Goal: Task Accomplishment & Management: Use online tool/utility

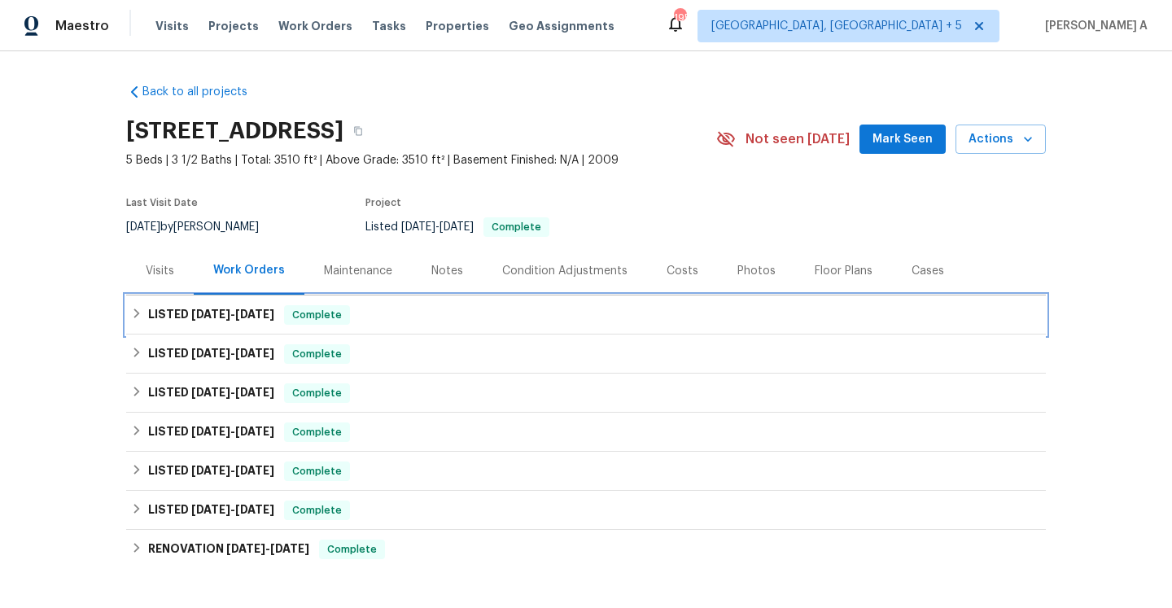
click at [287, 317] on div "Complete" at bounding box center [317, 315] width 66 height 20
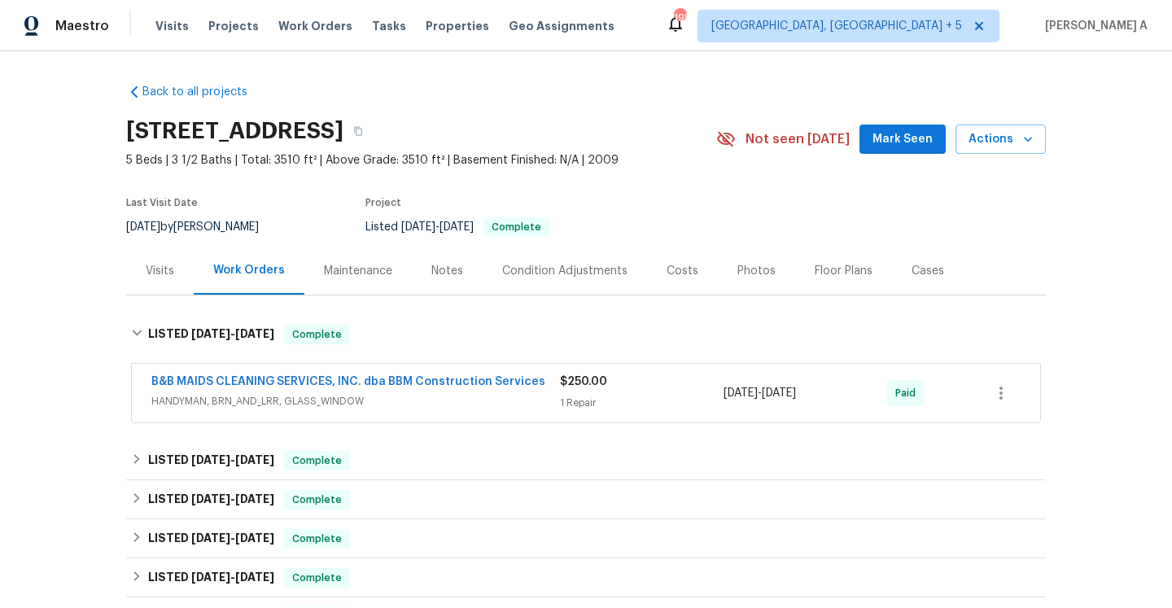
click at [357, 394] on span "HANDYMAN, BRN_AND_LRR, GLASS_WINDOW" at bounding box center [355, 401] width 409 height 16
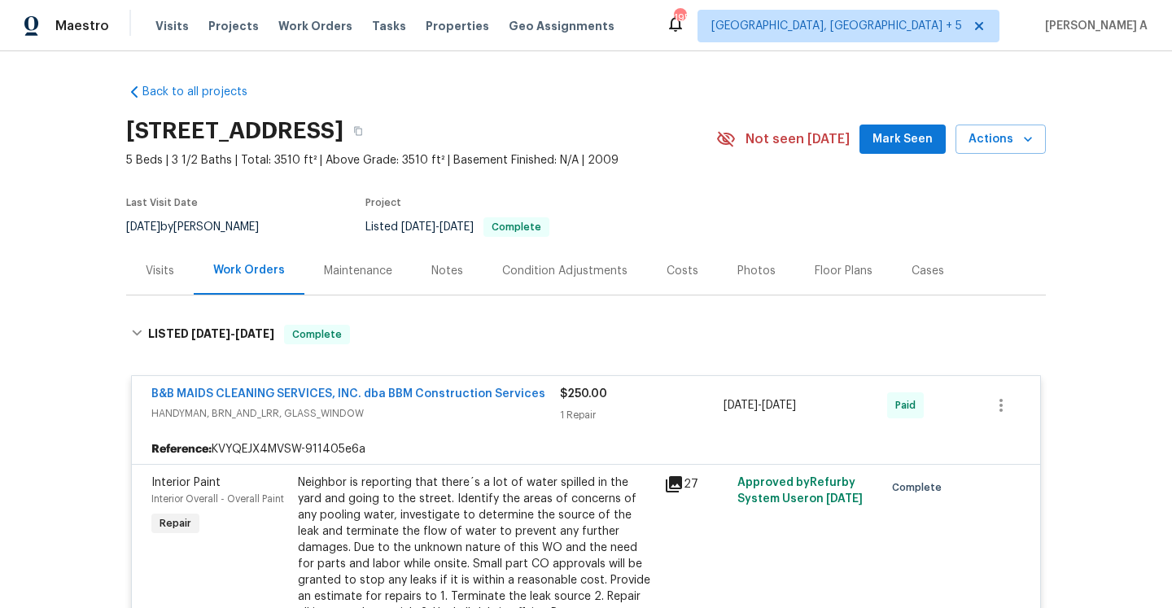
click at [368, 409] on span "HANDYMAN, BRN_AND_LRR, GLASS_WINDOW" at bounding box center [355, 413] width 409 height 16
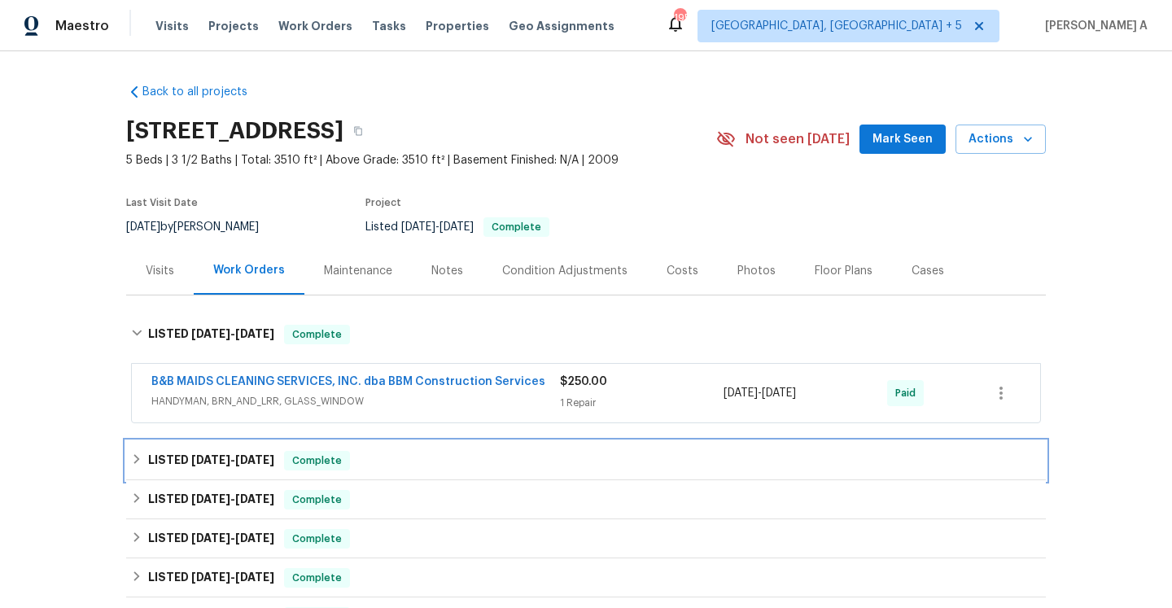
click at [379, 458] on div "LISTED 6/23/25 - 6/23/25 Complete" at bounding box center [586, 461] width 910 height 20
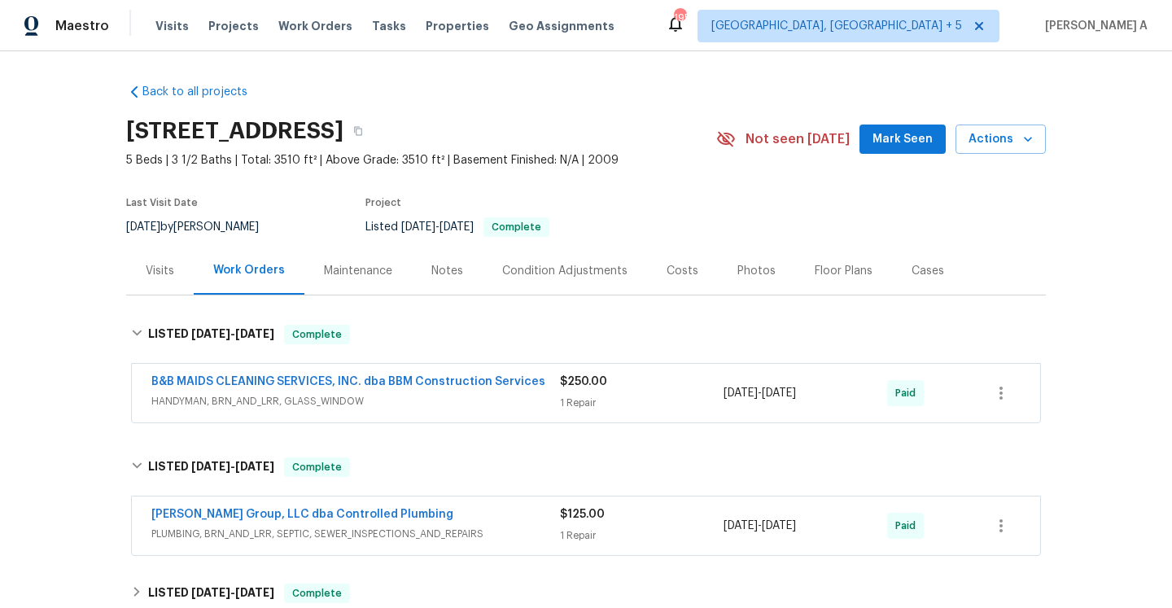
click at [414, 541] on span "PLUMBING, BRN_AND_LRR, SEPTIC, SEWER_INSPECTIONS_AND_REPAIRS" at bounding box center [355, 534] width 409 height 16
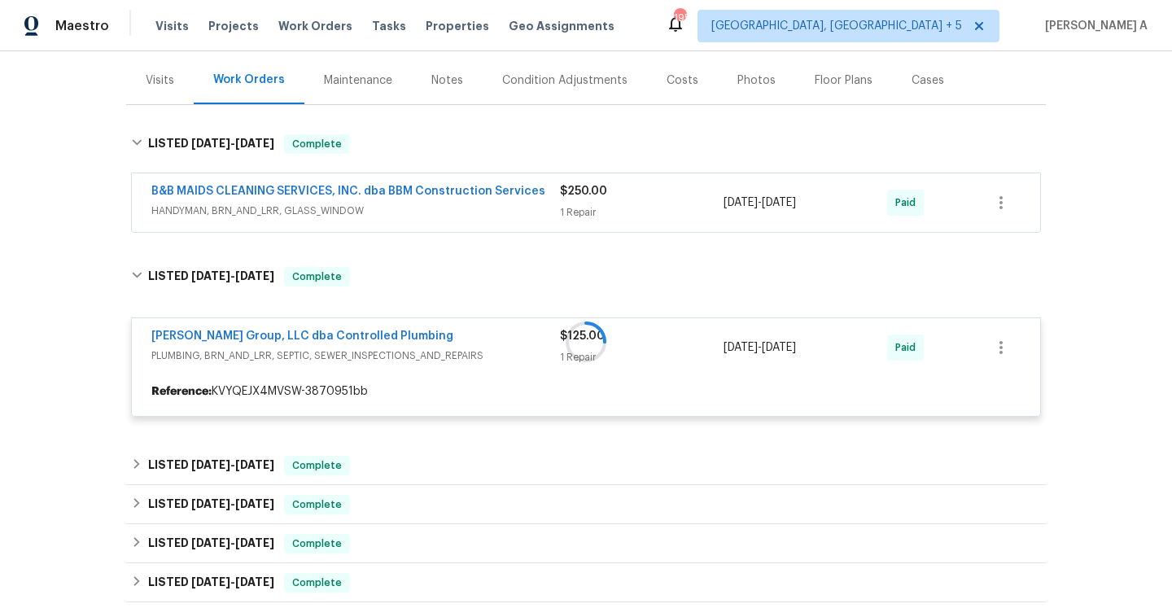
scroll to position [260, 0]
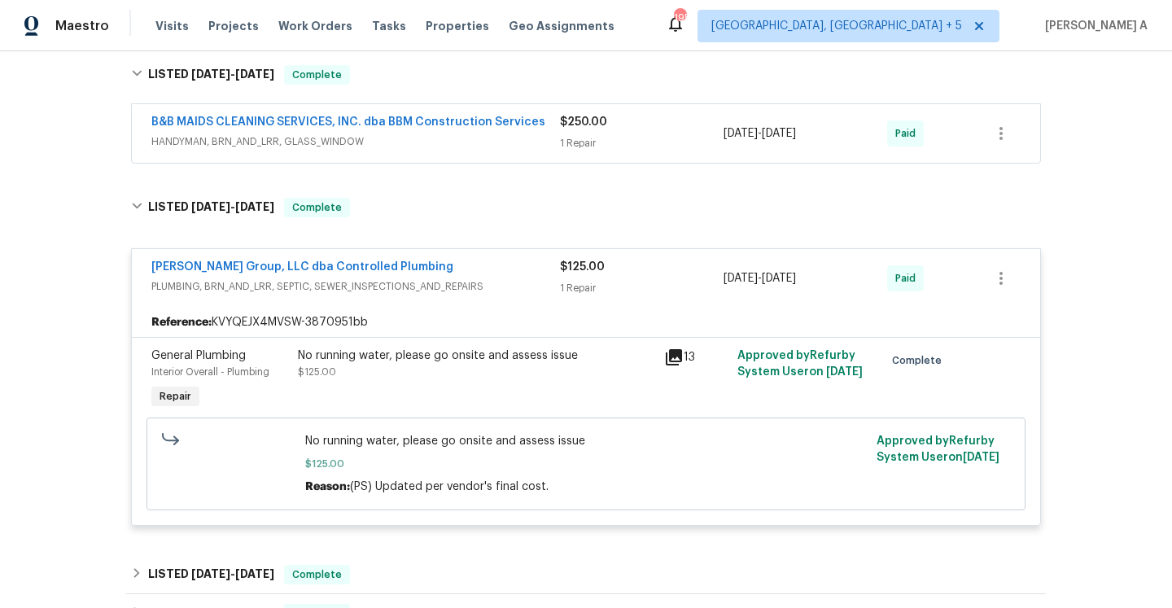
click at [460, 282] on span "PLUMBING, BRN_AND_LRR, SEPTIC, SEWER_INSPECTIONS_AND_REPAIRS" at bounding box center [355, 286] width 409 height 16
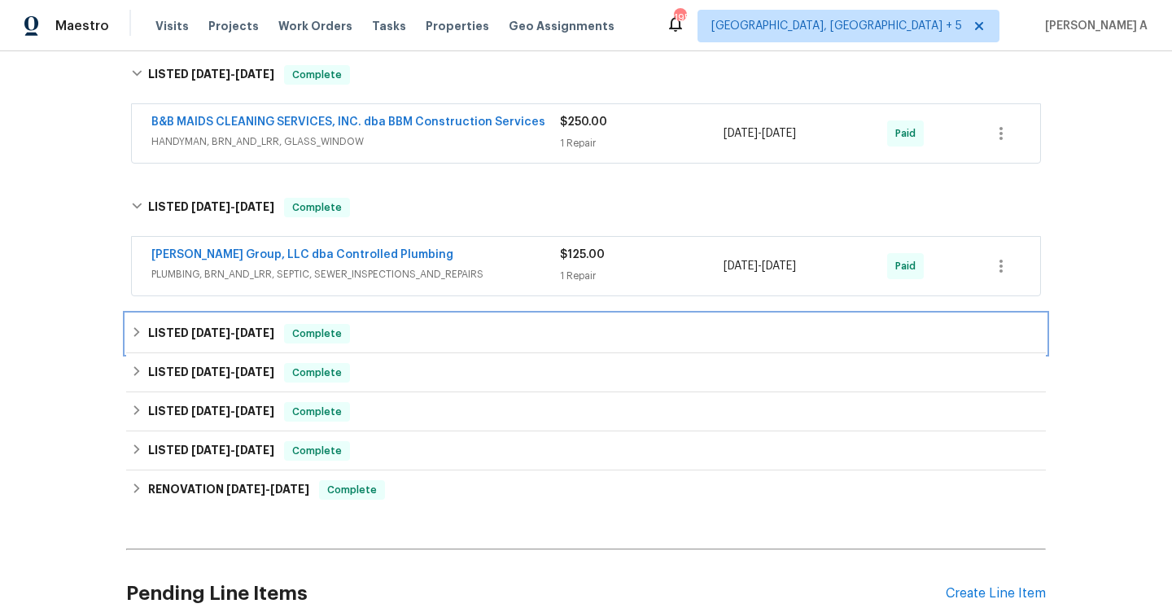
click at [447, 334] on div "LISTED 6/9/25 - 6/13/25 Complete" at bounding box center [586, 334] width 910 height 20
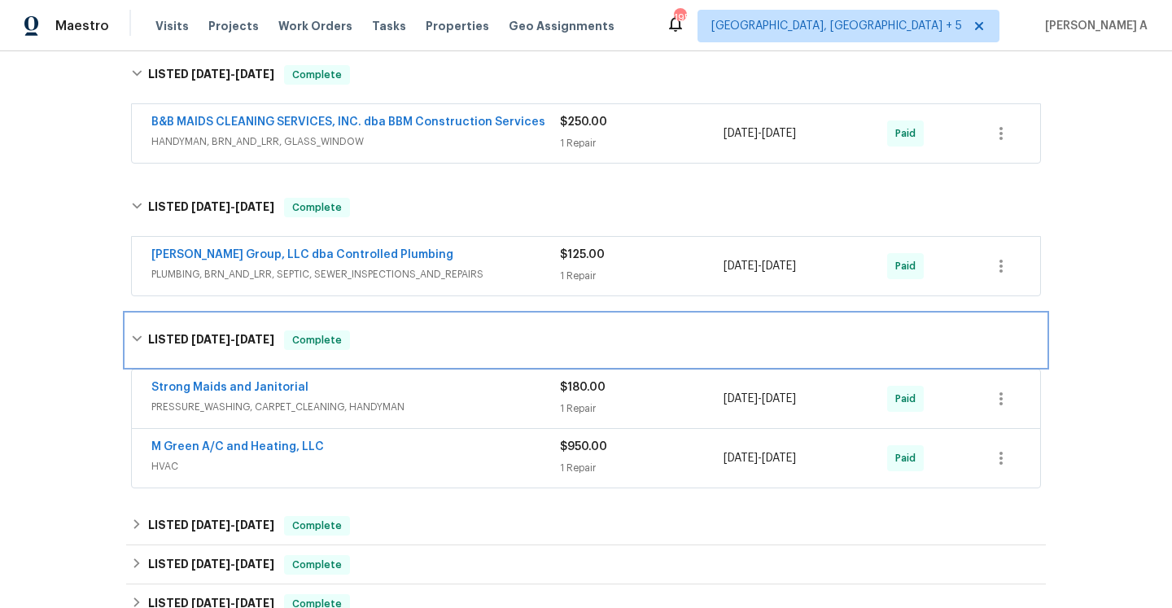
click at [448, 343] on div "LISTED 6/9/25 - 6/13/25 Complete" at bounding box center [586, 341] width 910 height 20
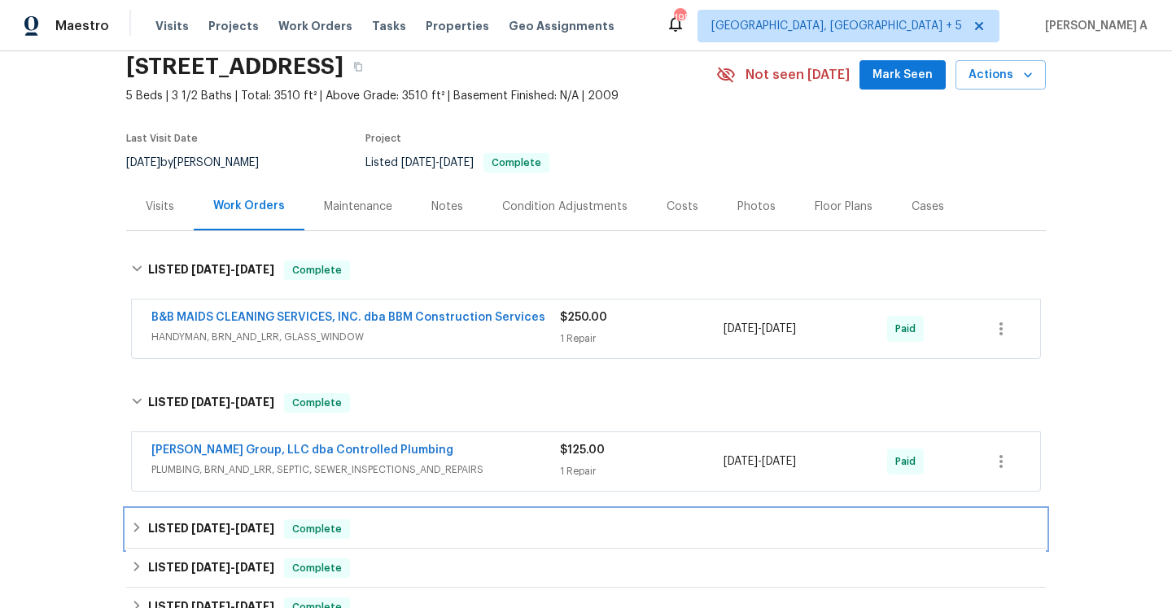
scroll to position [49, 0]
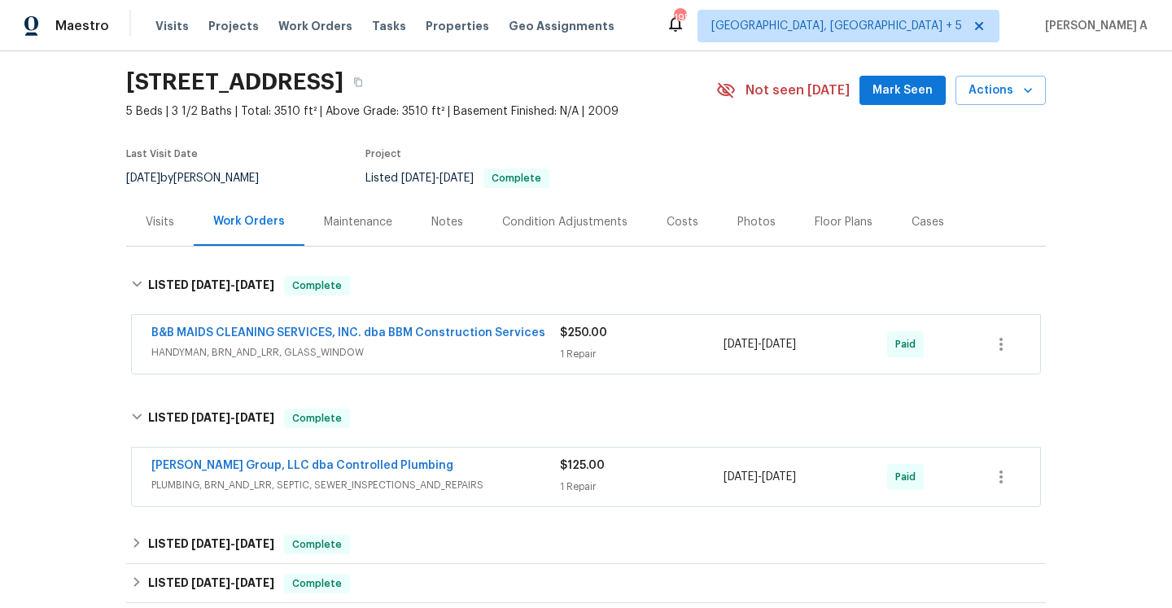
click at [169, 208] on div "Visits" at bounding box center [160, 222] width 68 height 48
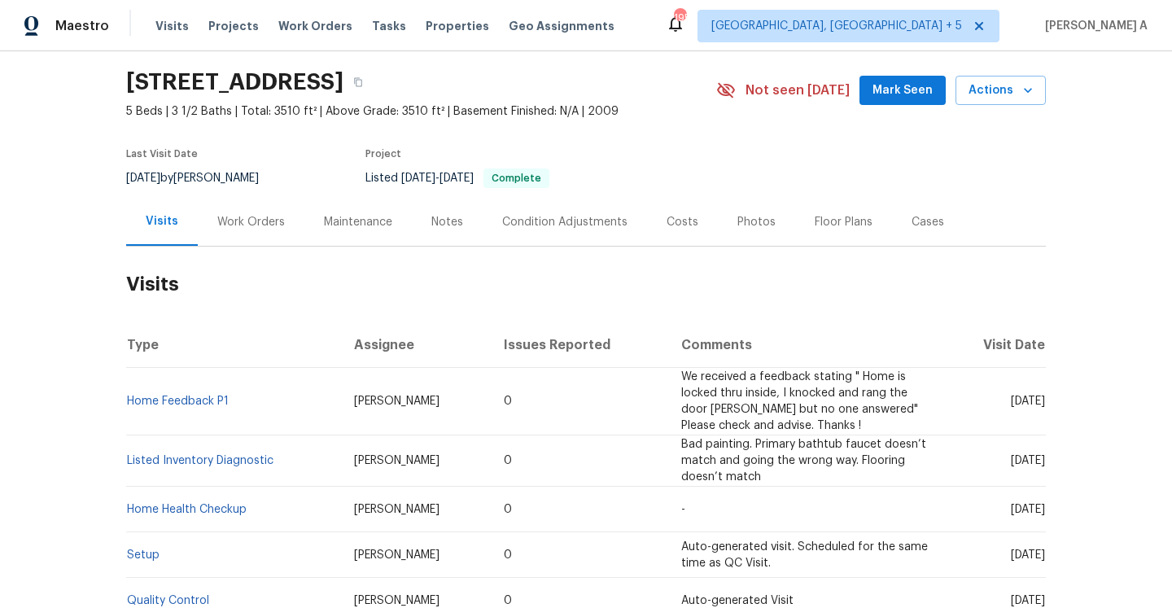
click at [196, 395] on td "Home Feedback P1" at bounding box center [233, 402] width 215 height 68
click at [196, 398] on link "Home Feedback P1" at bounding box center [178, 401] width 102 height 11
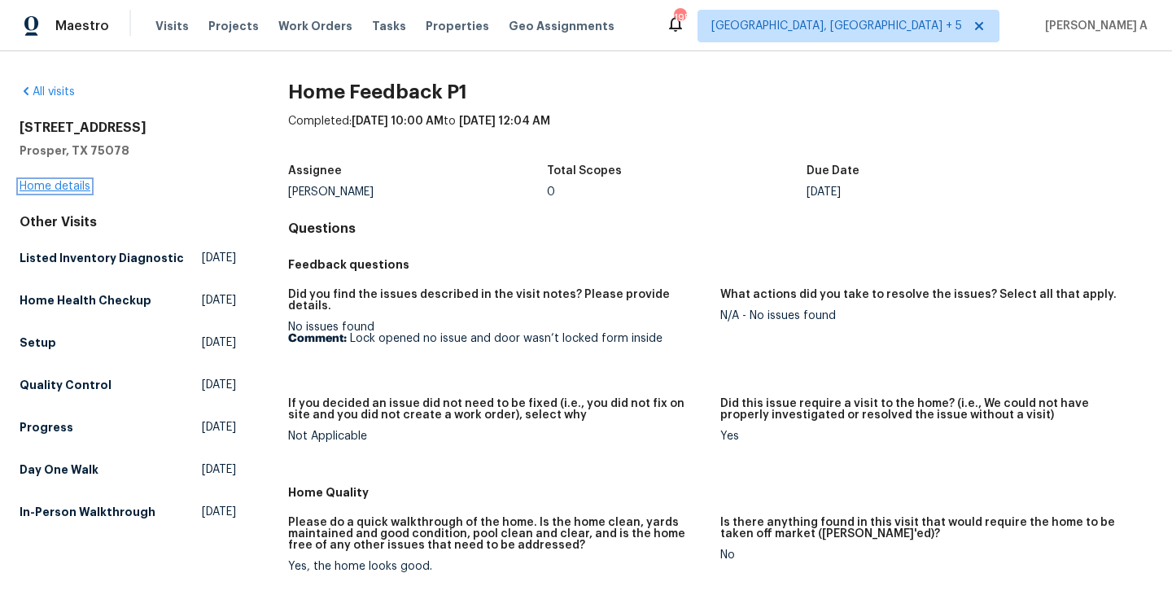
click at [43, 191] on link "Home details" at bounding box center [55, 186] width 71 height 11
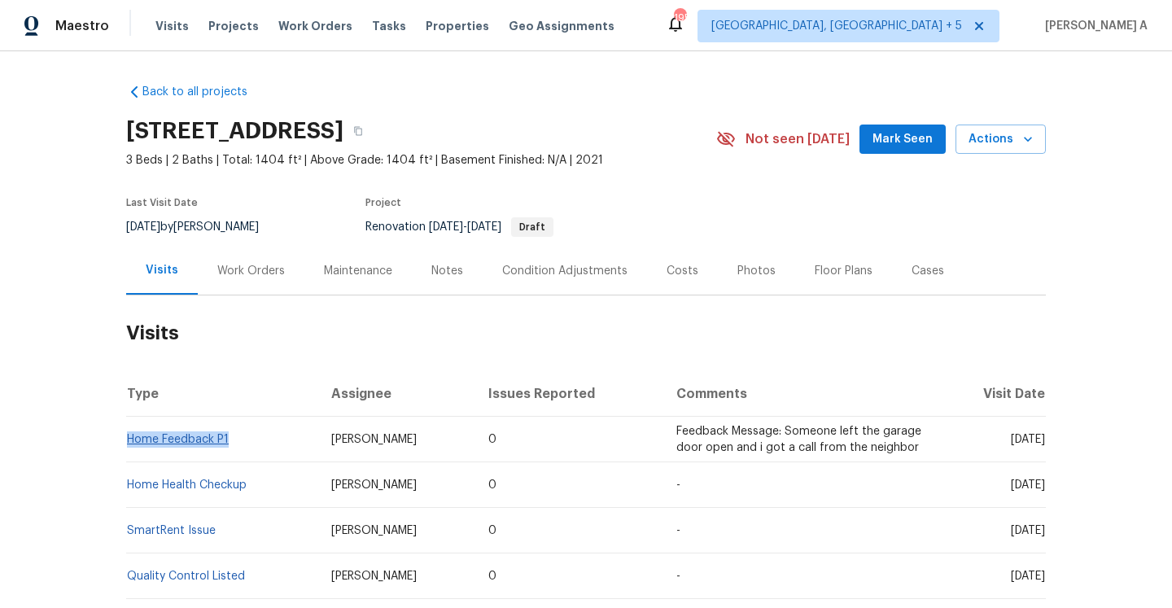
drag, startPoint x: 236, startPoint y: 441, endPoint x: 130, endPoint y: 440, distance: 105.8
click at [130, 440] on td "Home Feedback P1" at bounding box center [222, 440] width 192 height 46
copy link "Home Feedback P1"
click at [248, 274] on div "Work Orders" at bounding box center [251, 271] width 68 height 16
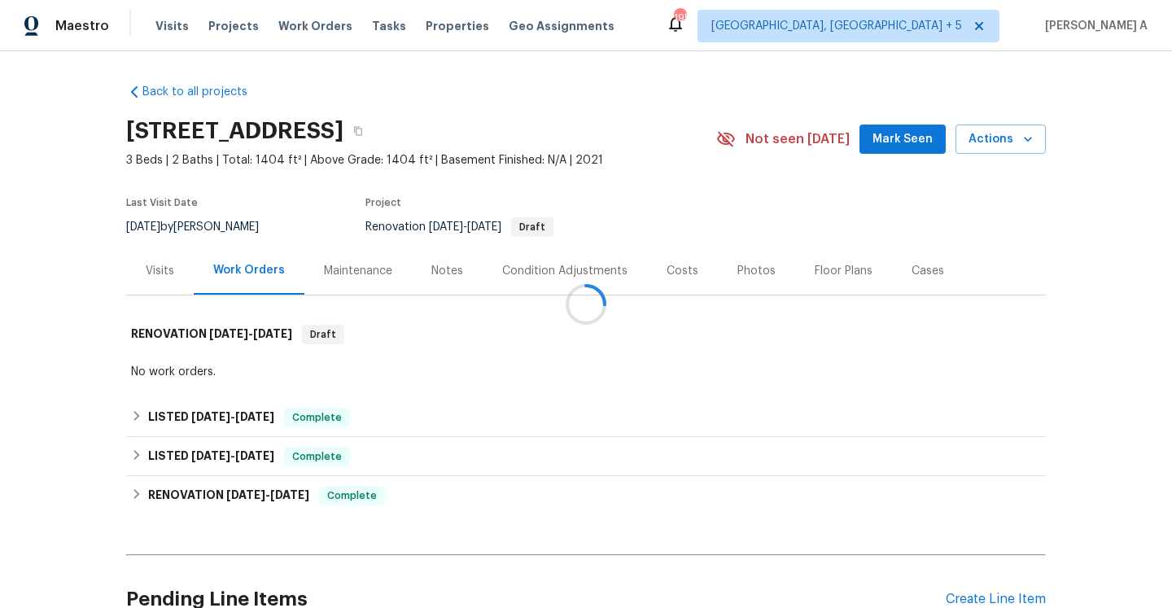
click at [292, 414] on div at bounding box center [586, 304] width 1172 height 608
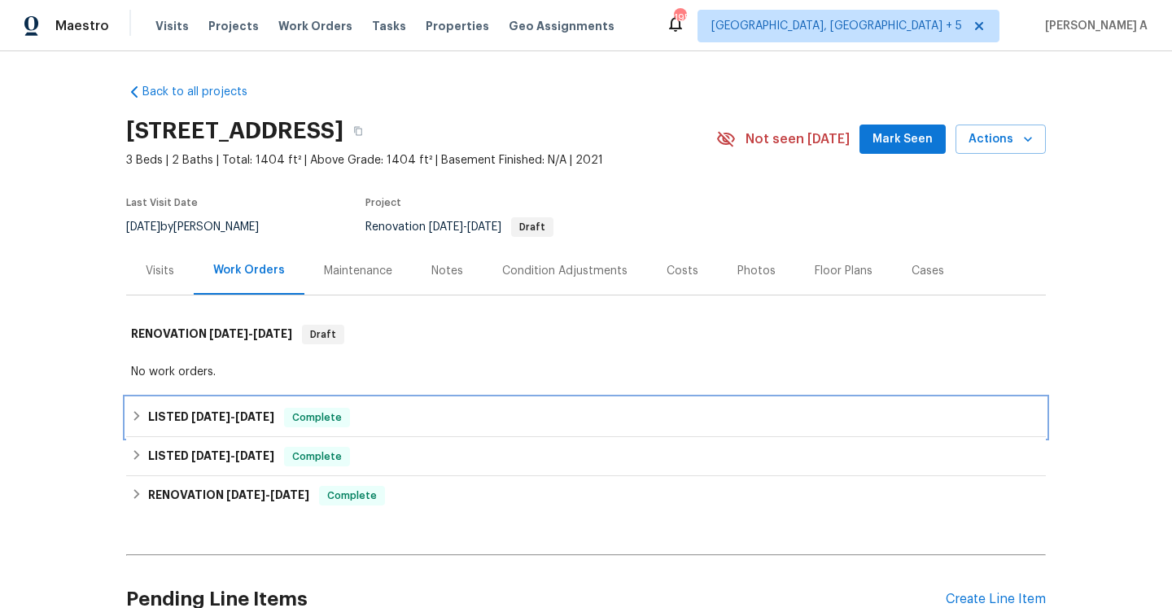
click at [292, 414] on span "Complete" at bounding box center [317, 418] width 63 height 16
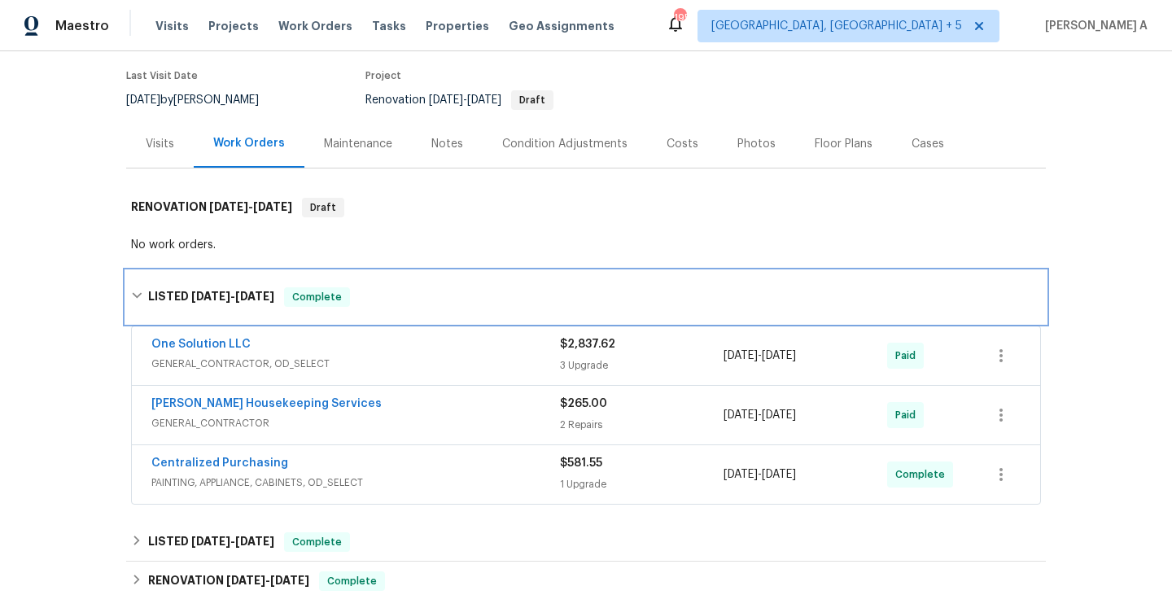
scroll to position [149, 0]
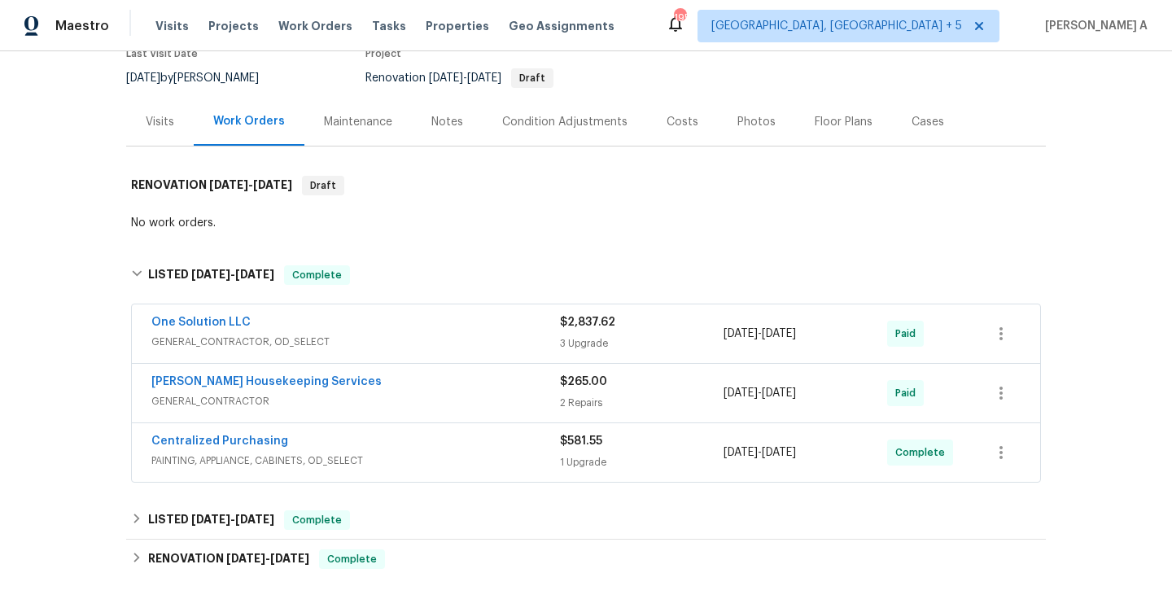
click at [313, 402] on span "GENERAL_CONTRACTOR" at bounding box center [355, 401] width 409 height 16
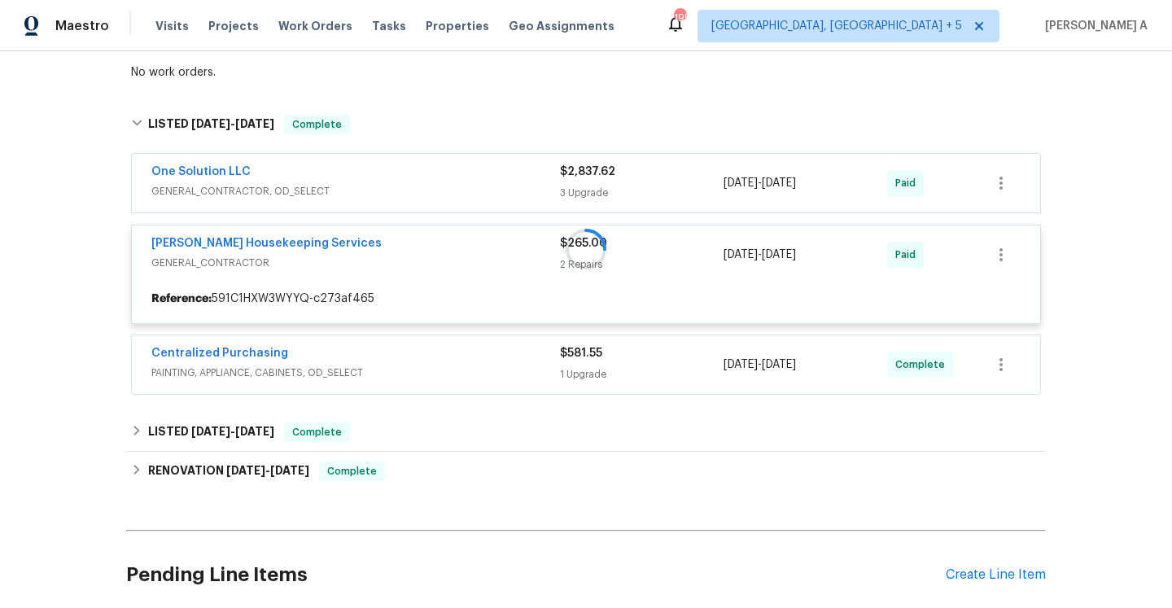
scroll to position [311, 0]
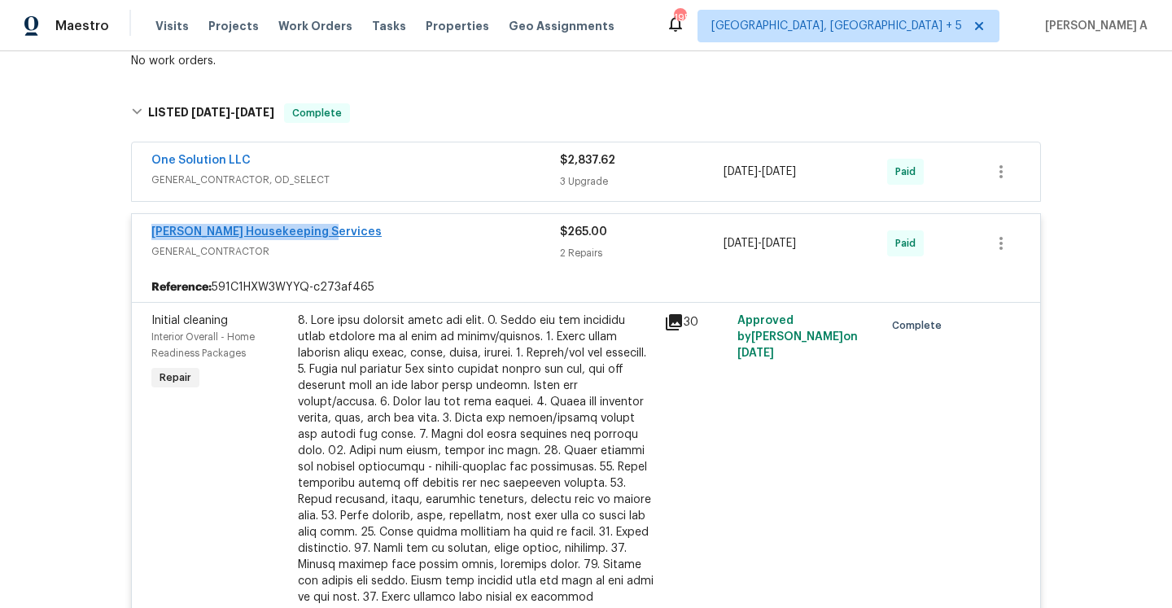
drag, startPoint x: 326, startPoint y: 235, endPoint x: 151, endPoint y: 234, distance: 175.0
click at [151, 234] on div "Arelis Housekeeping Services" at bounding box center [355, 234] width 409 height 20
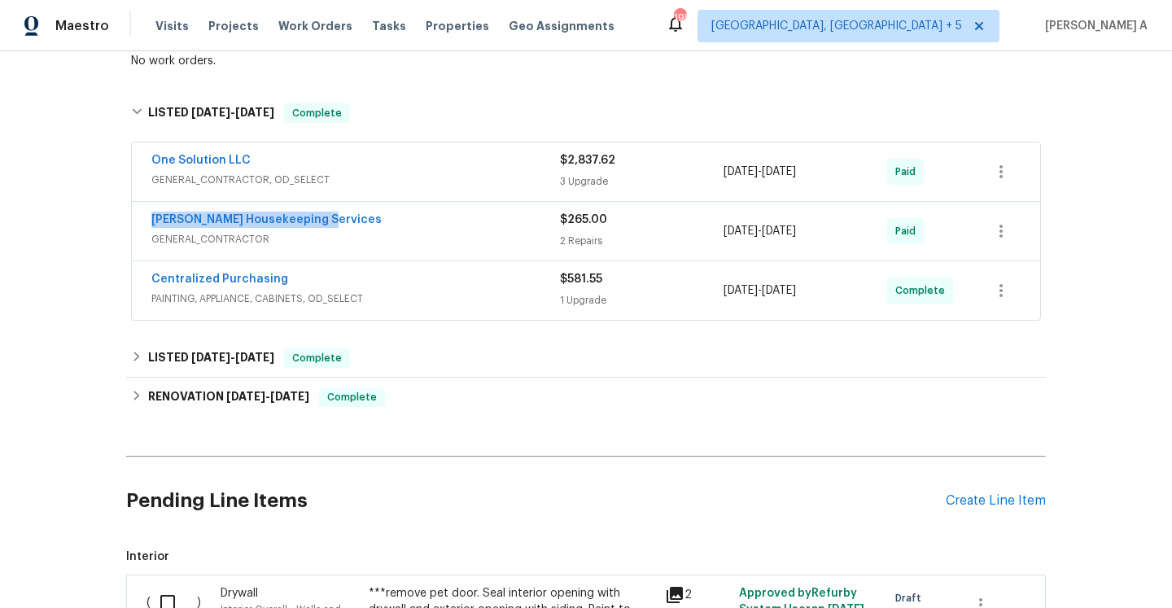
copy link "Arelis Housekeeping Services"
click at [374, 237] on span "GENERAL_CONTRACTOR" at bounding box center [355, 239] width 409 height 16
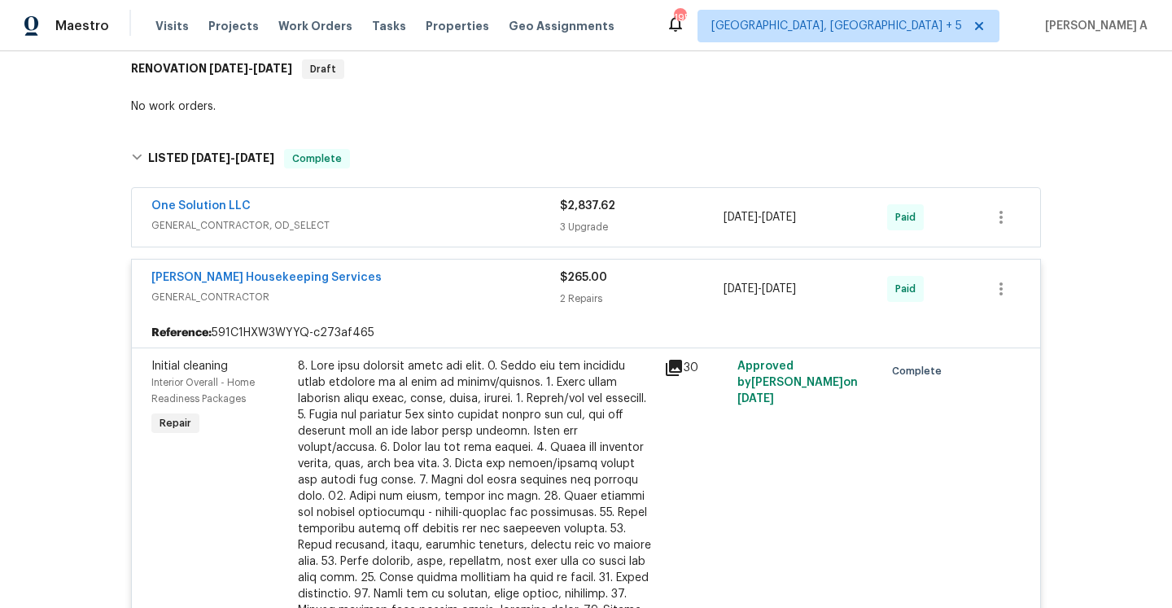
scroll to position [0, 0]
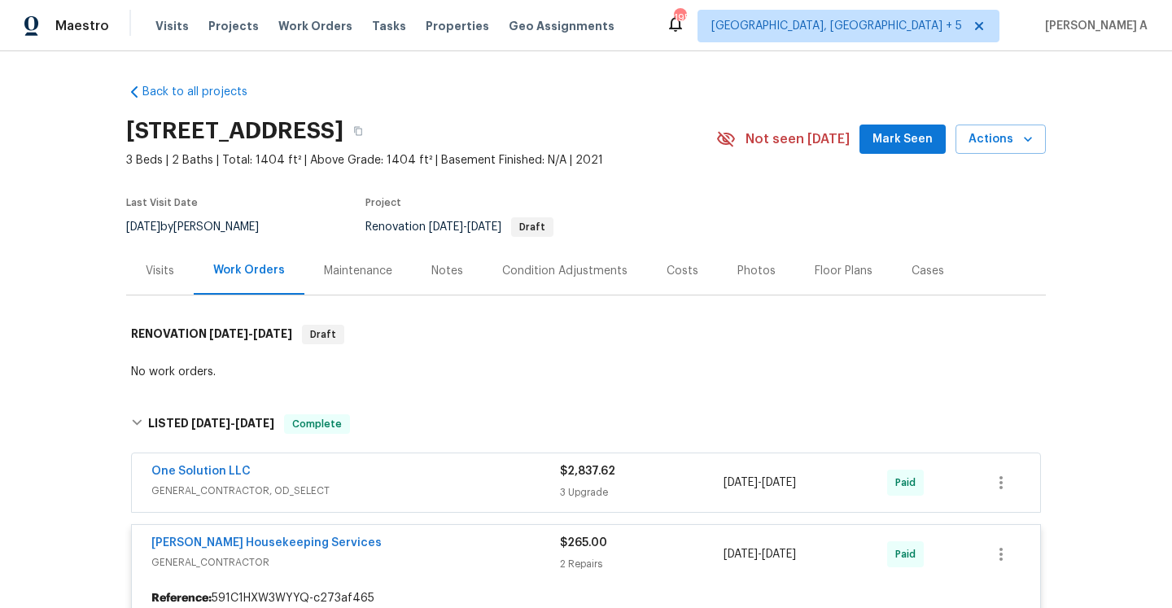
click at [177, 269] on div "Visits" at bounding box center [160, 271] width 68 height 48
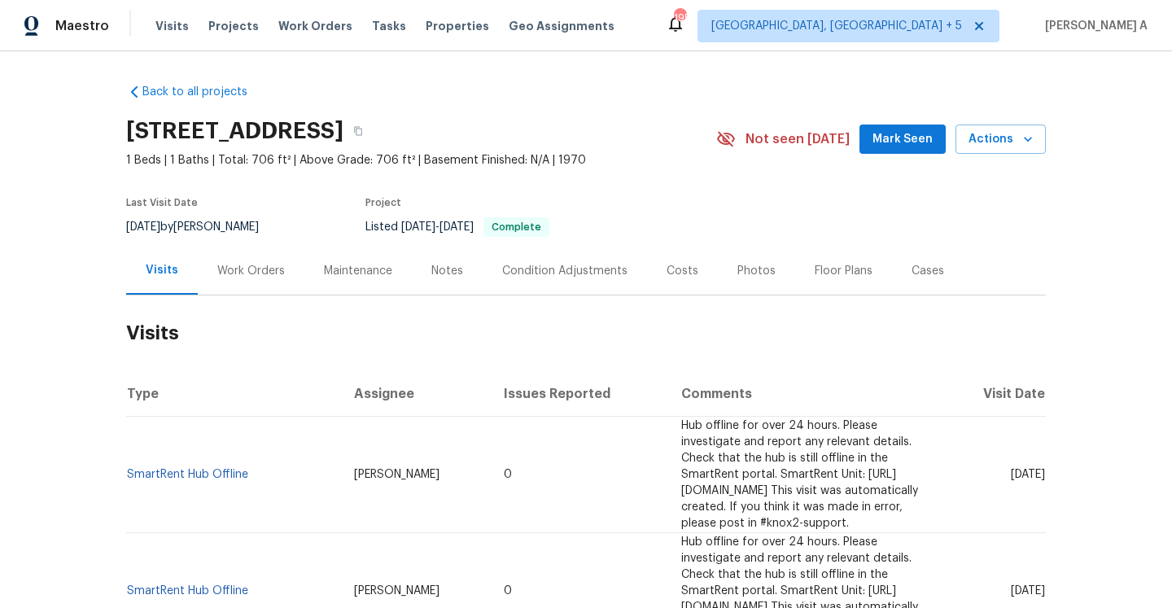
click at [249, 263] on div "Work Orders" at bounding box center [251, 271] width 68 height 16
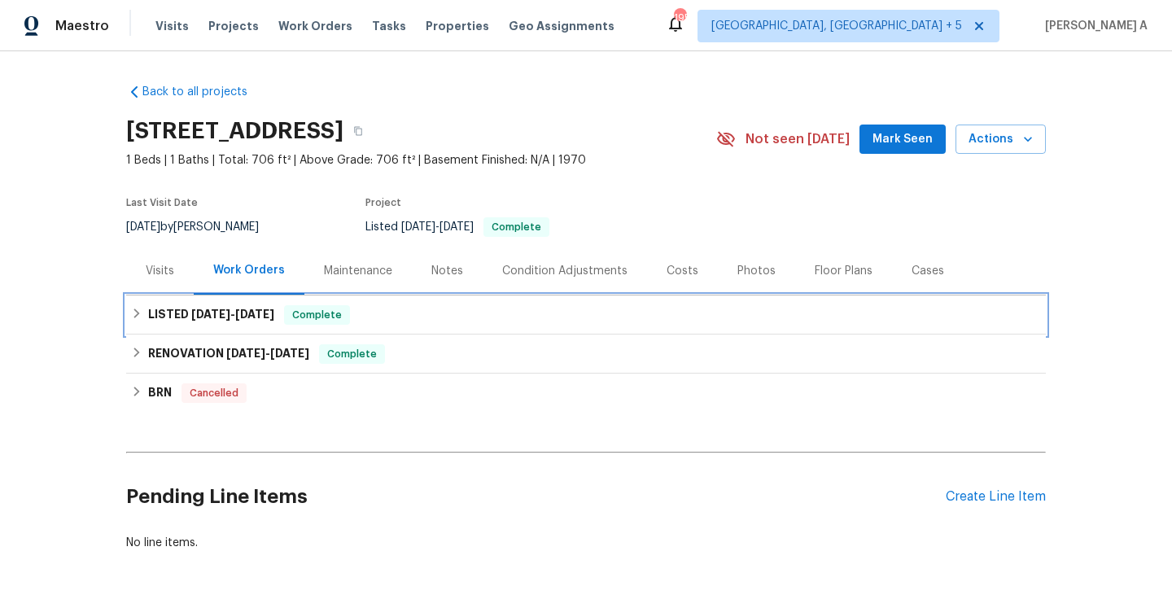
click at [274, 320] on h6 "LISTED 1/23/25 - 1/28/25" at bounding box center [211, 315] width 126 height 20
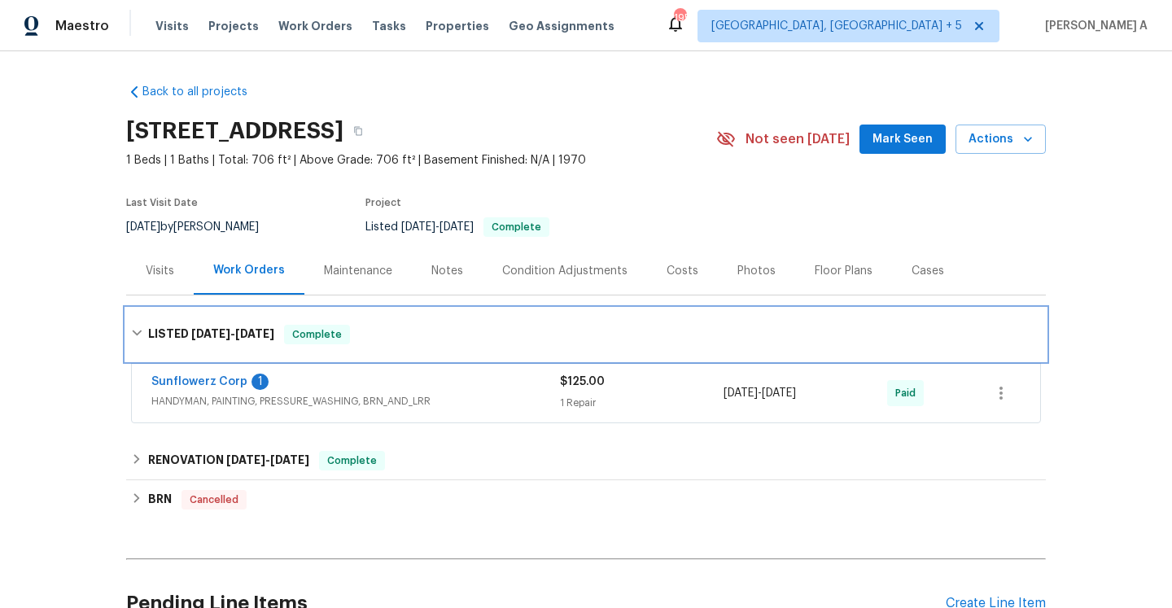
click at [282, 339] on div "LISTED 1/23/25 - 1/28/25 Complete" at bounding box center [586, 335] width 910 height 20
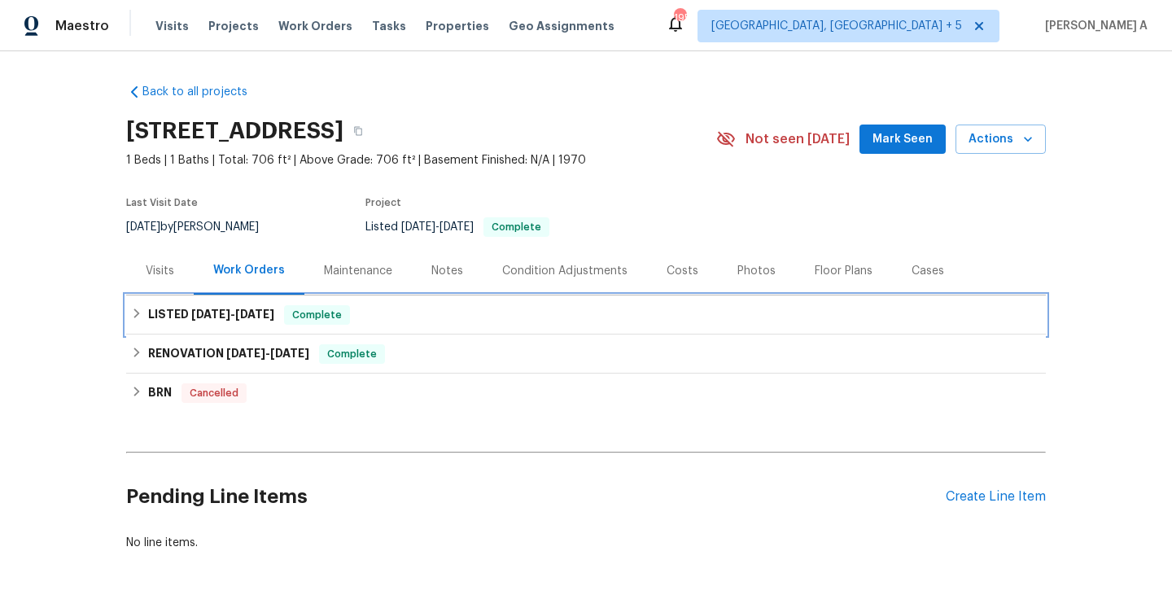
click at [274, 322] on h6 "LISTED 1/23/25 - 1/28/25" at bounding box center [211, 315] width 126 height 20
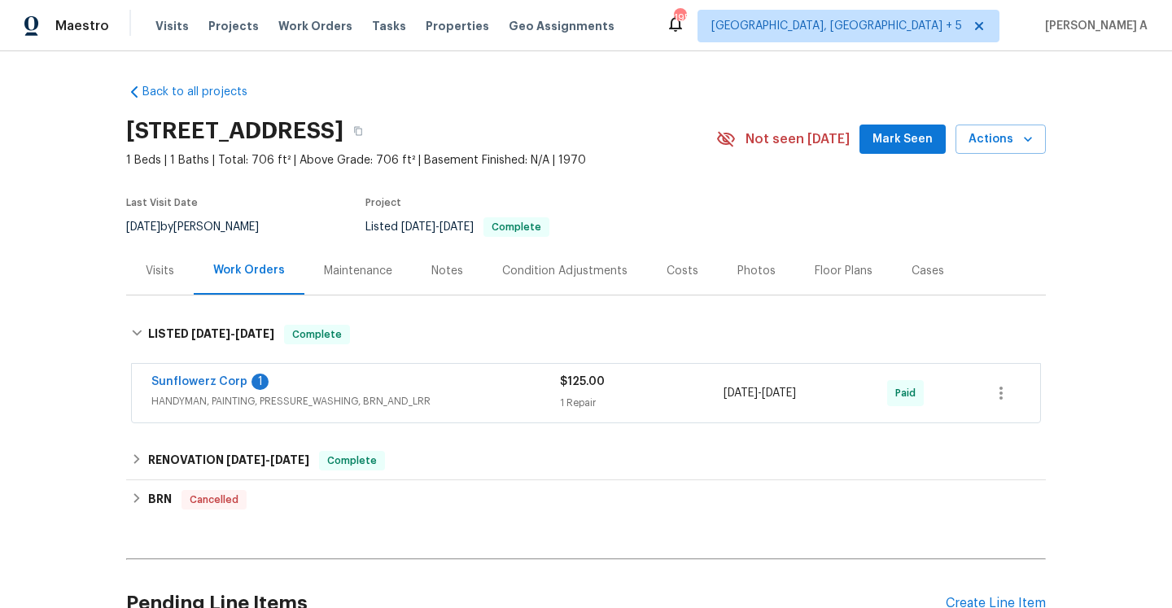
click at [288, 398] on span "HANDYMAN, PAINTING, PRESSURE_WASHING, BRN_AND_LRR" at bounding box center [355, 401] width 409 height 16
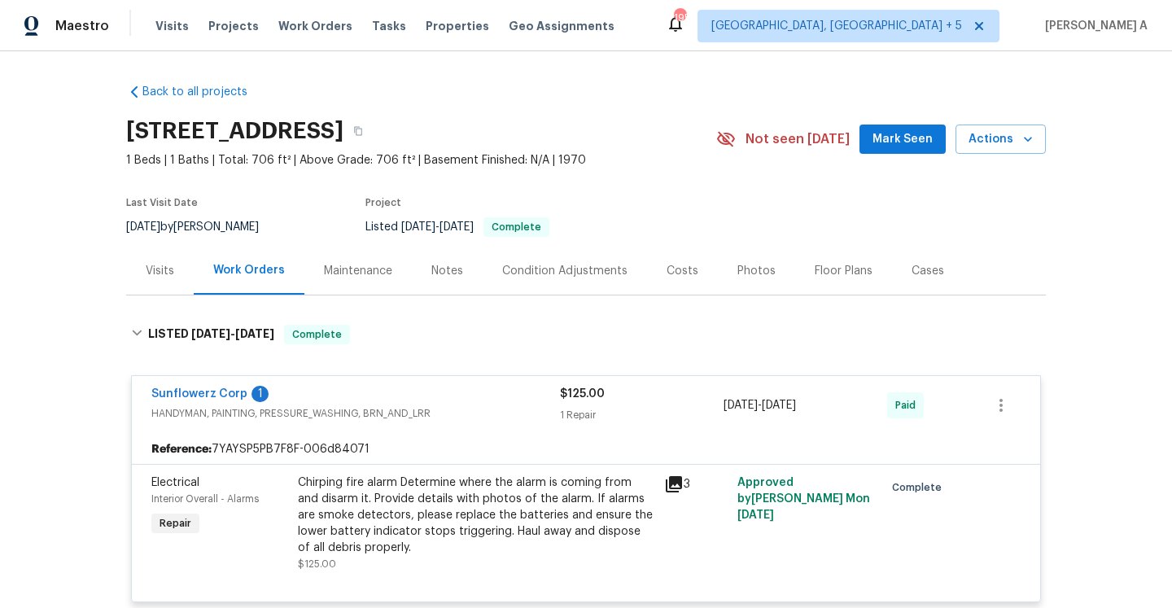
click at [288, 398] on div "Sunflowerz Corp 1" at bounding box center [355, 396] width 409 height 20
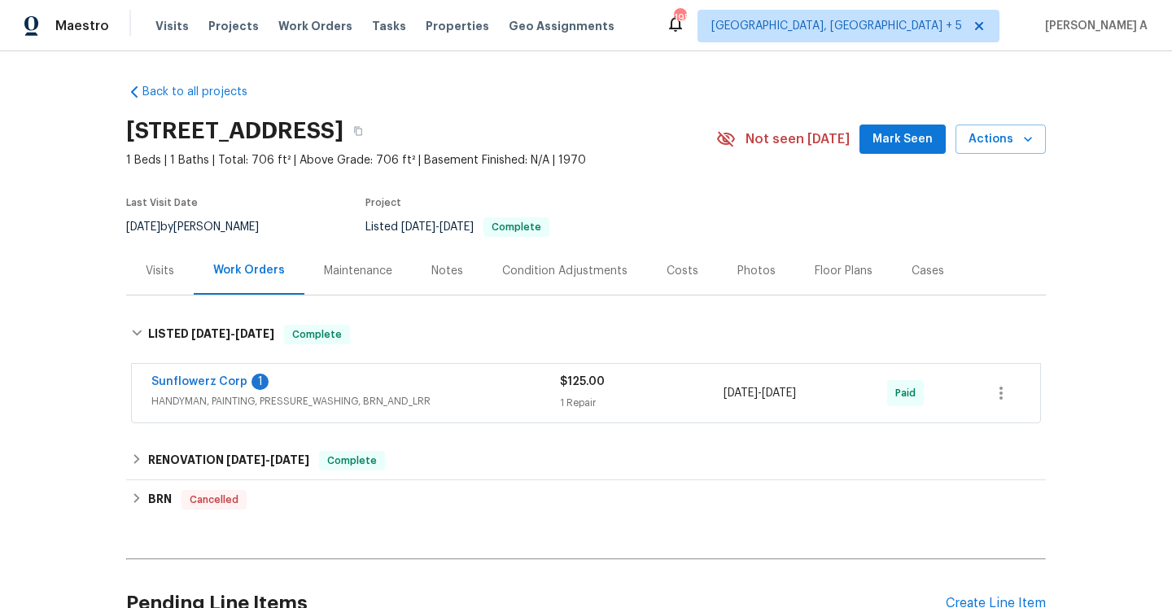
click at [177, 301] on div "Back to all projects 638 Chipley Ave Apt 6, Charlotte, NC 28205 1 Beds | 1 Bath…" at bounding box center [586, 371] width 920 height 600
click at [175, 293] on div "Visits" at bounding box center [160, 271] width 68 height 48
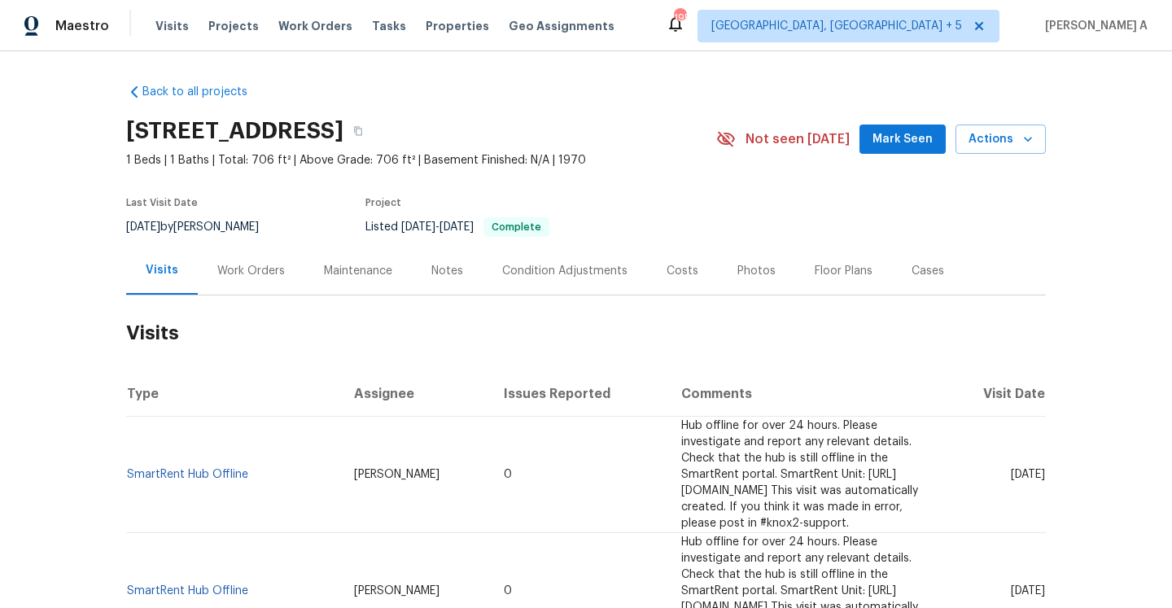
click at [248, 287] on div "Work Orders" at bounding box center [251, 271] width 107 height 48
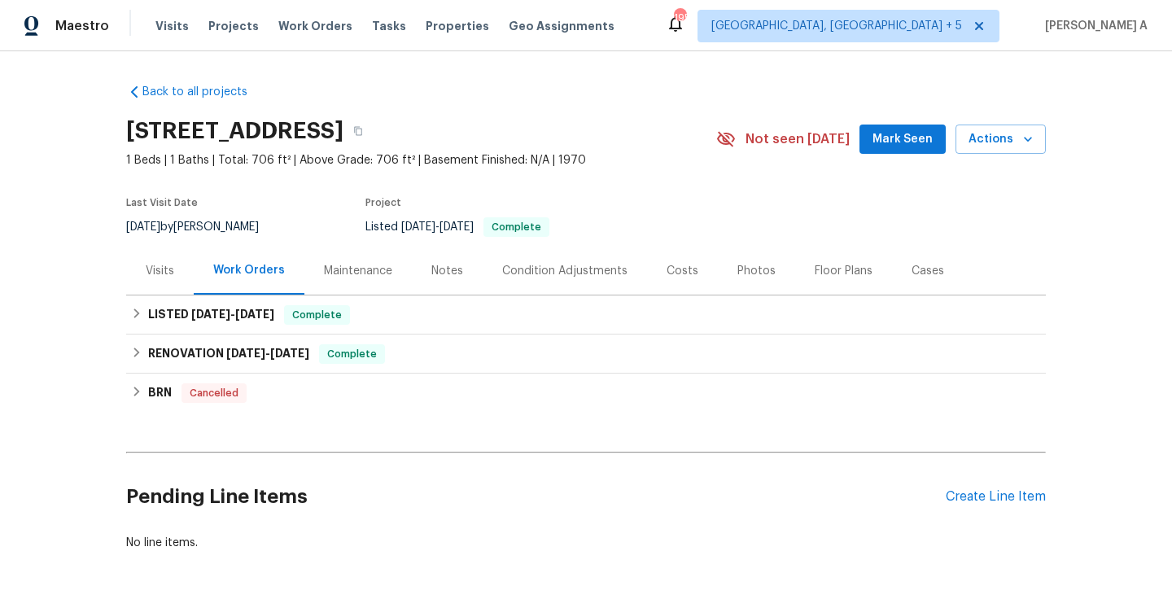
click at [191, 278] on div "Visits" at bounding box center [160, 271] width 68 height 48
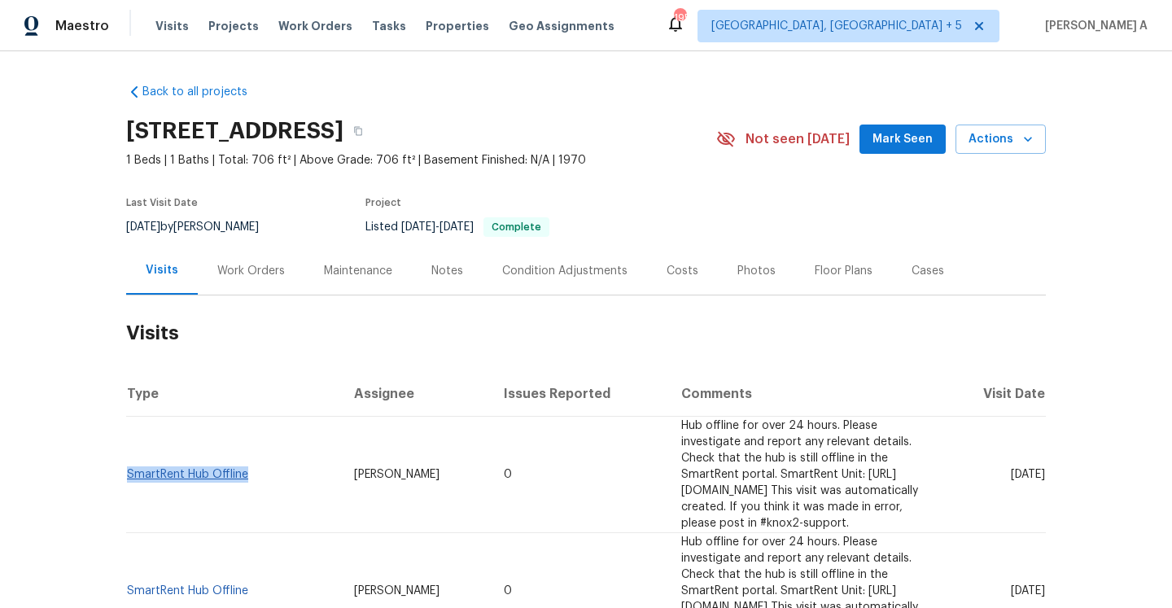
drag, startPoint x: 255, startPoint y: 470, endPoint x: 129, endPoint y: 468, distance: 125.4
click at [129, 468] on td "SmartRent Hub Offline" at bounding box center [233, 475] width 215 height 116
copy link "SmartRent Hub Offline"
click at [221, 261] on div "Work Orders" at bounding box center [251, 271] width 107 height 48
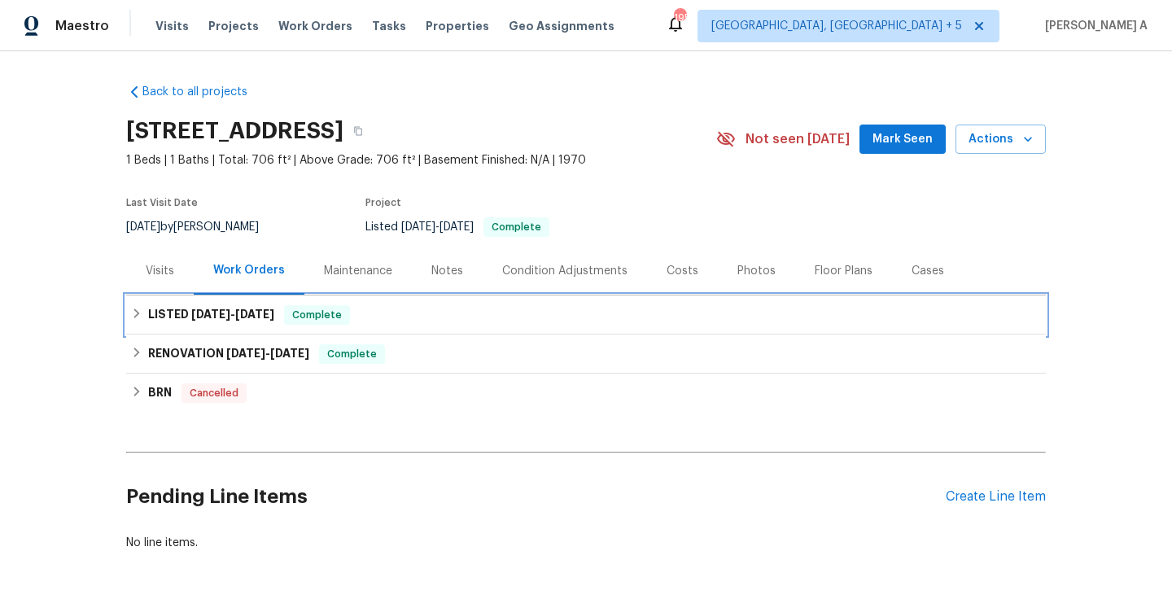
click at [238, 313] on span "1/23/25 - 1/28/25" at bounding box center [232, 314] width 83 height 11
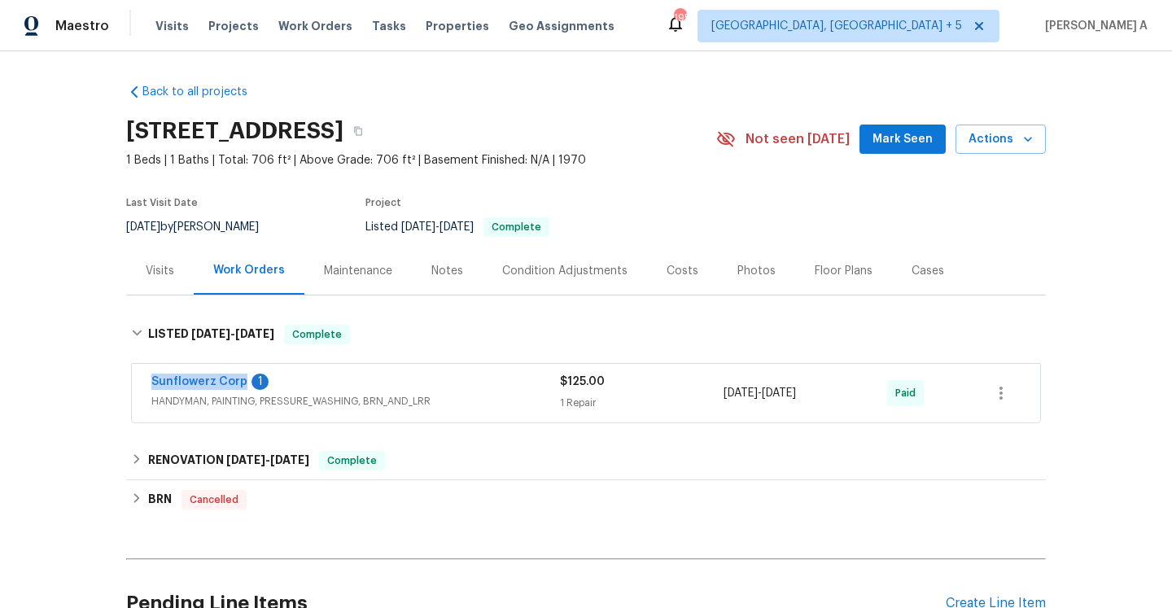
drag, startPoint x: 143, startPoint y: 386, endPoint x: 239, endPoint y: 388, distance: 96.1
click at [239, 388] on div "Sunflowerz Corp 1 HANDYMAN, PAINTING, PRESSURE_WASHING, BRN_AND_LRR $125.00 1 R…" at bounding box center [586, 393] width 909 height 59
copy link "Sunflowerz Corp"
click at [309, 393] on span "HANDYMAN, PAINTING, PRESSURE_WASHING, BRN_AND_LRR" at bounding box center [355, 401] width 409 height 16
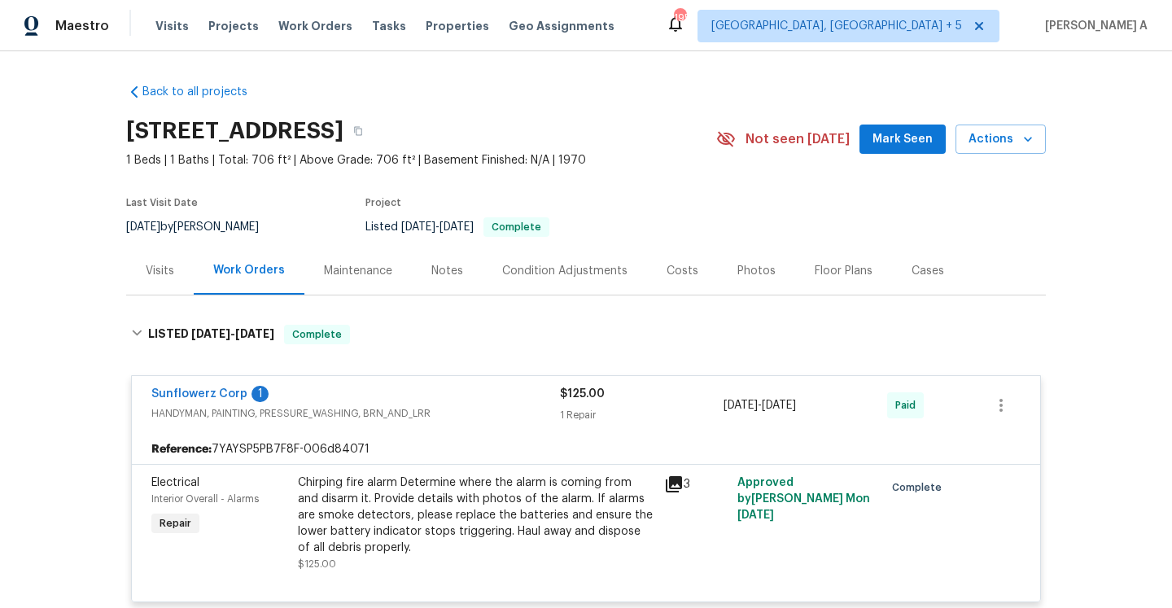
click at [195, 289] on div "Work Orders" at bounding box center [249, 271] width 111 height 48
click at [169, 278] on div "Visits" at bounding box center [160, 271] width 28 height 16
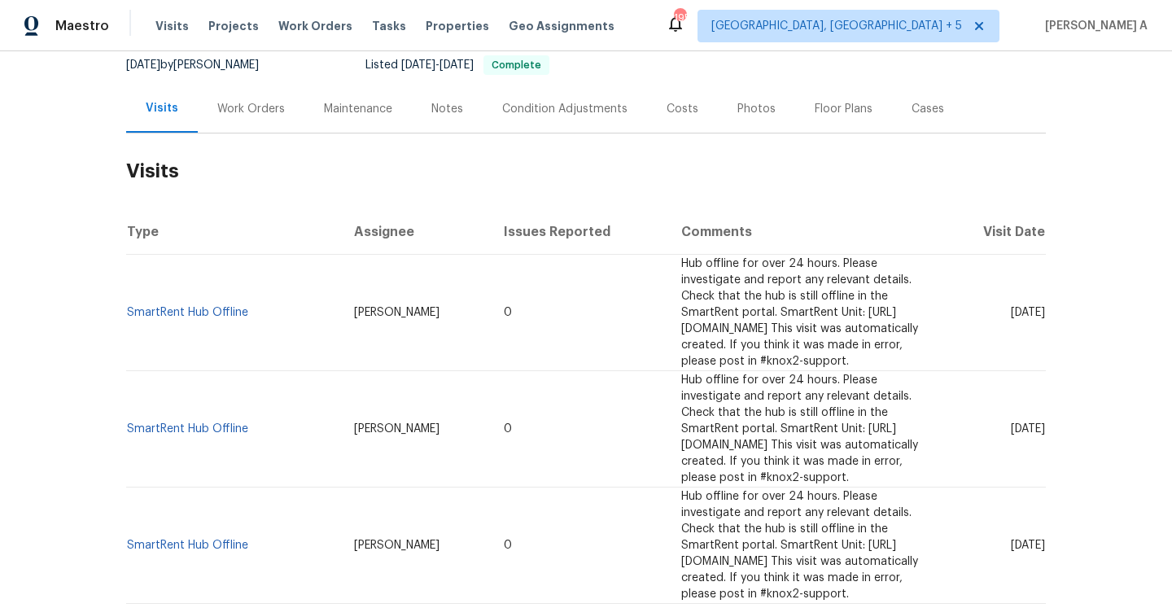
scroll to position [165, 0]
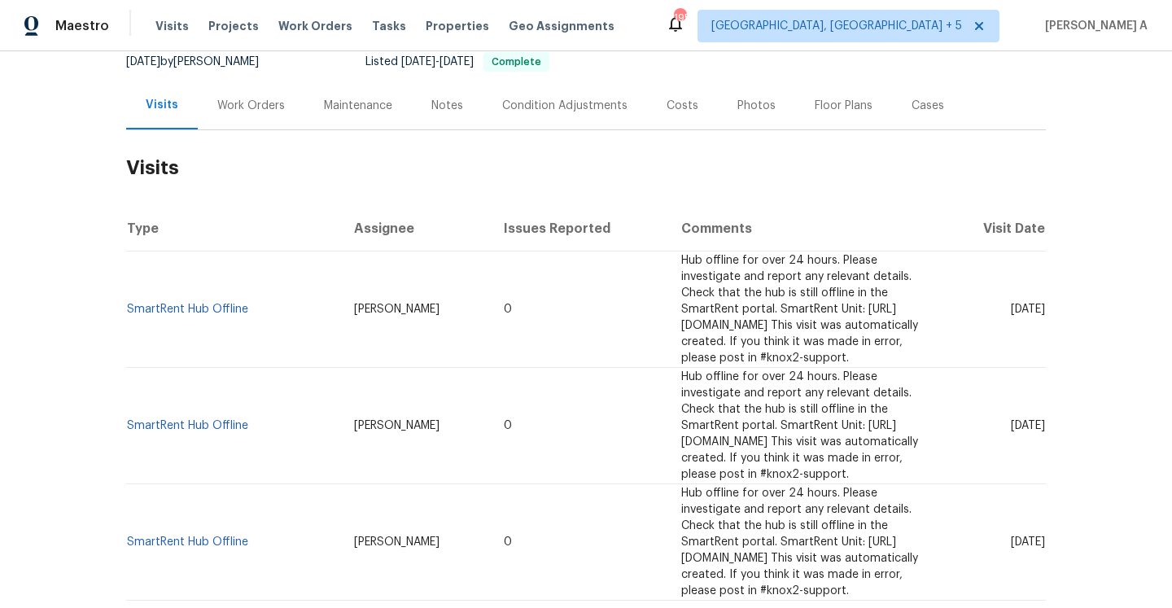
click at [234, 99] on div "Work Orders" at bounding box center [251, 106] width 68 height 16
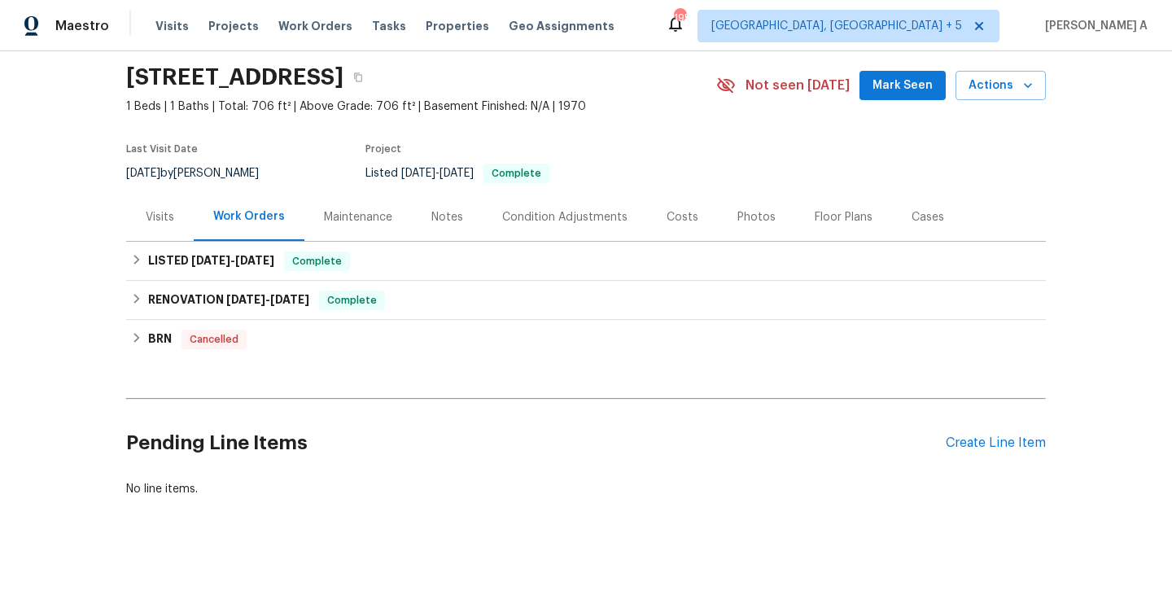
scroll to position [54, 0]
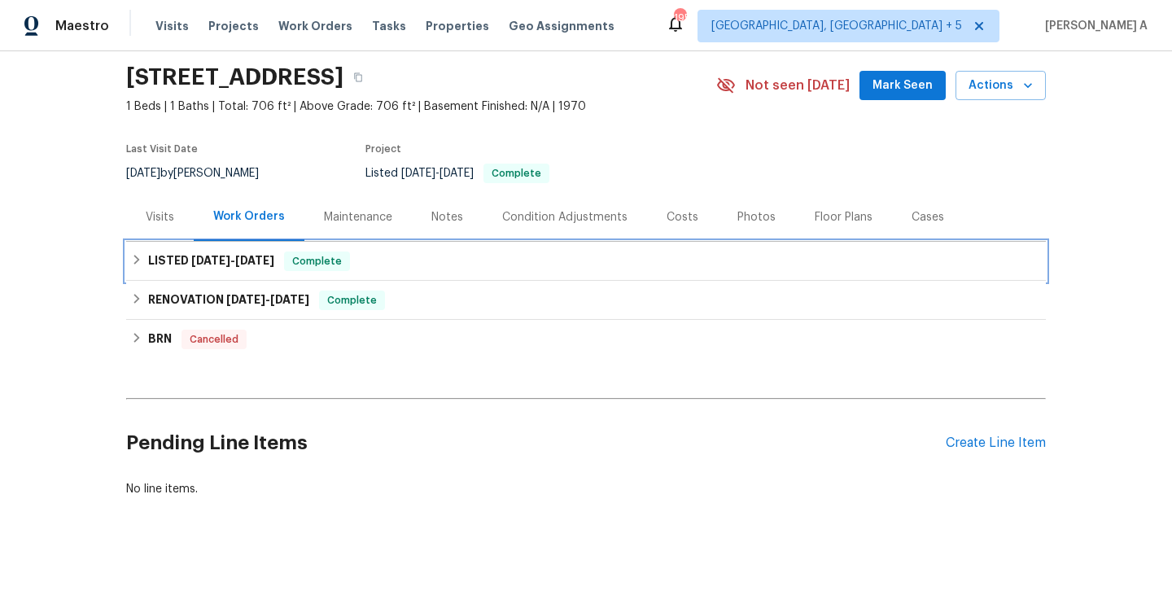
click at [286, 264] on div "LISTED 1/23/25 - 1/28/25 Complete" at bounding box center [586, 262] width 910 height 20
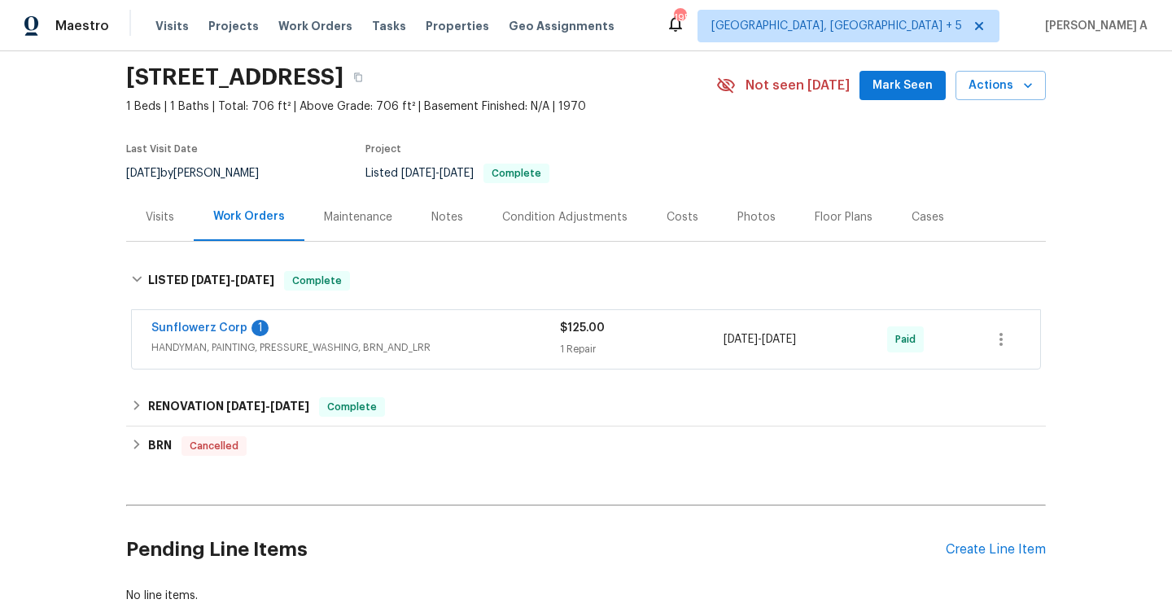
click at [322, 333] on div "Sunflowerz Corp 1" at bounding box center [355, 330] width 409 height 20
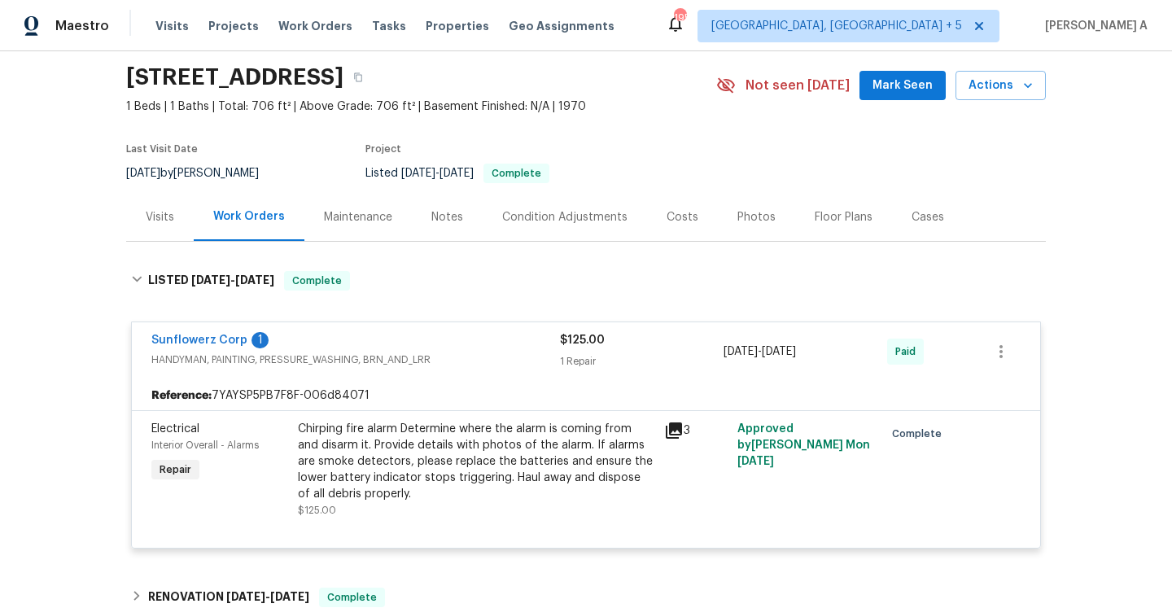
click at [322, 332] on div "Sunflowerz Corp 1" at bounding box center [355, 342] width 409 height 20
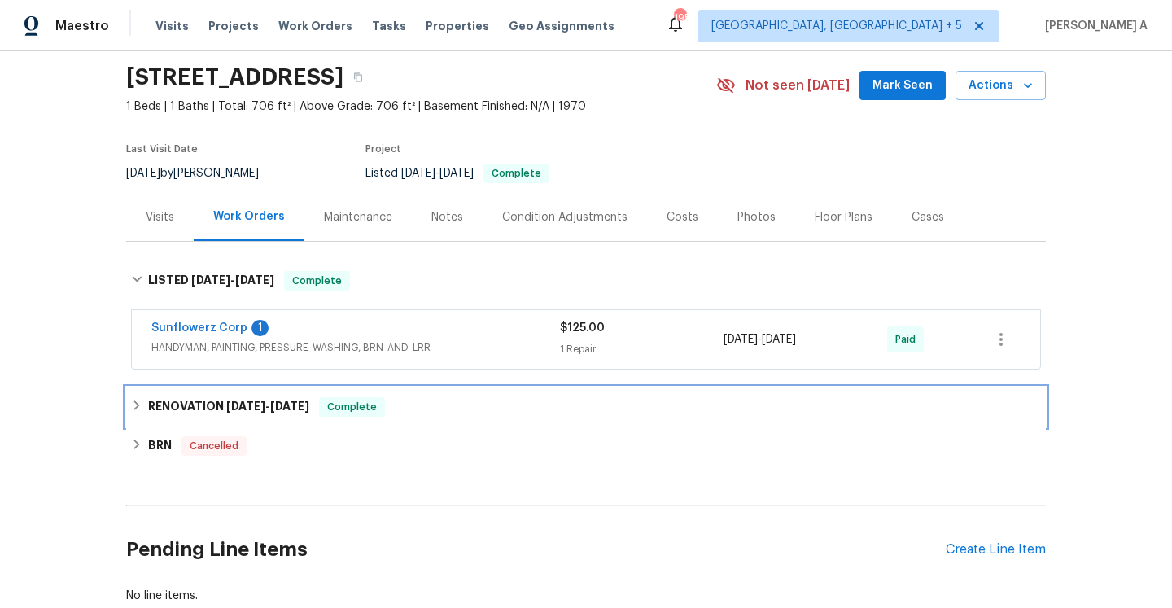
click at [350, 407] on span "Complete" at bounding box center [352, 407] width 63 height 16
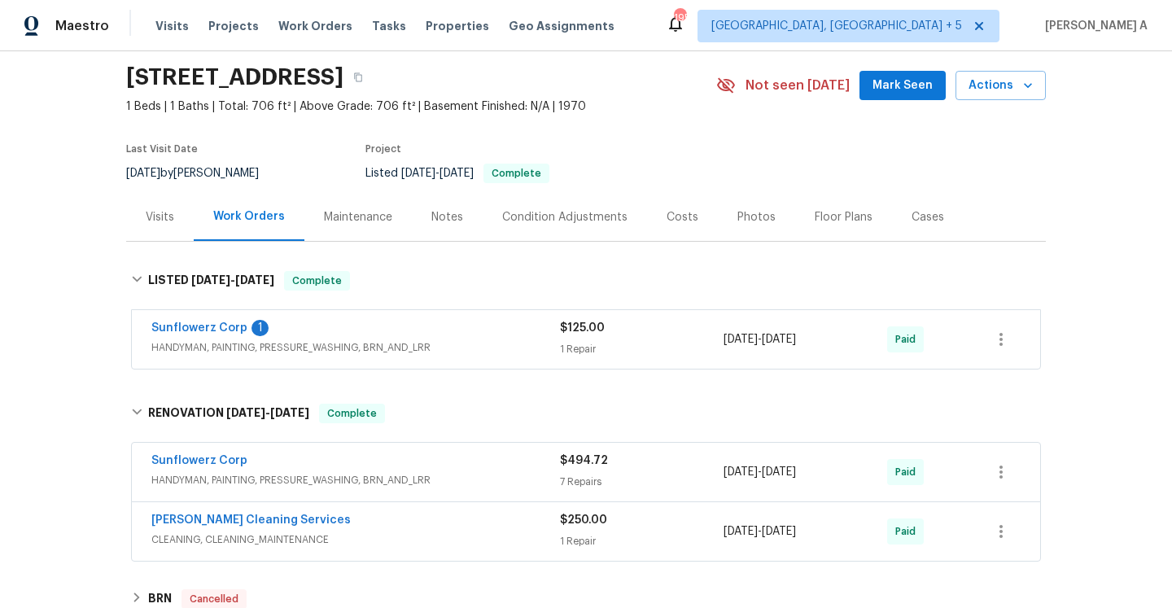
click at [364, 466] on div "Sunflowerz Corp" at bounding box center [355, 463] width 409 height 20
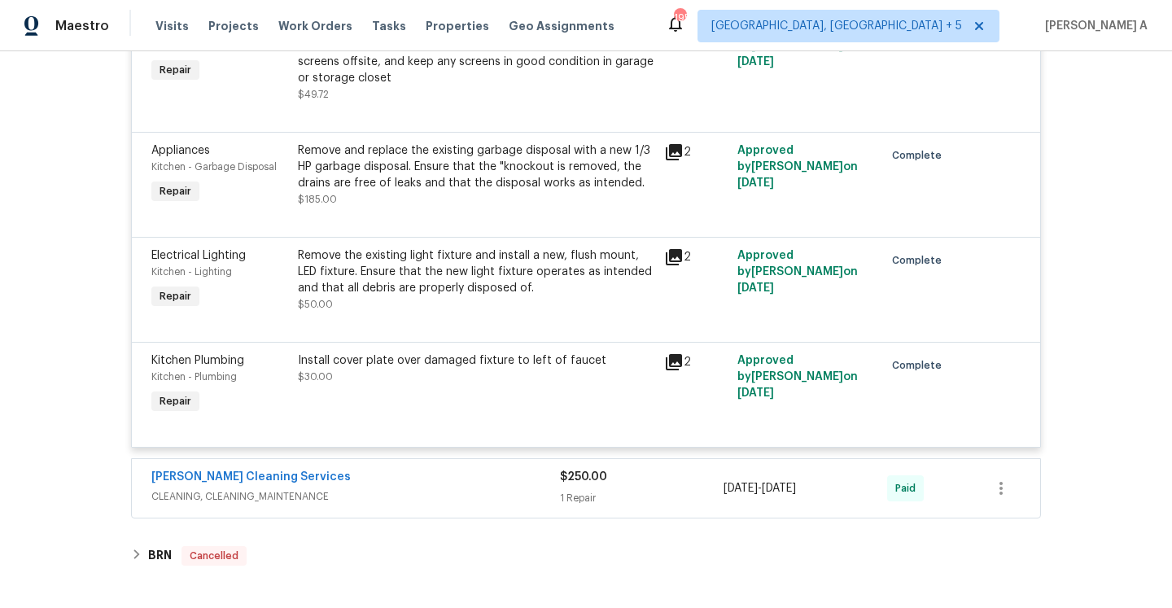
scroll to position [1119, 0]
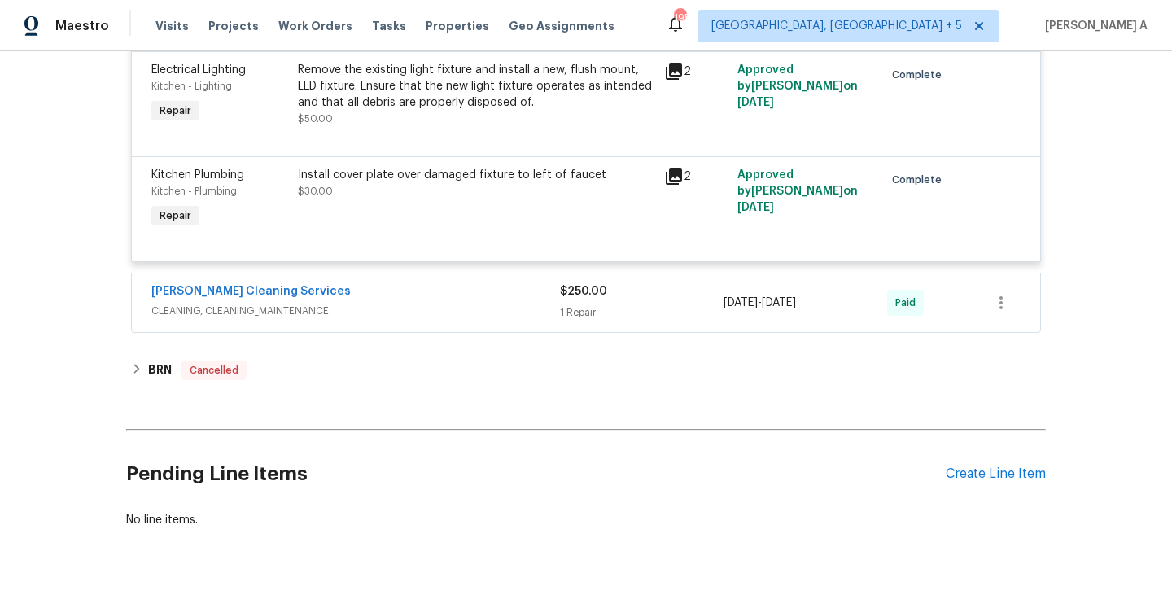
click at [348, 322] on div "DePascale Cleaning Services CLEANING, CLEANING_MAINTENANCE" at bounding box center [355, 302] width 409 height 39
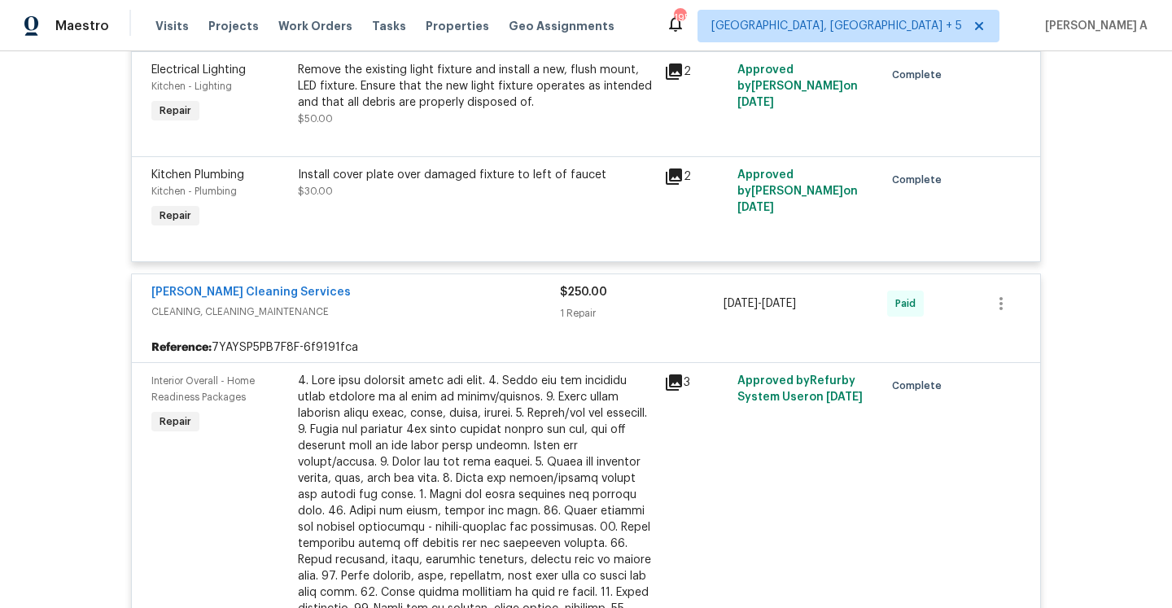
click at [348, 323] on div "DePascale Cleaning Services CLEANING, CLEANING_MAINTENANCE" at bounding box center [355, 303] width 409 height 39
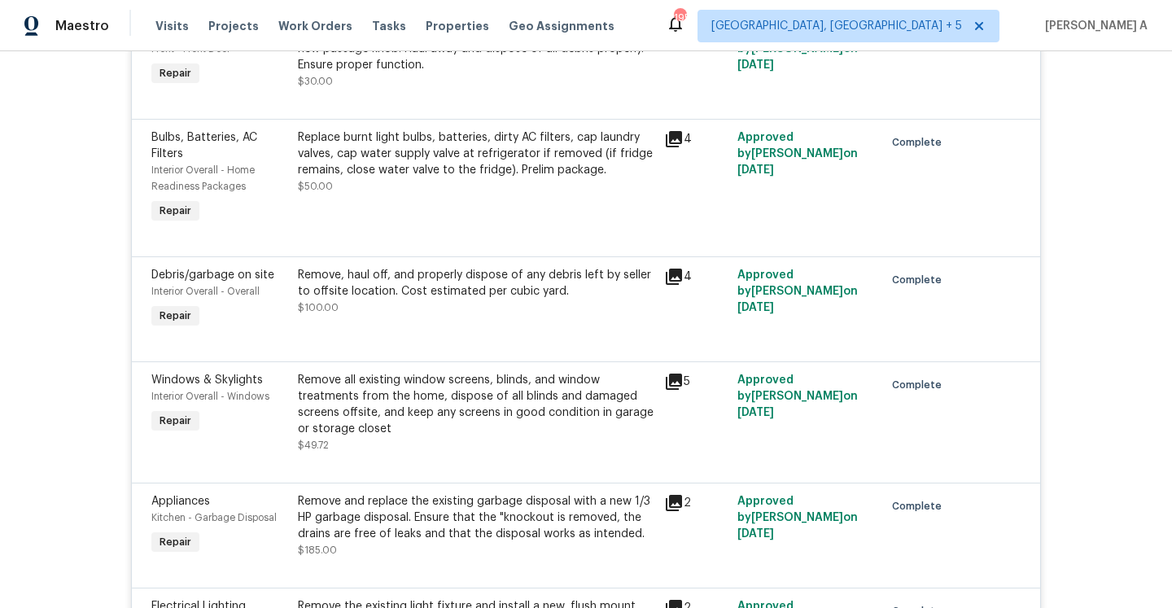
scroll to position [212, 0]
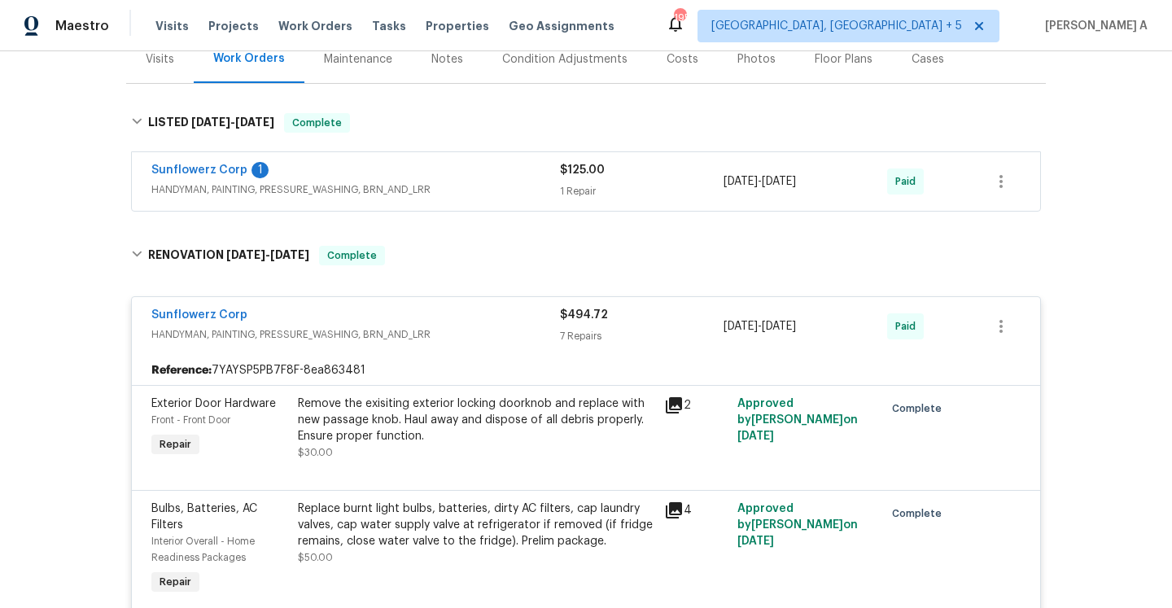
click at [158, 81] on div "Visits" at bounding box center [160, 59] width 68 height 48
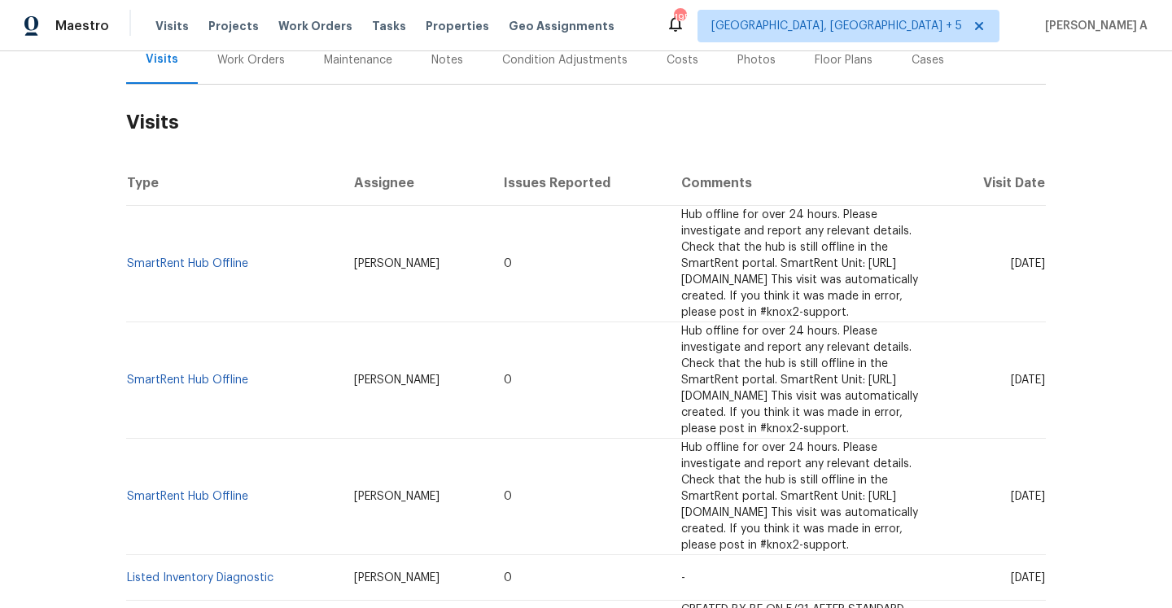
scroll to position [626, 0]
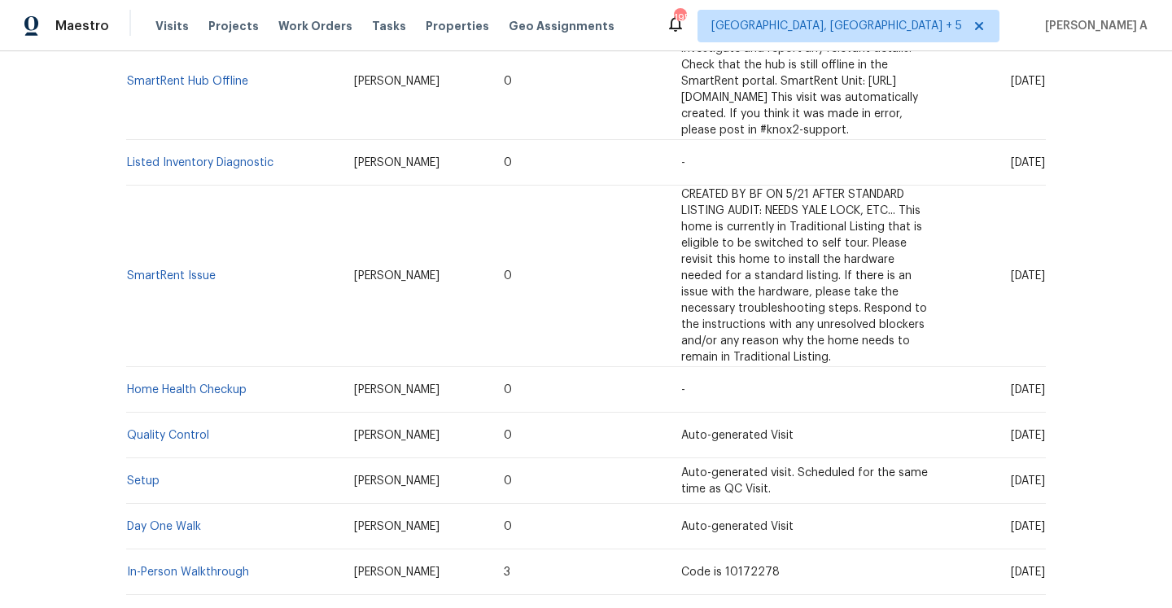
click at [209, 550] on td "In-Person Walkthrough" at bounding box center [233, 573] width 215 height 46
click at [209, 567] on link "In-Person Walkthrough" at bounding box center [188, 572] width 122 height 11
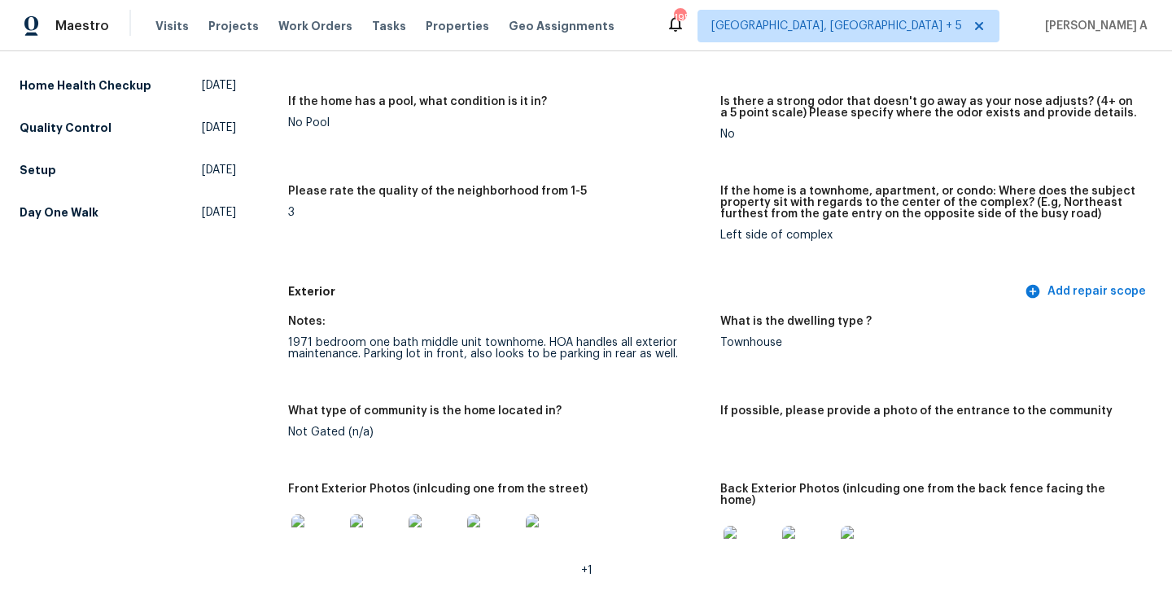
scroll to position [418, 0]
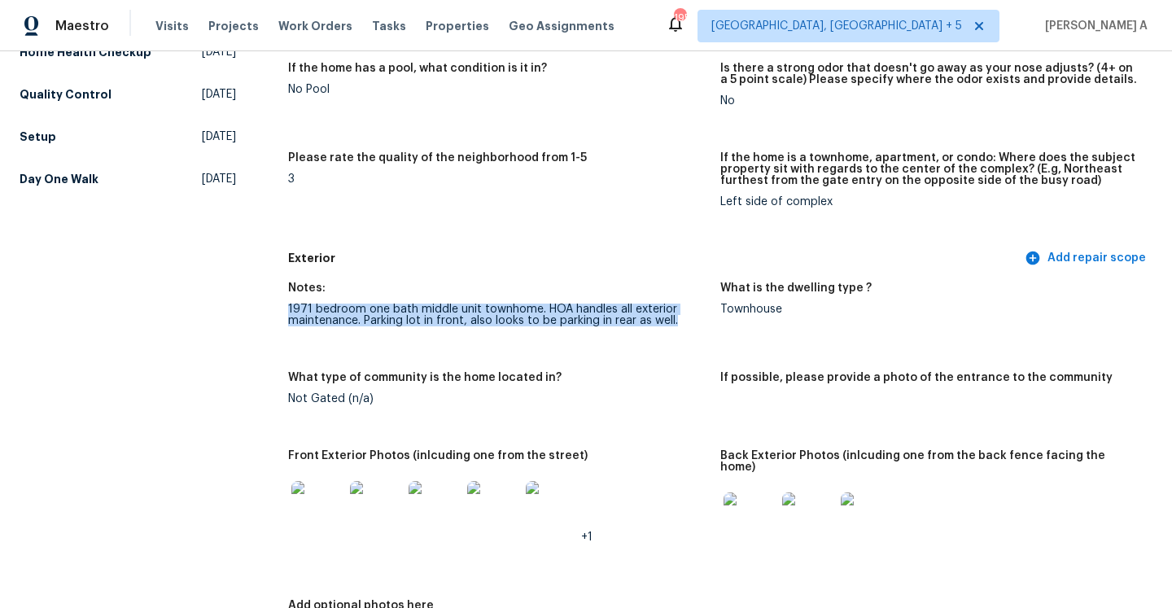
drag, startPoint x: 289, startPoint y: 305, endPoint x: 677, endPoint y: 326, distance: 388.9
click at [677, 326] on div "1971 bedroom one bath middle unit townhome. HOA handles all exterior maintenanc…" at bounding box center [497, 315] width 419 height 23
copy div "1971 bedroom one bath middle unit townhome. HOA handles all exterior maintenanc…"
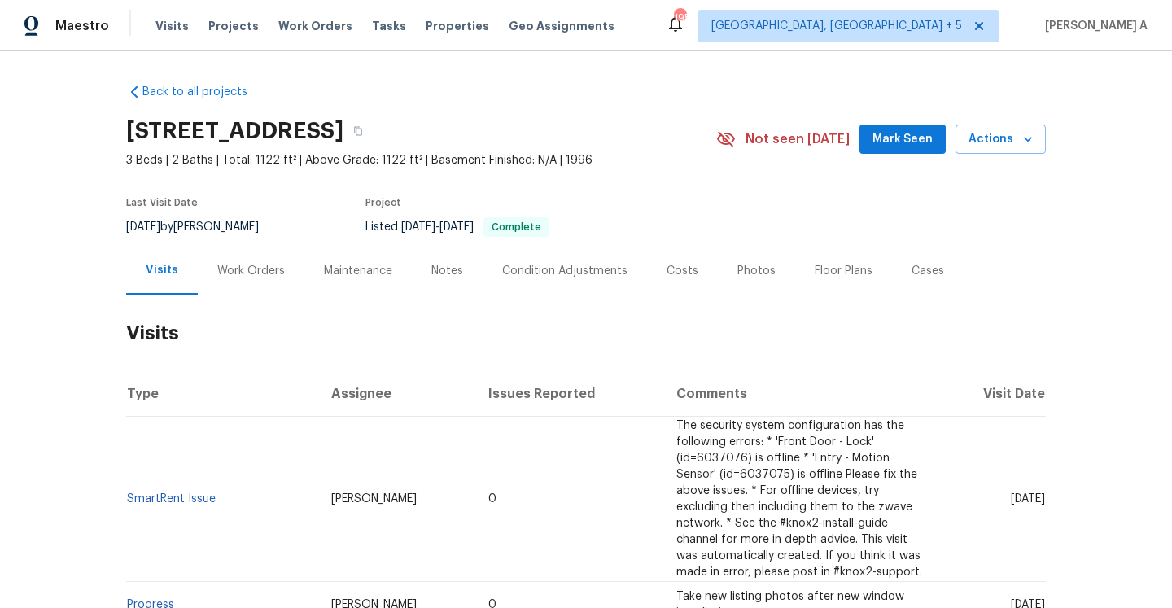
click at [274, 261] on div "Work Orders" at bounding box center [251, 271] width 107 height 48
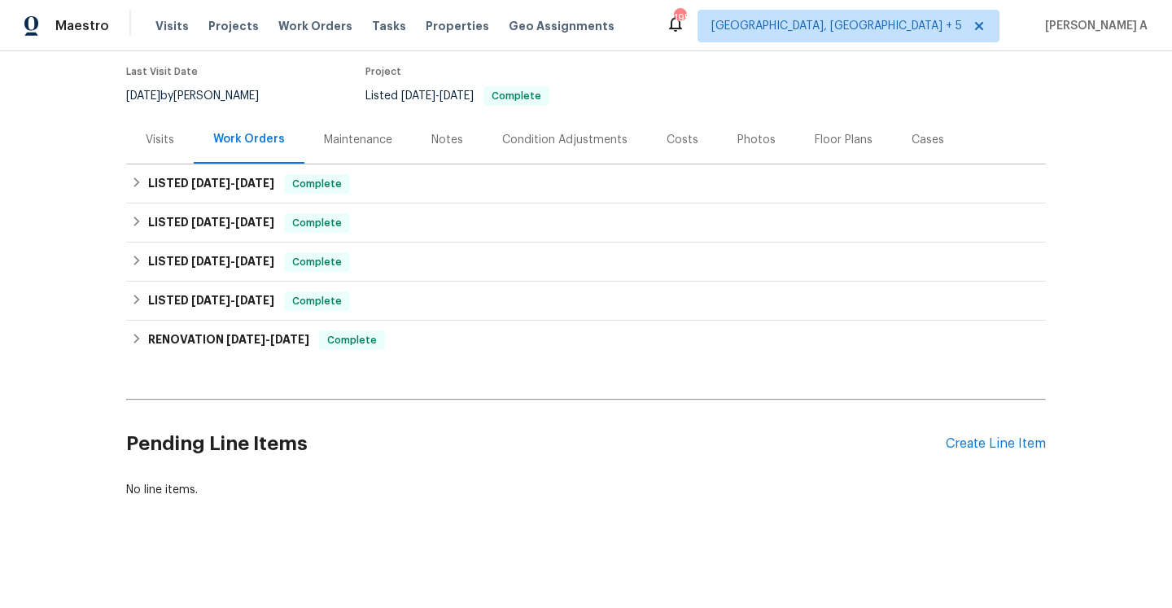
scroll to position [132, 0]
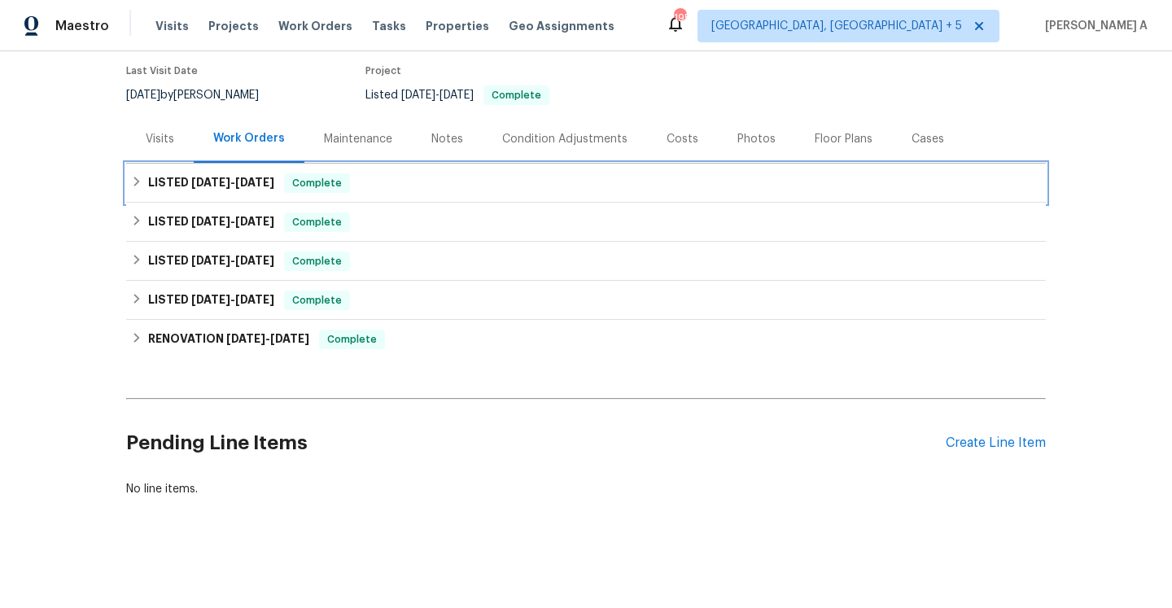
click at [514, 179] on div "LISTED [DATE] - [DATE] Complete" at bounding box center [586, 183] width 910 height 20
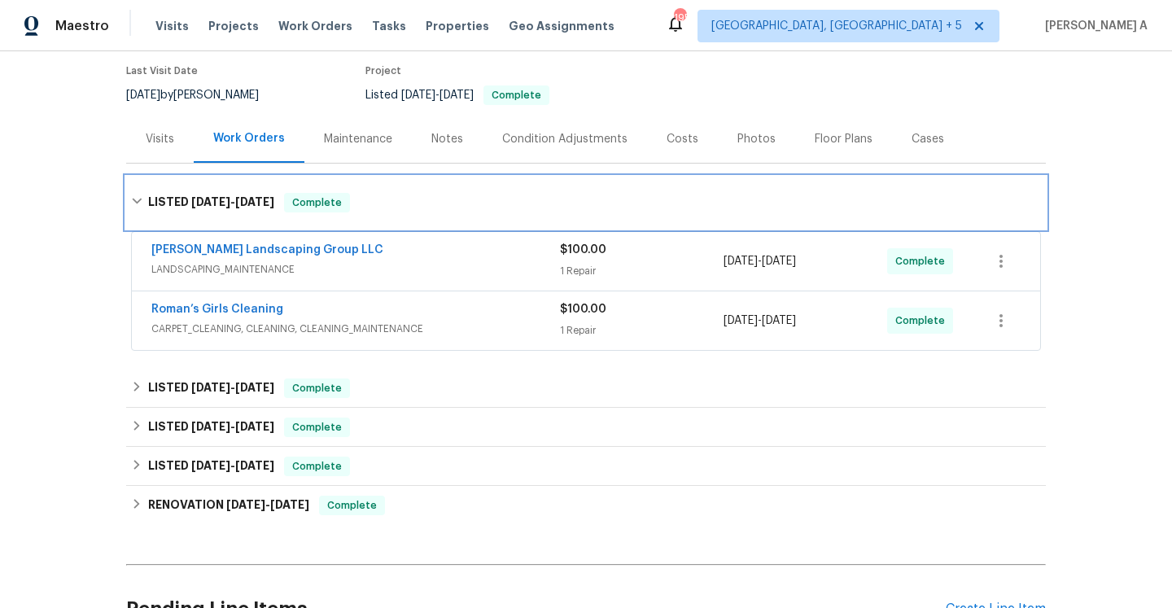
click at [515, 187] on div "LISTED [DATE] - [DATE] Complete" at bounding box center [586, 203] width 920 height 52
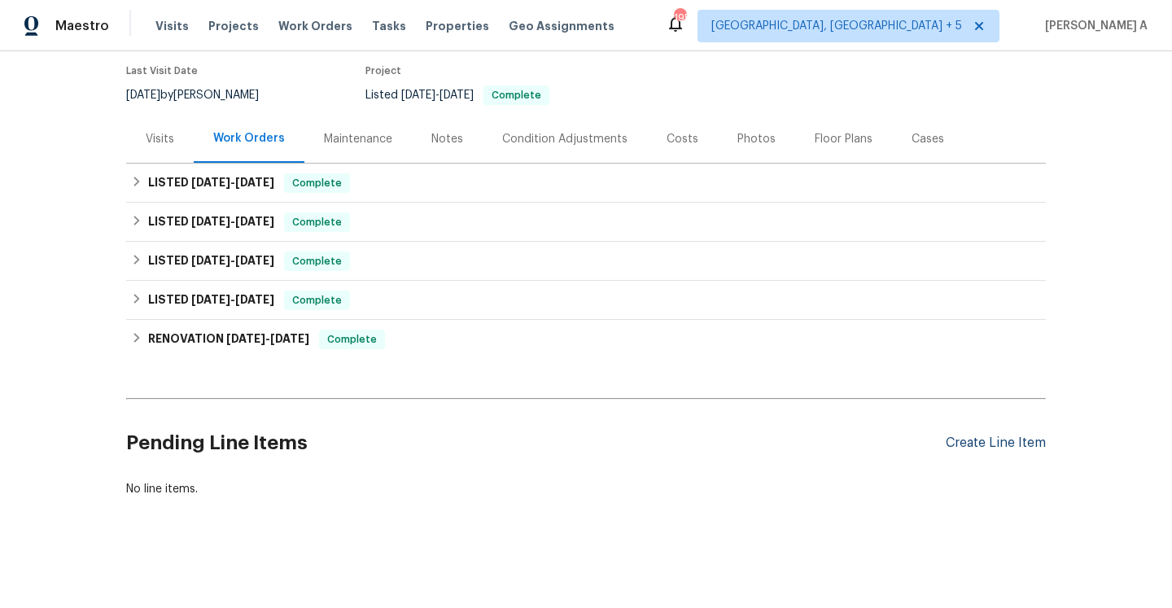
click at [964, 442] on div "Create Line Item" at bounding box center [996, 443] width 100 height 15
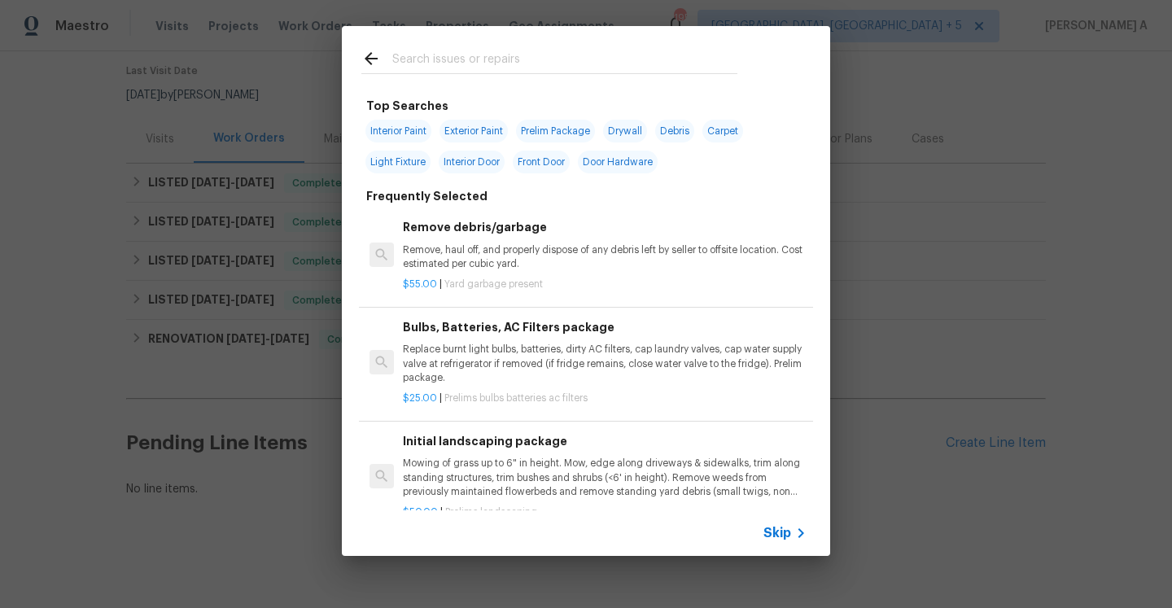
click at [782, 537] on span "Skip" at bounding box center [778, 533] width 28 height 16
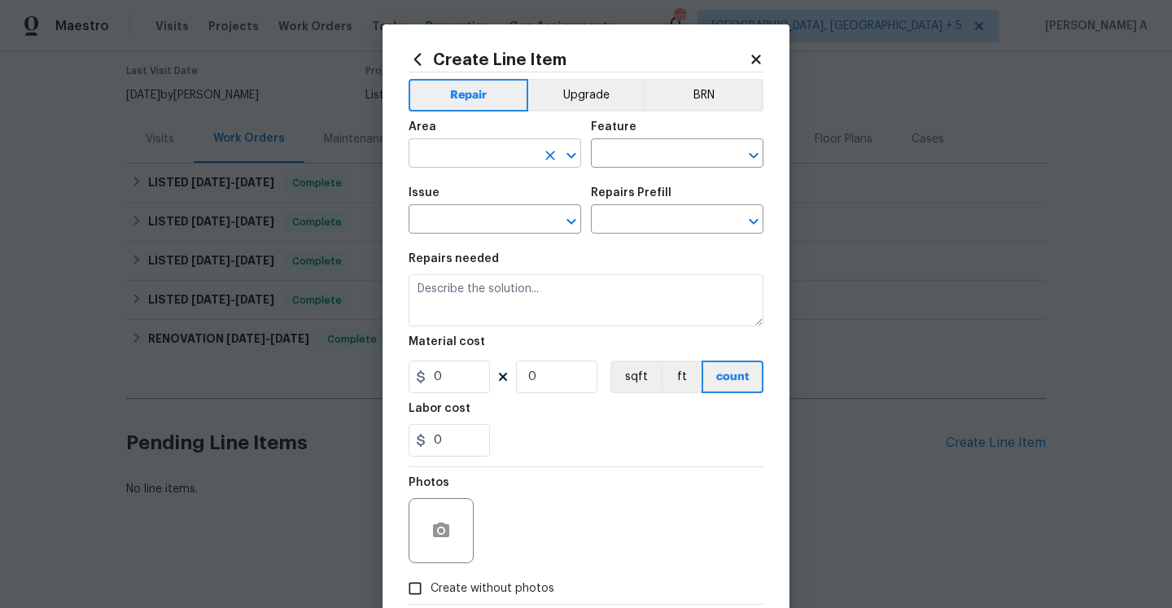
click at [461, 162] on input "text" at bounding box center [472, 154] width 127 height 25
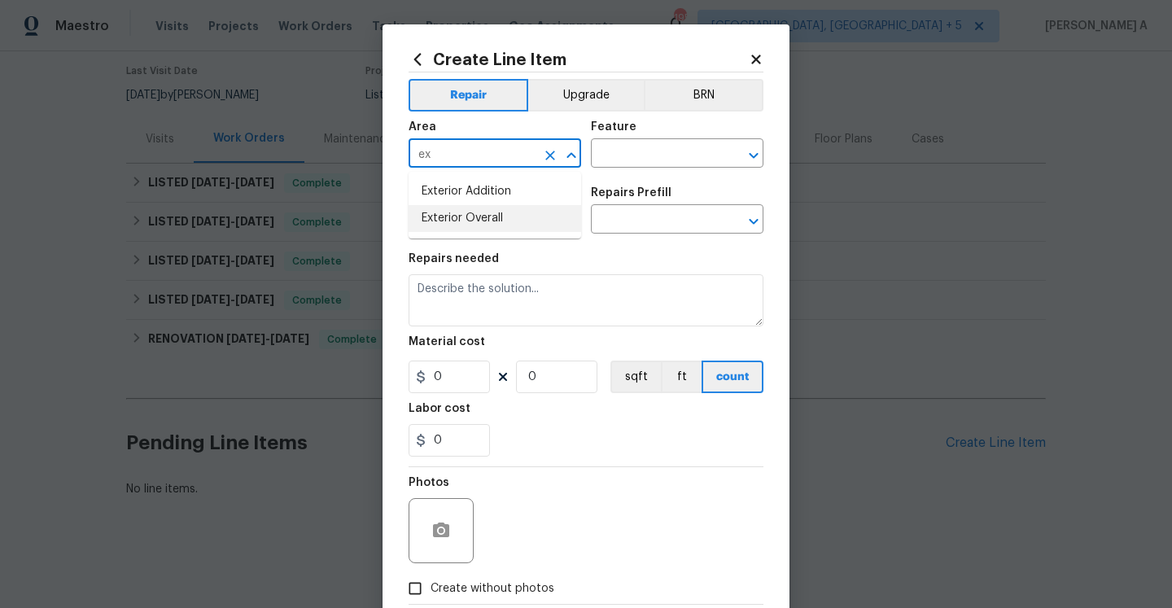
click at [550, 228] on li "Exterior Overall" at bounding box center [495, 218] width 173 height 27
type input "Exterior Overall"
click at [662, 160] on input "text" at bounding box center [654, 154] width 127 height 25
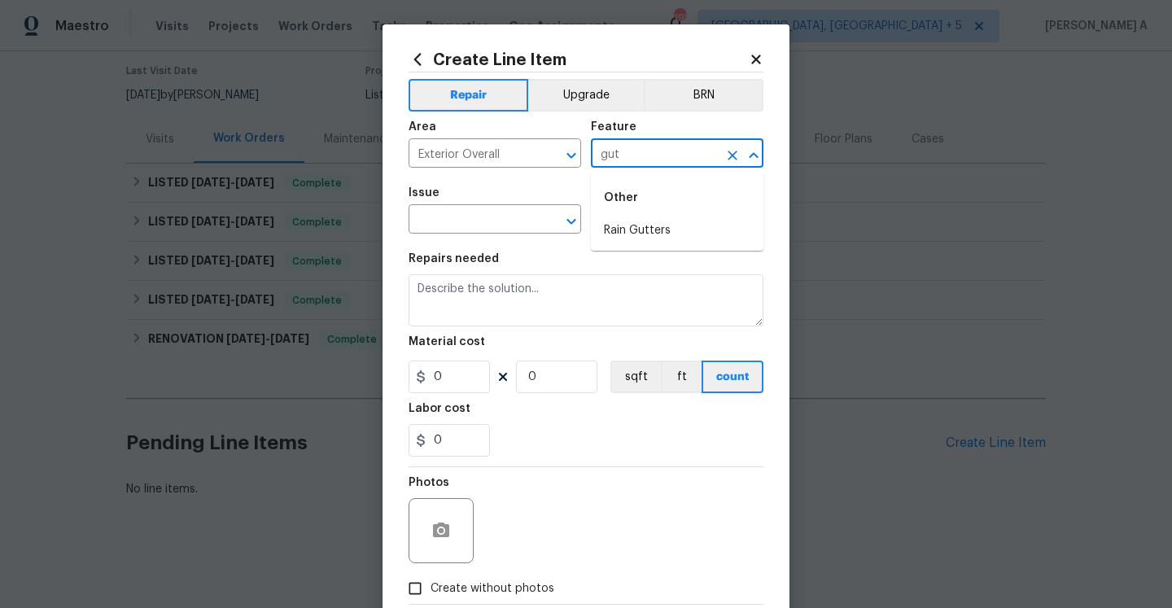
click at [693, 225] on li "Rain Gutters" at bounding box center [677, 230] width 173 height 27
type input "Rain Gutters"
click at [512, 226] on input "text" at bounding box center [472, 220] width 127 height 25
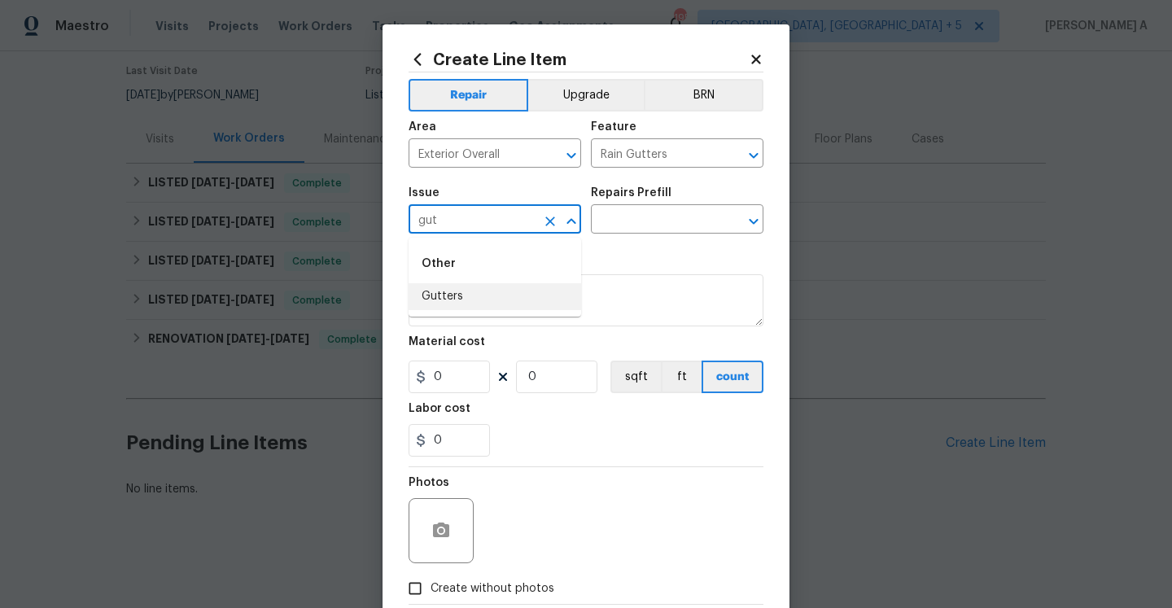
click at [512, 291] on li "Gutters" at bounding box center [495, 296] width 173 height 27
type input "Gutters"
click at [644, 215] on input "text" at bounding box center [654, 220] width 127 height 25
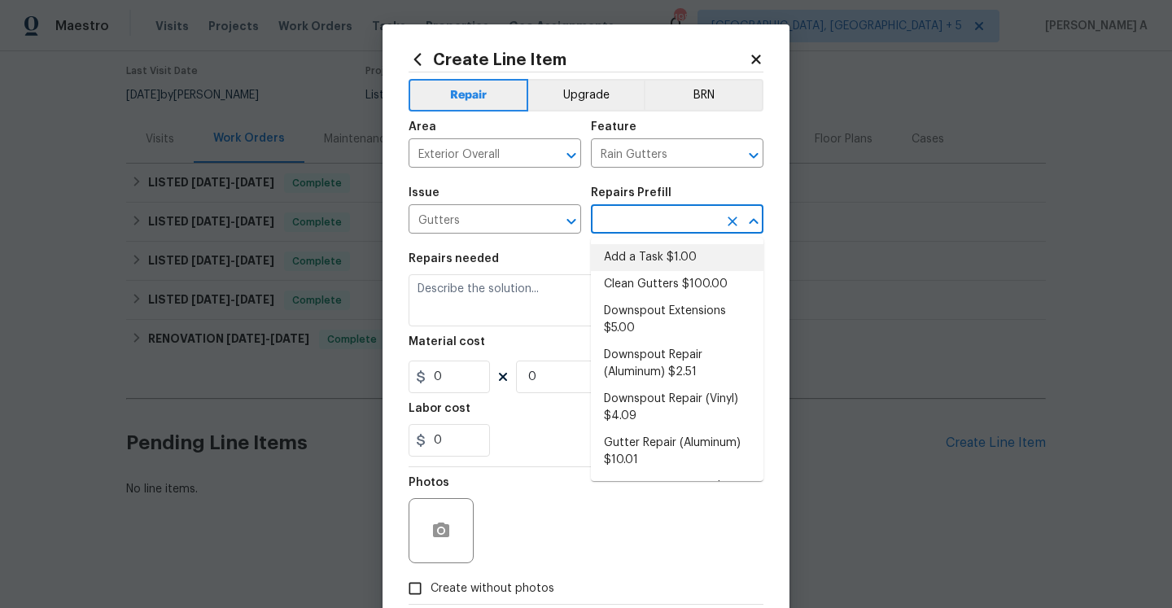
click at [651, 255] on li "Add a Task $1.00" at bounding box center [677, 257] width 173 height 27
type input "[PERSON_NAME] and Trim"
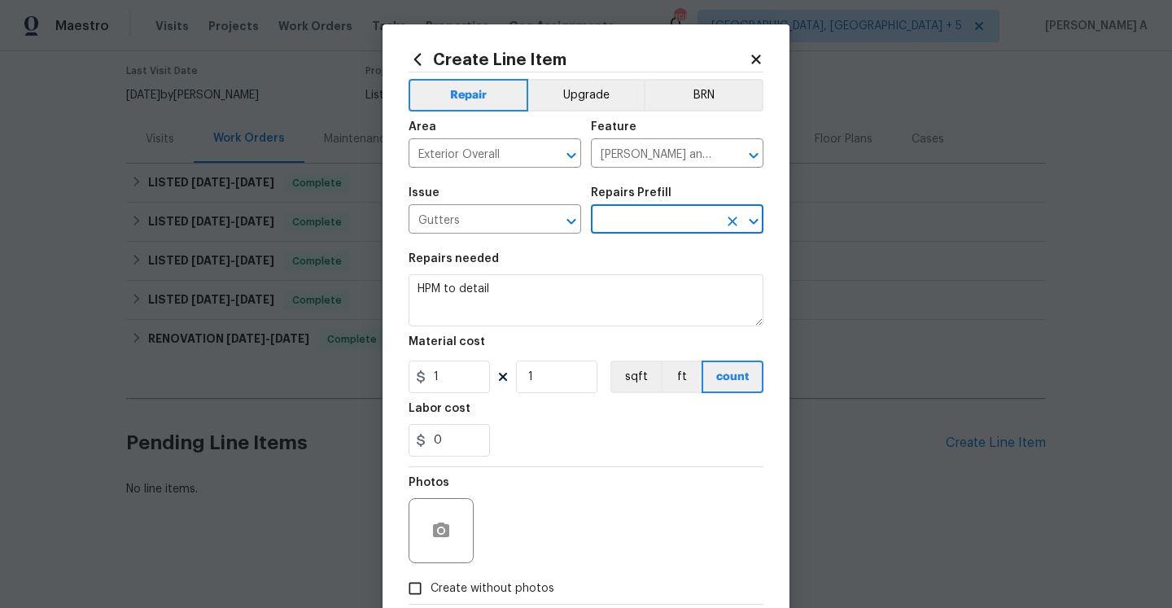
type input "Add a Task $1.00"
type textarea "HPM to detail"
type input "1"
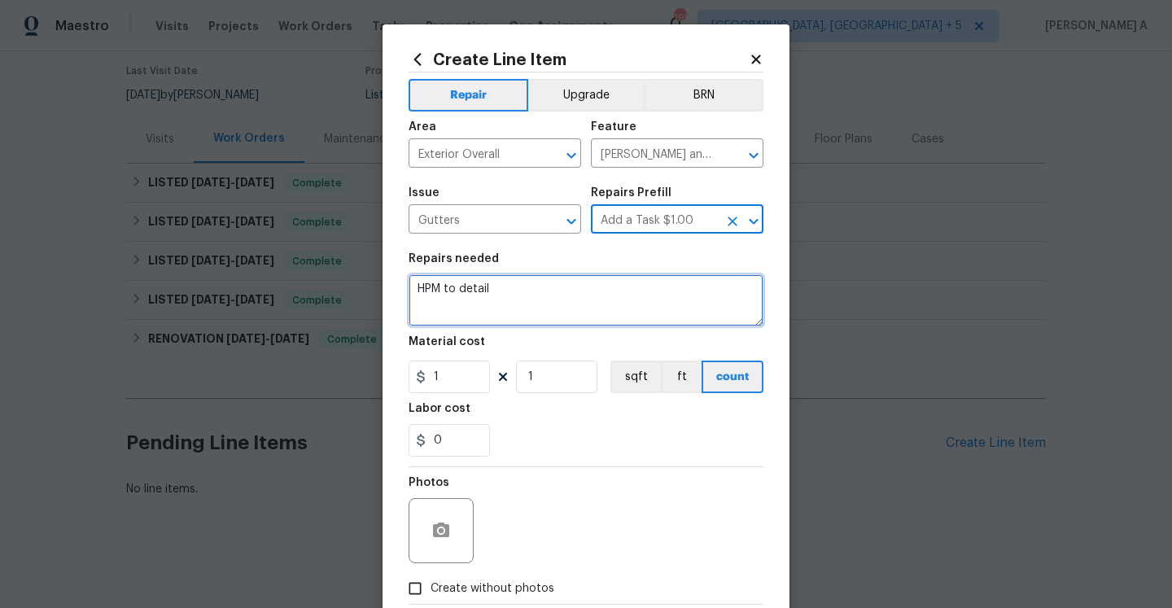
click at [605, 306] on textarea "HPM to detail" at bounding box center [586, 300] width 355 height 52
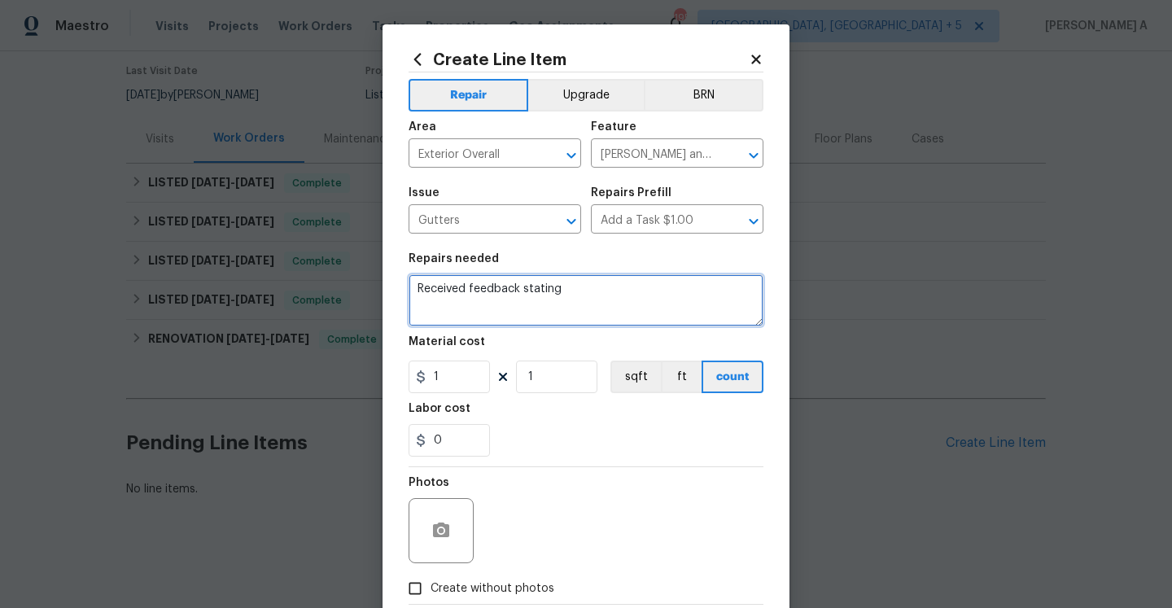
paste textarea "utter on back has pulled away from the roof leaving a gap between gutter and sh…"
click at [0, 0] on span "Replace with" at bounding box center [0, 0] width 0 height 0
click at [0, 0] on qb-div "Add Punctuation roof ," at bounding box center [0, 0] width 0 height 0
click at [730, 309] on textarea "Received feedback stating the gutter on back has pulled away from the roof, lea…" at bounding box center [586, 300] width 355 height 52
click at [674, 308] on textarea "Received feedback stating the gutter on the back has pulled away from the roof,…" at bounding box center [586, 300] width 355 height 52
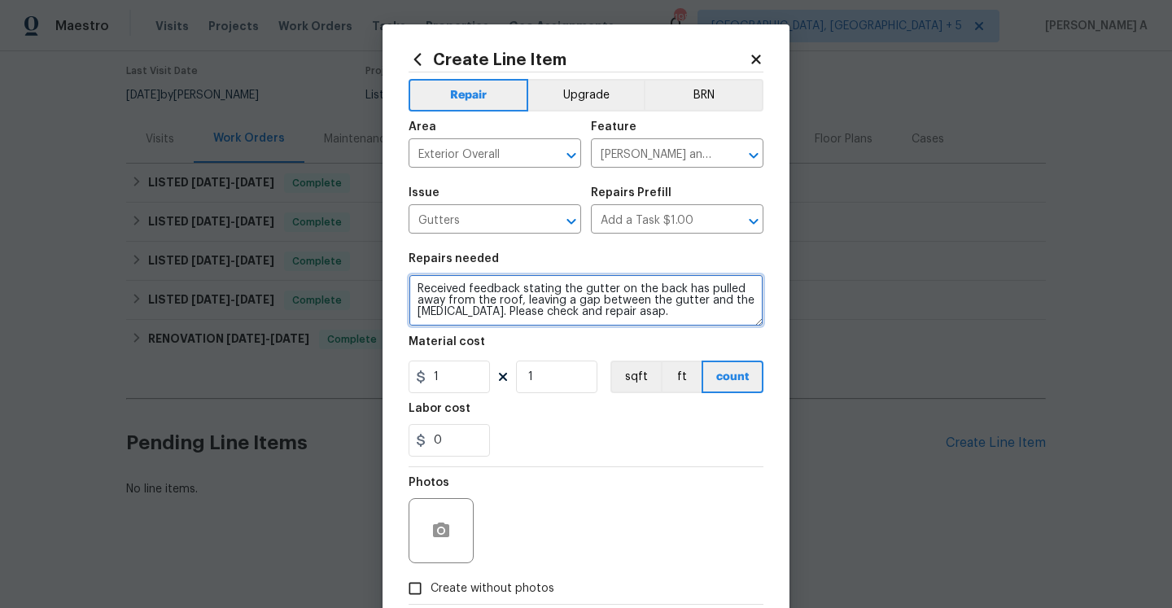
type textarea "Received feedback stating the gutter on the back has pulled away from the roof,…"
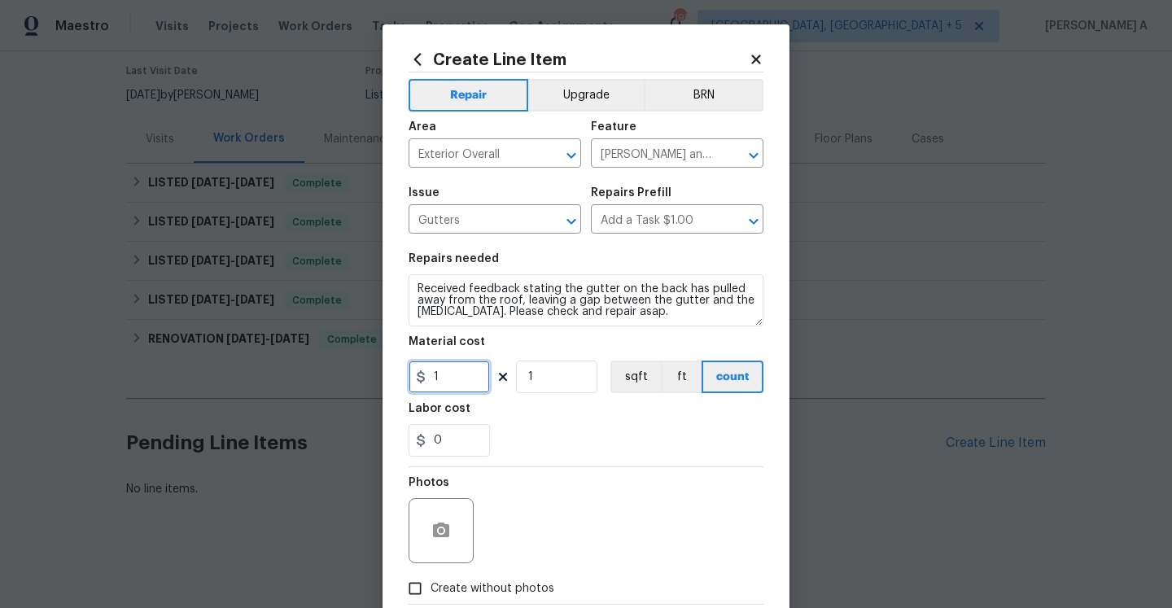
click at [442, 385] on input "1" at bounding box center [449, 377] width 81 height 33
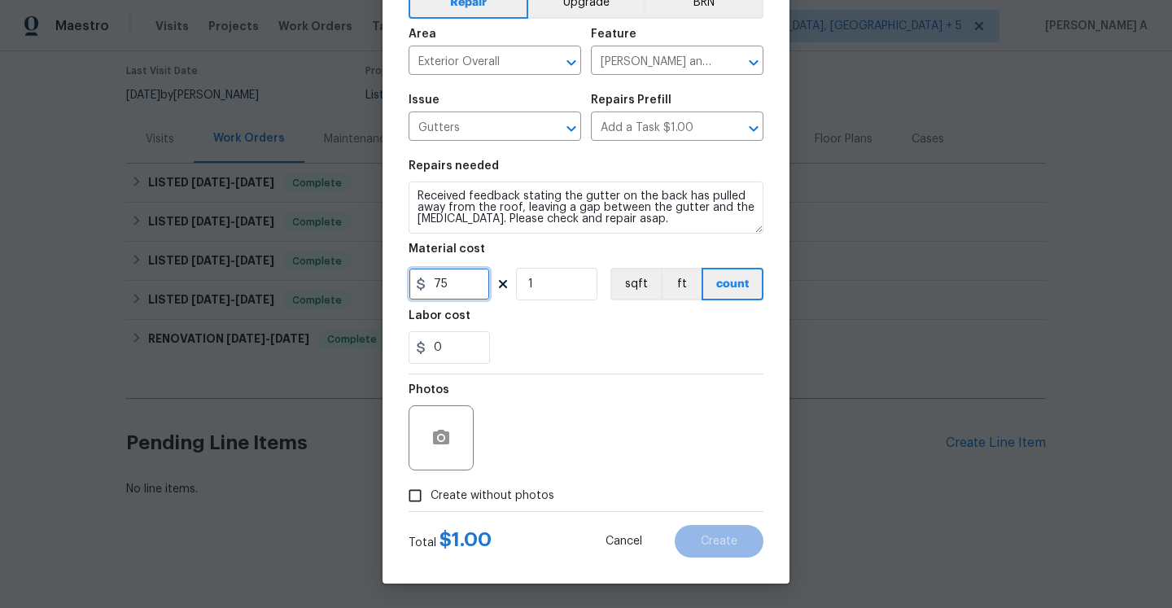
type input "75"
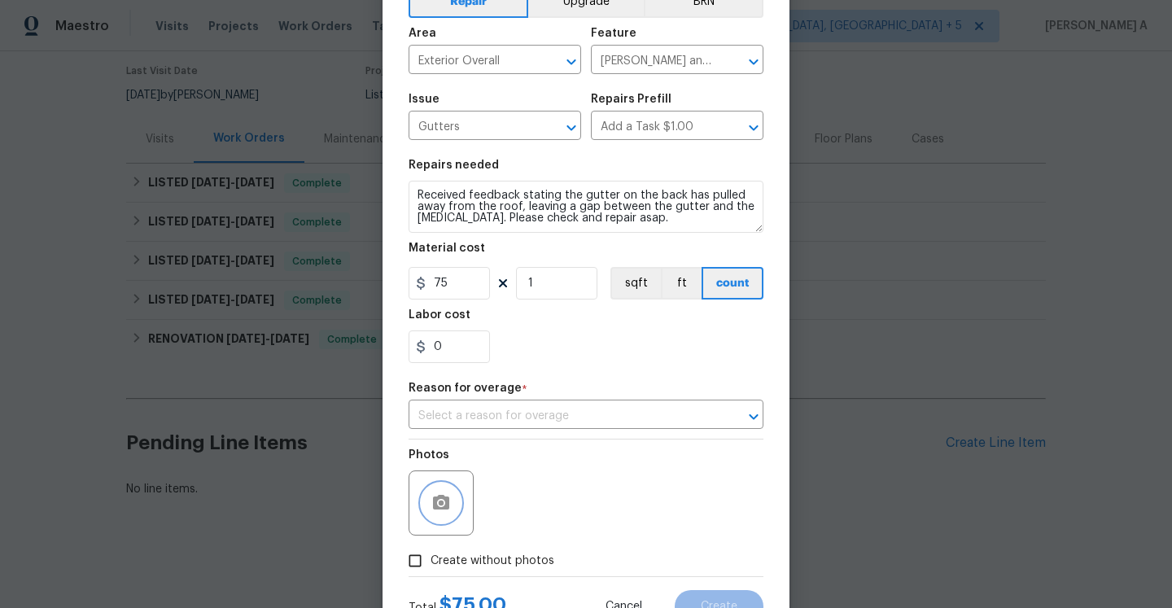
click at [444, 510] on icon "button" at bounding box center [441, 502] width 16 height 15
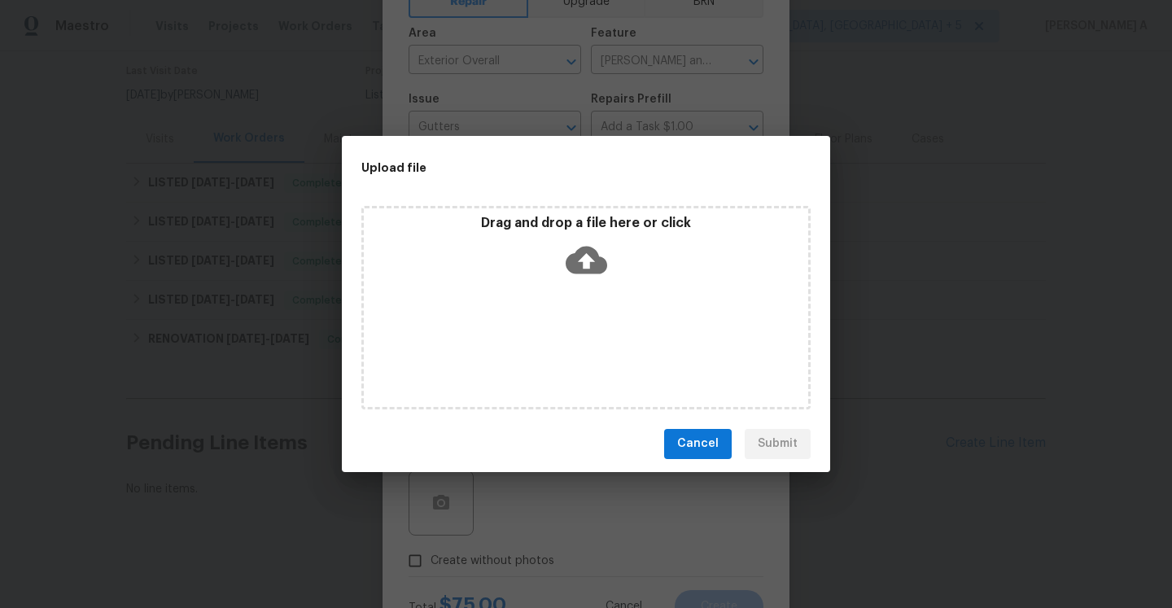
click at [564, 281] on div "Drag and drop a file here or click" at bounding box center [586, 250] width 445 height 70
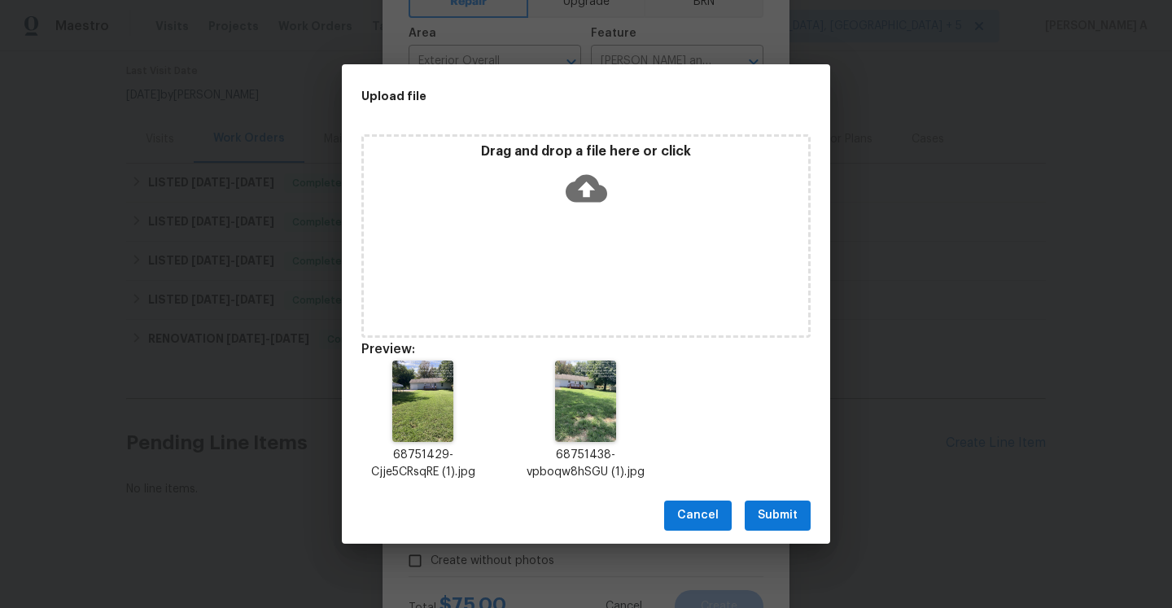
click at [751, 521] on button "Submit" at bounding box center [778, 516] width 66 height 30
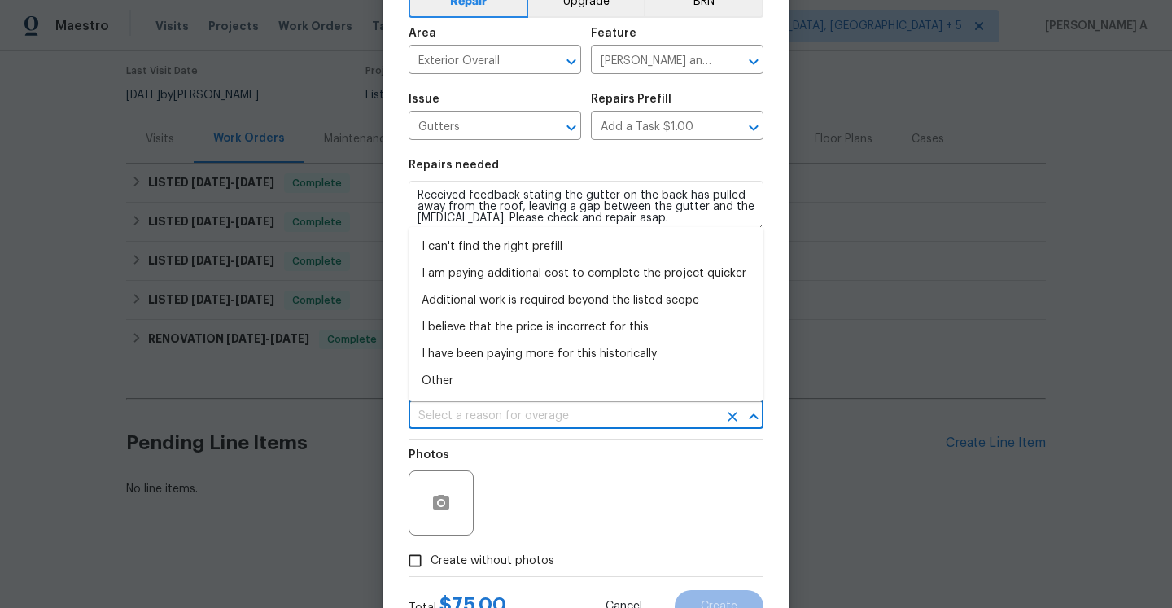
click at [550, 408] on input "text" at bounding box center [563, 416] width 309 height 25
click at [515, 245] on li "I can't find the right prefill" at bounding box center [586, 247] width 355 height 27
type input "I can't find the right prefill"
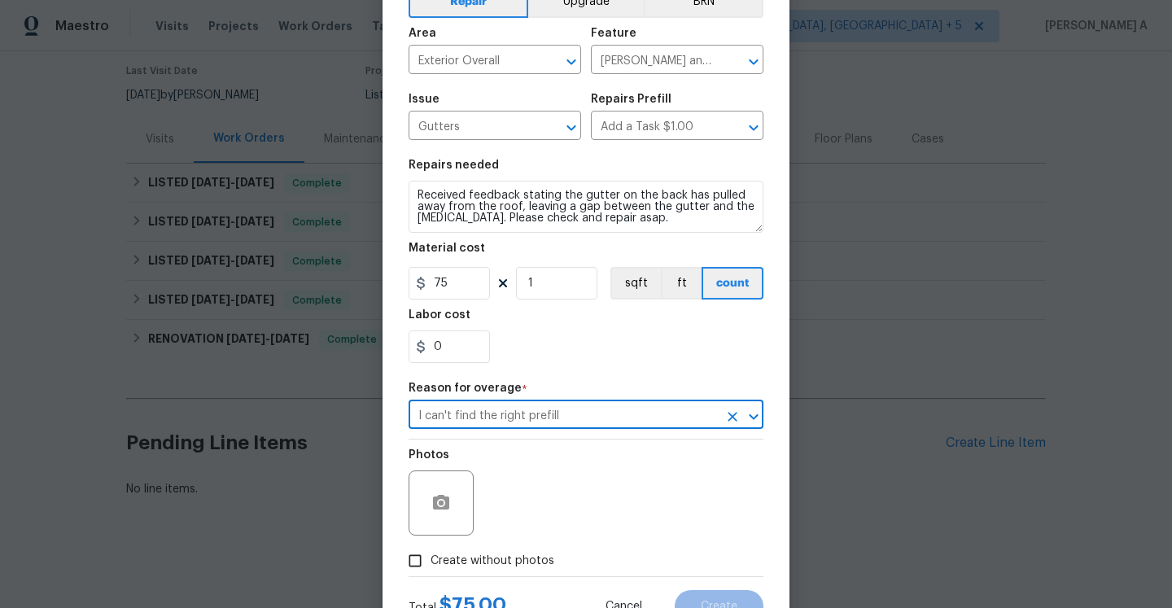
scroll to position [160, 0]
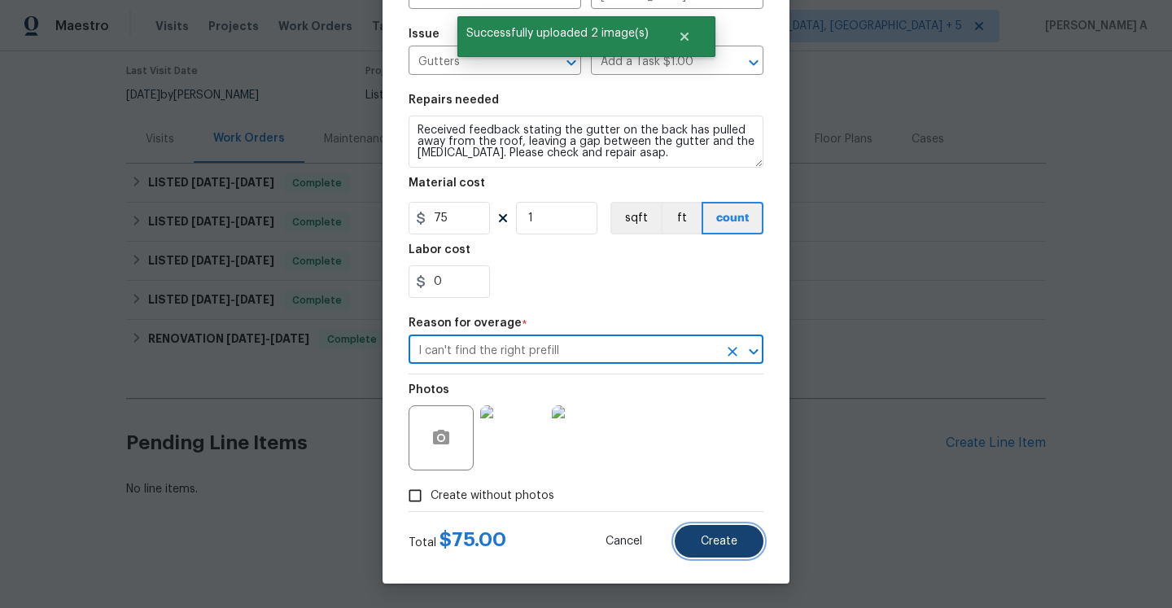
click at [724, 544] on span "Create" at bounding box center [719, 542] width 37 height 12
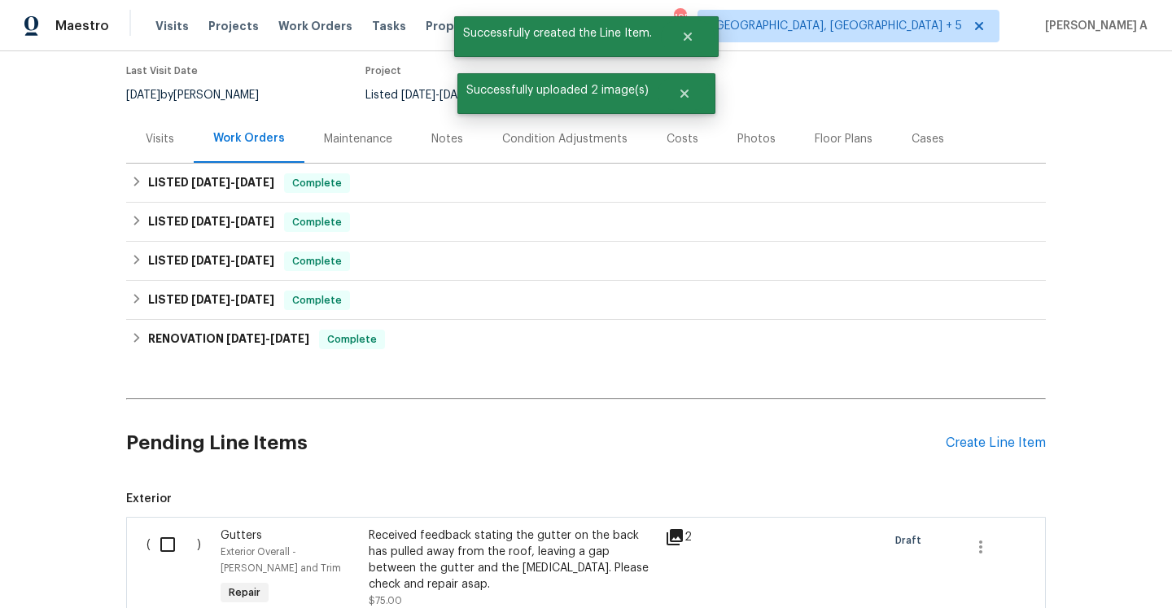
click at [174, 536] on input "checkbox" at bounding box center [174, 545] width 46 height 34
checkbox input "true"
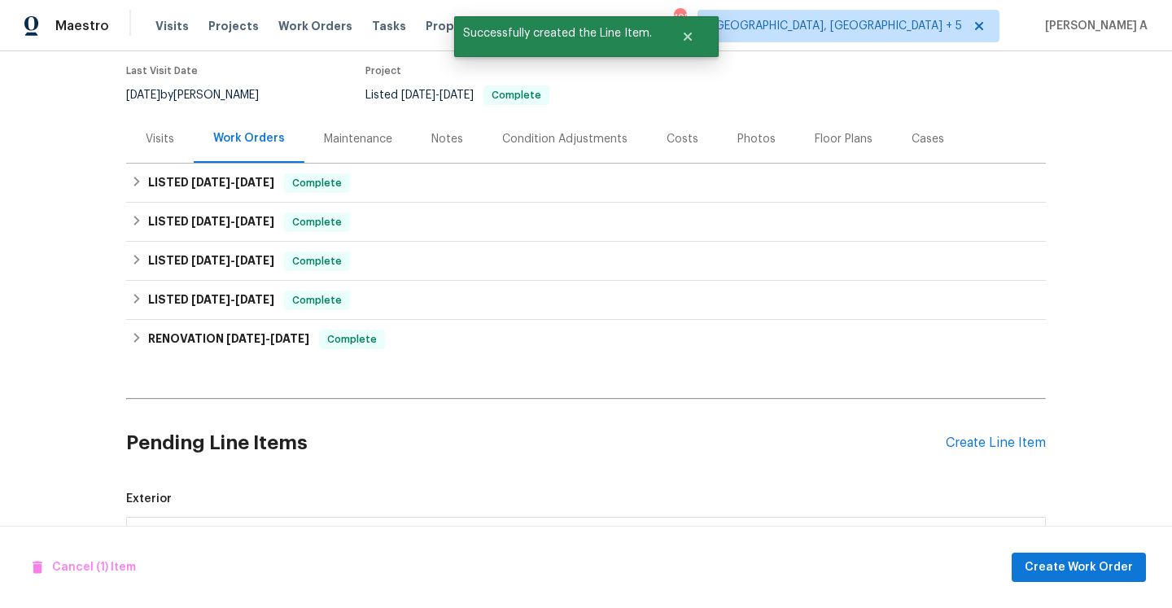
scroll to position [351, 0]
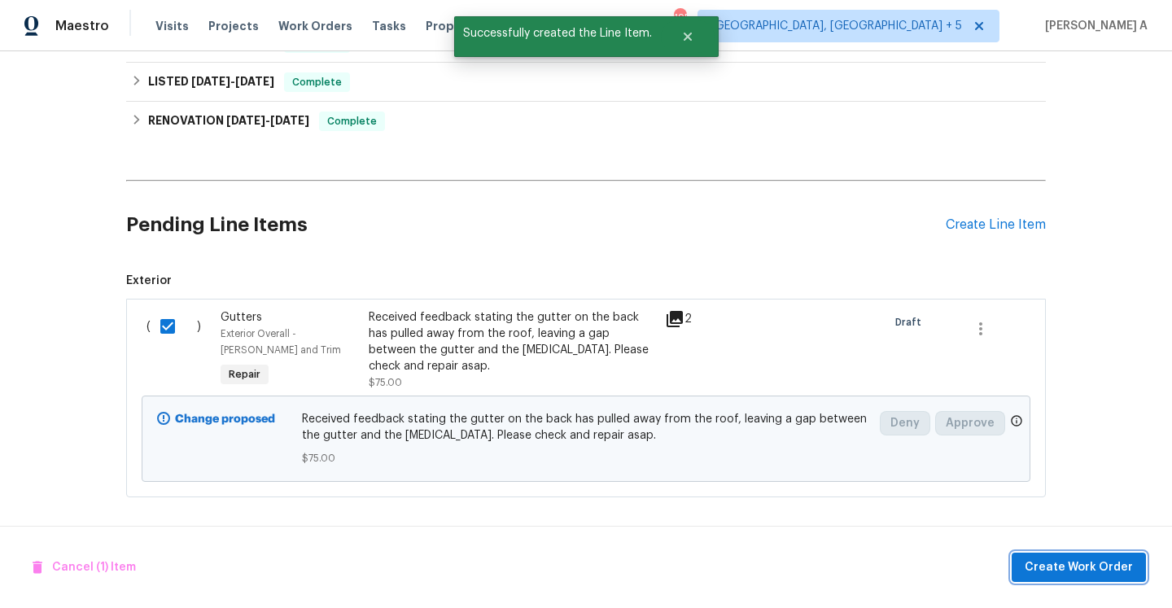
click at [1089, 563] on span "Create Work Order" at bounding box center [1079, 568] width 108 height 20
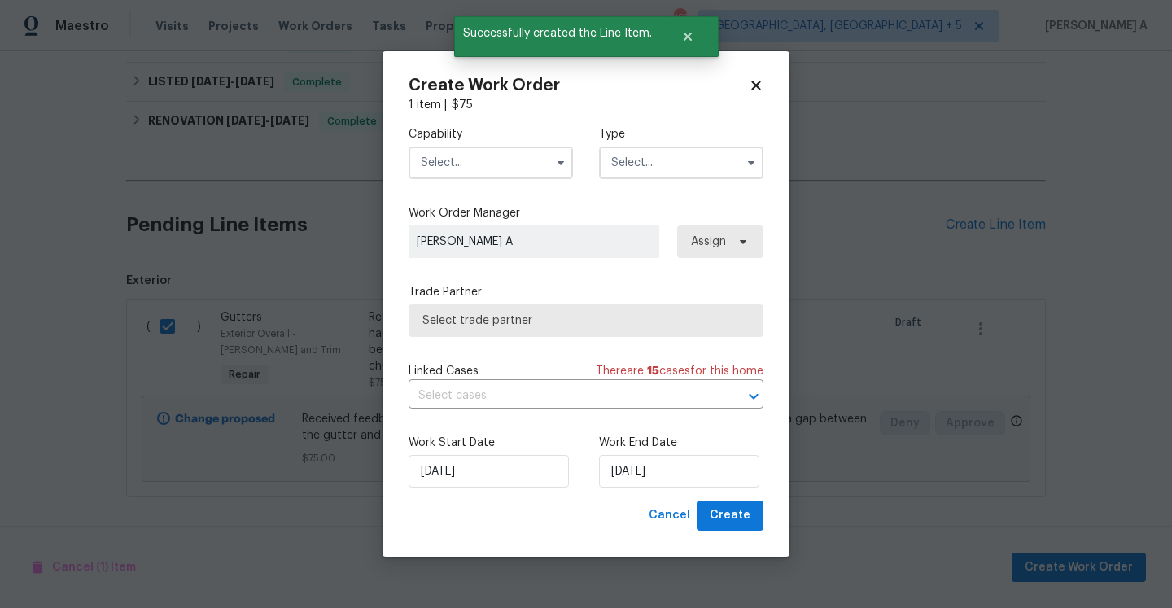
click at [530, 158] on input "text" at bounding box center [491, 163] width 164 height 33
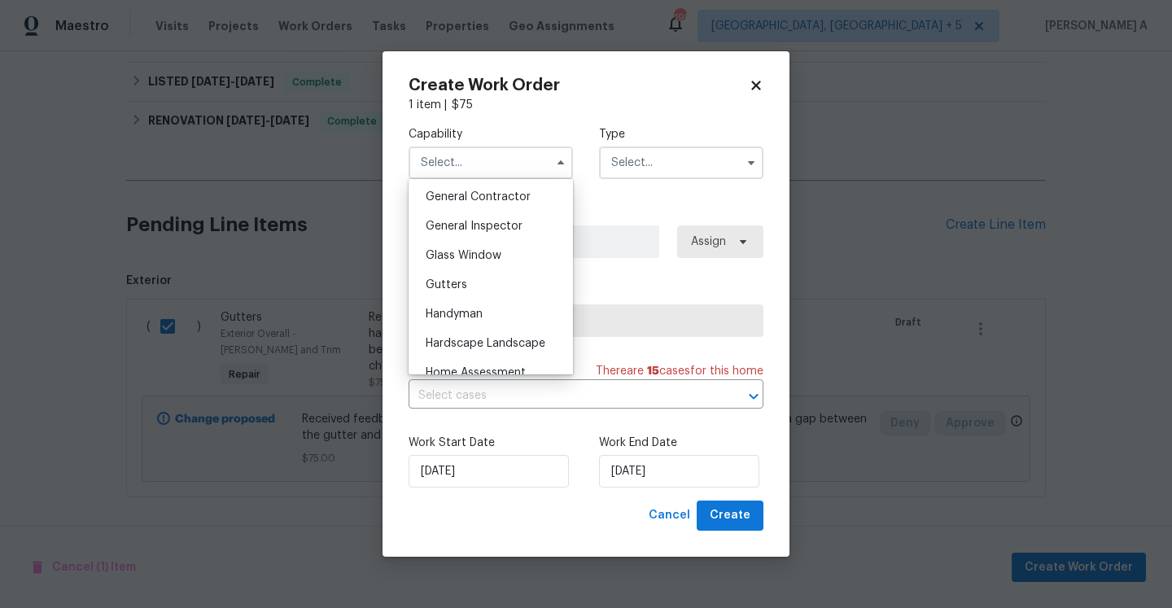
scroll to position [780, 0]
click at [498, 205] on div "General Contractor" at bounding box center [491, 196] width 156 height 29
type input "General Contractor"
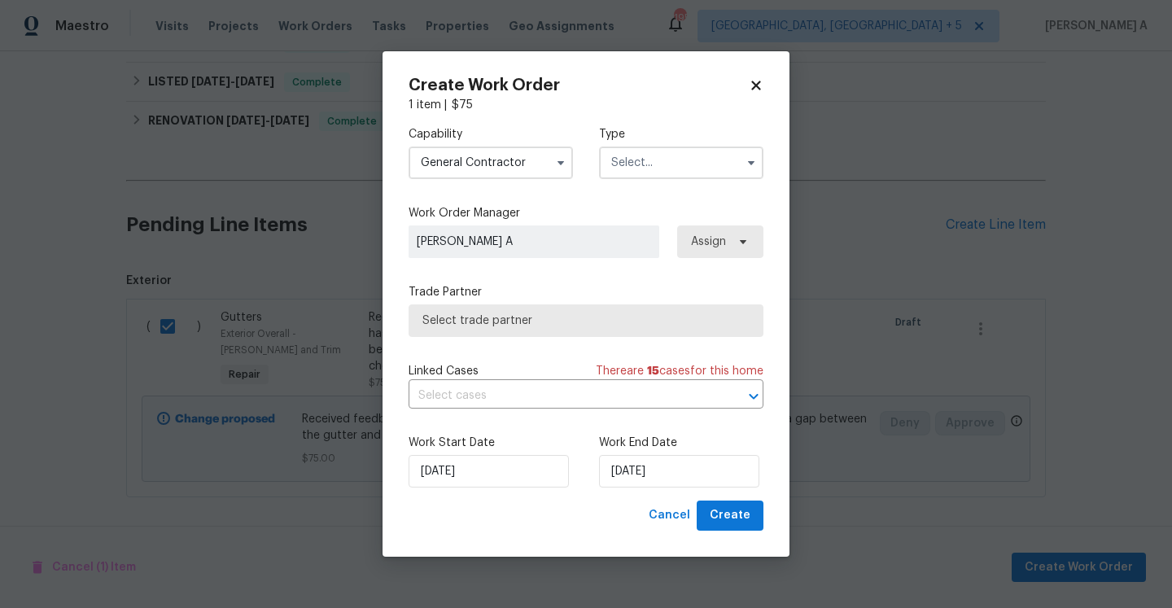
click at [649, 172] on input "text" at bounding box center [681, 163] width 164 height 33
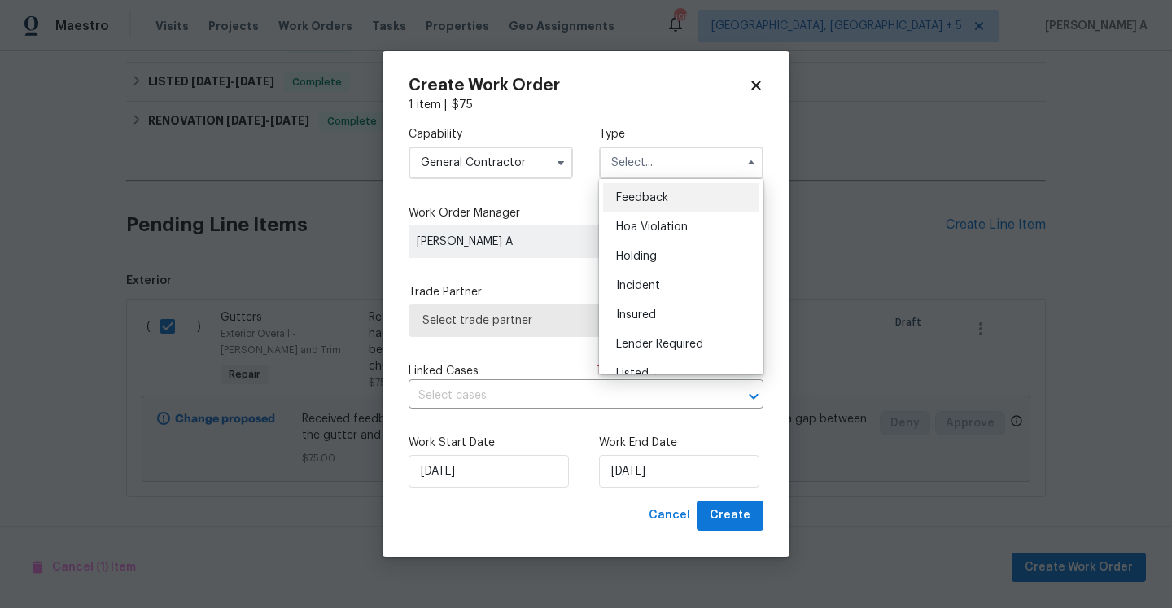
click at [645, 200] on span "Feedback" at bounding box center [642, 197] width 52 height 11
type input "Feedback"
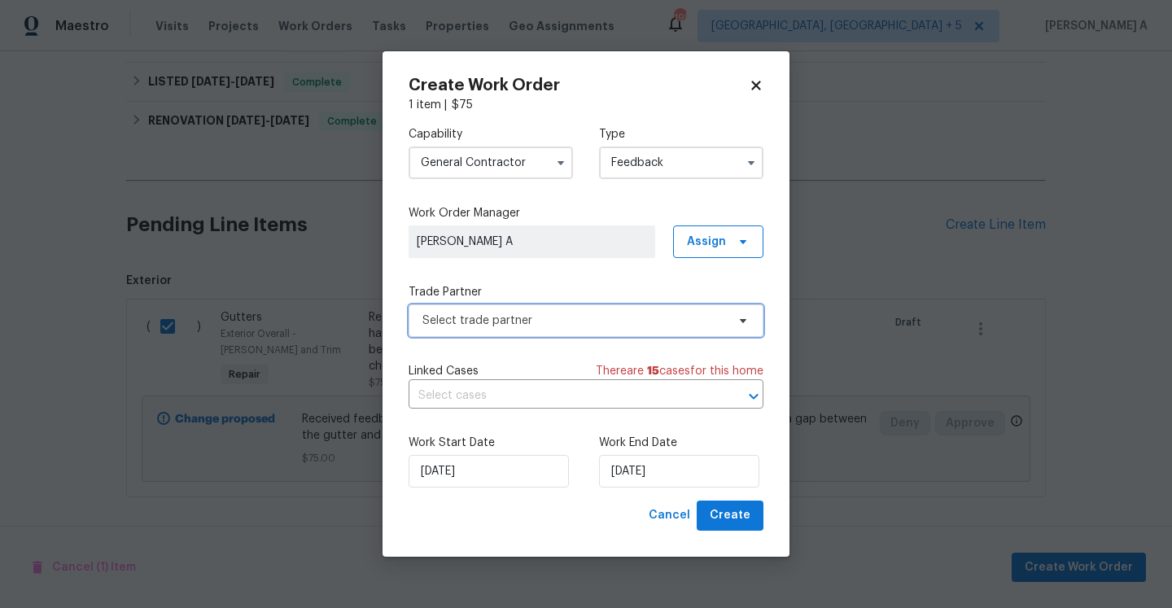
click at [571, 306] on span "Select trade partner" at bounding box center [586, 320] width 355 height 33
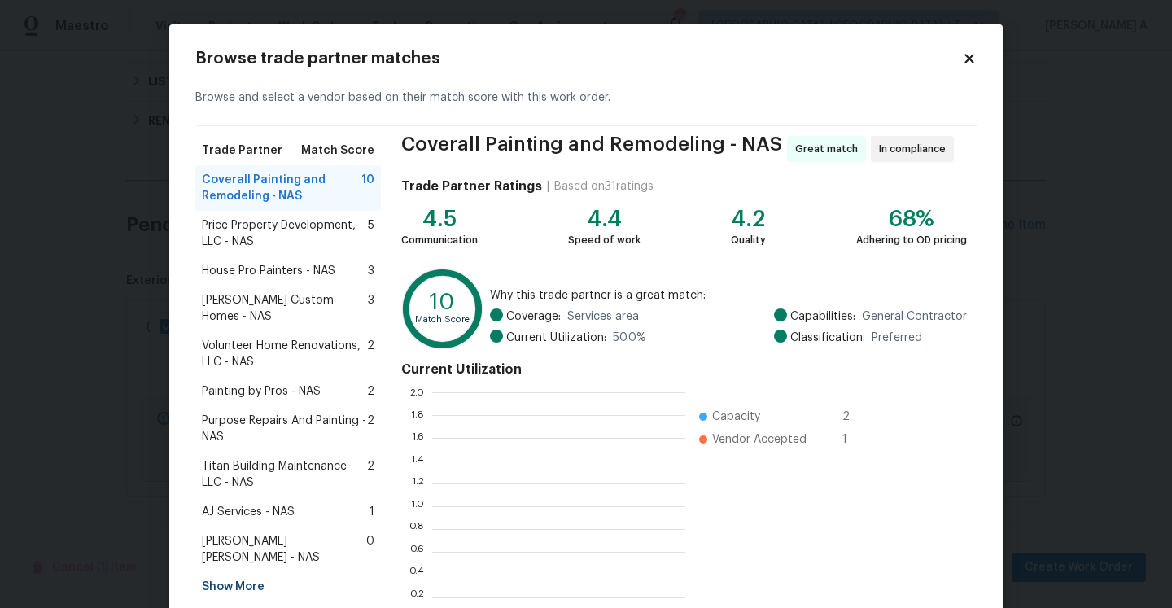
scroll to position [228, 253]
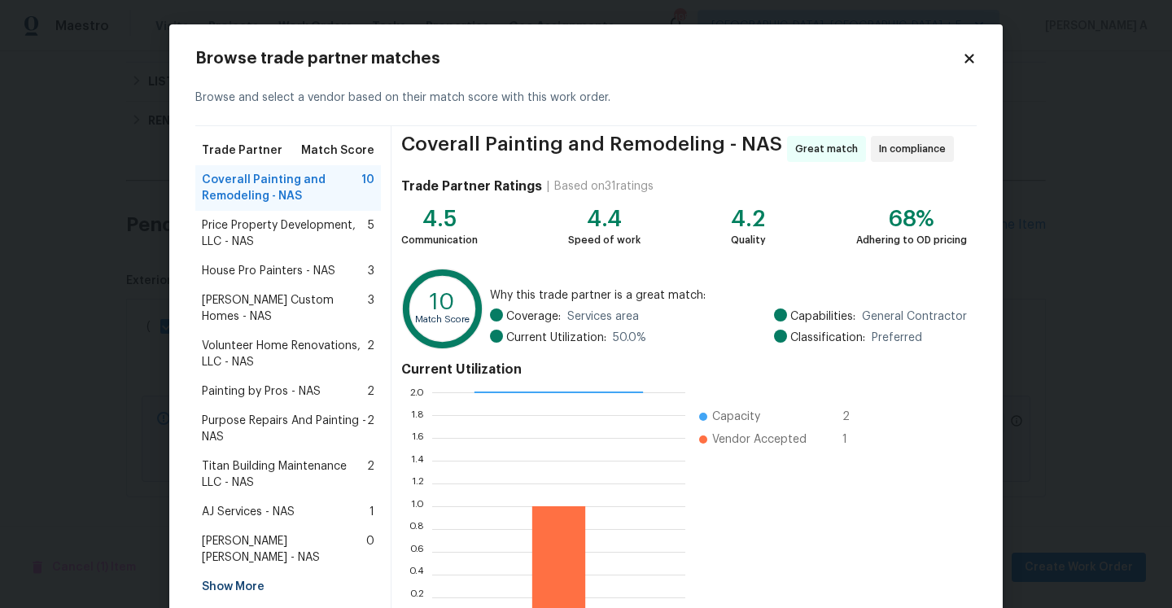
click at [326, 341] on span "Volunteer Home Renovations, LLC - NAS" at bounding box center [284, 354] width 165 height 33
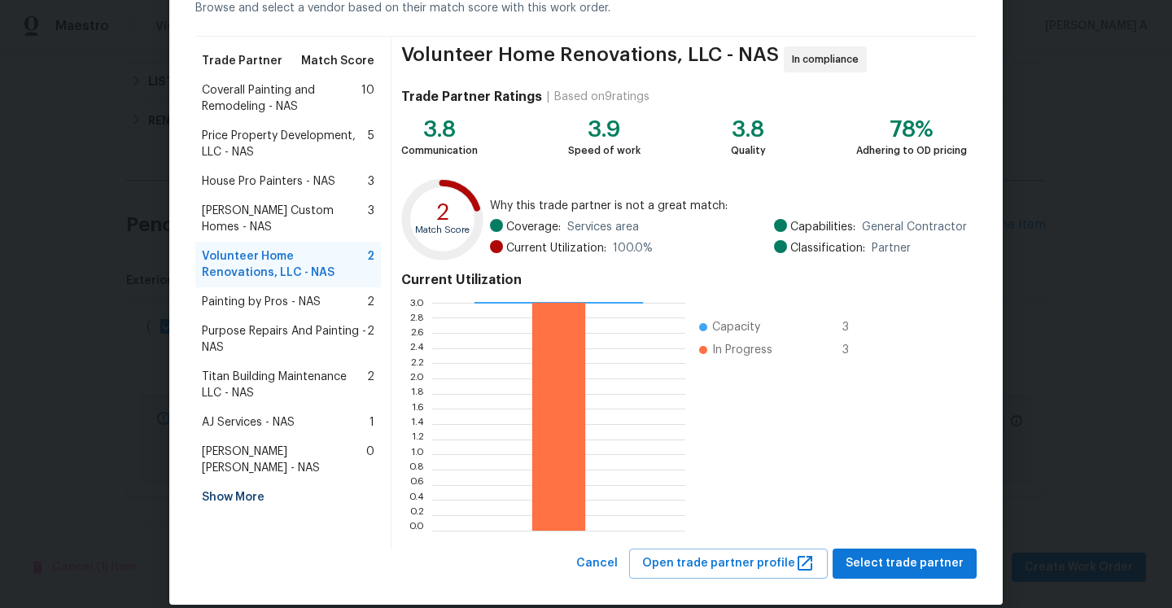
scroll to position [110, 0]
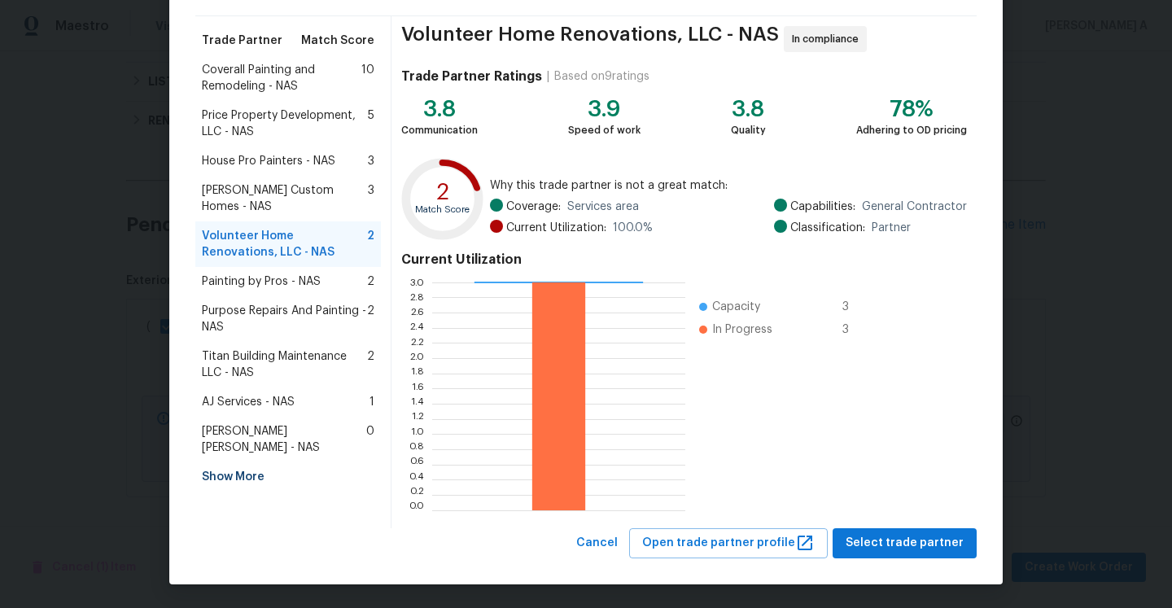
click at [234, 462] on div "Show More" at bounding box center [288, 476] width 186 height 29
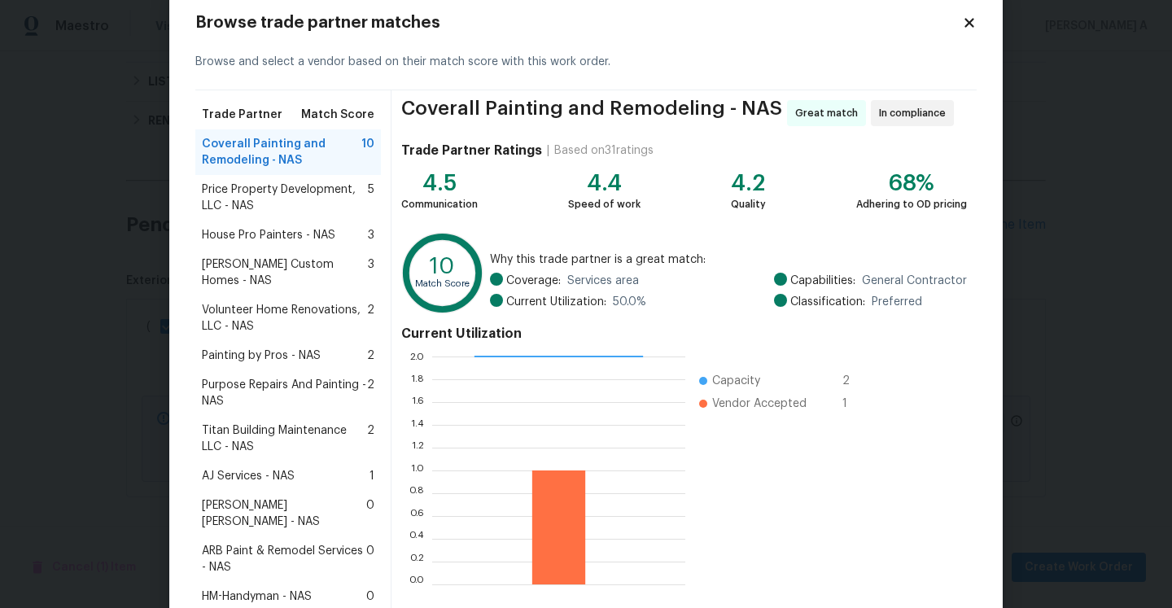
scroll to position [0, 0]
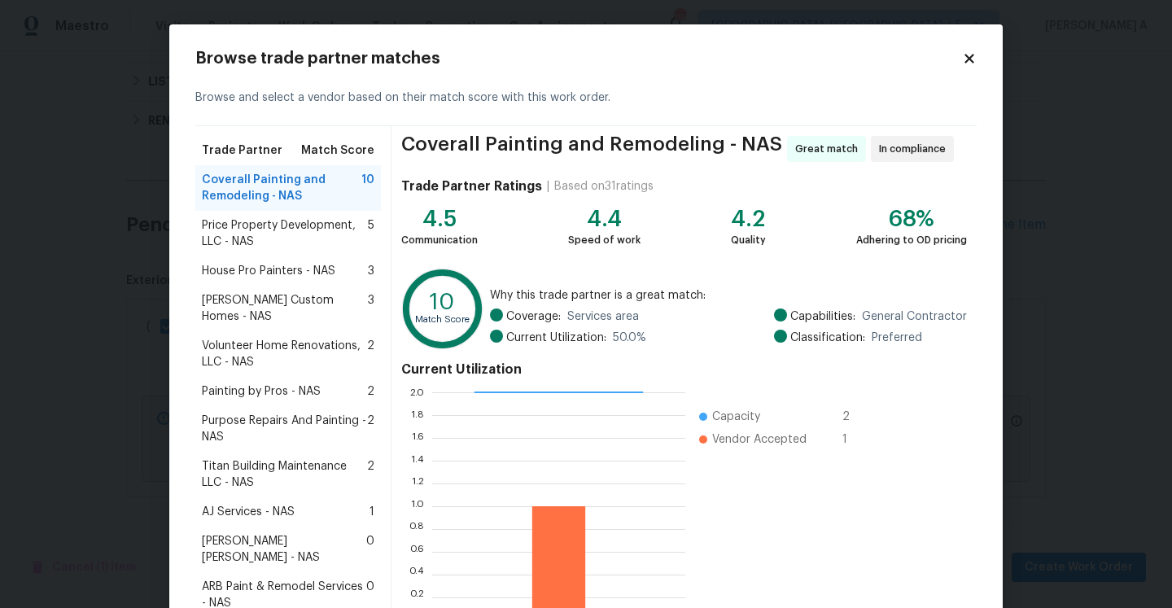
click at [255, 343] on span "Volunteer Home Renovations, LLC - NAS" at bounding box center [284, 354] width 165 height 33
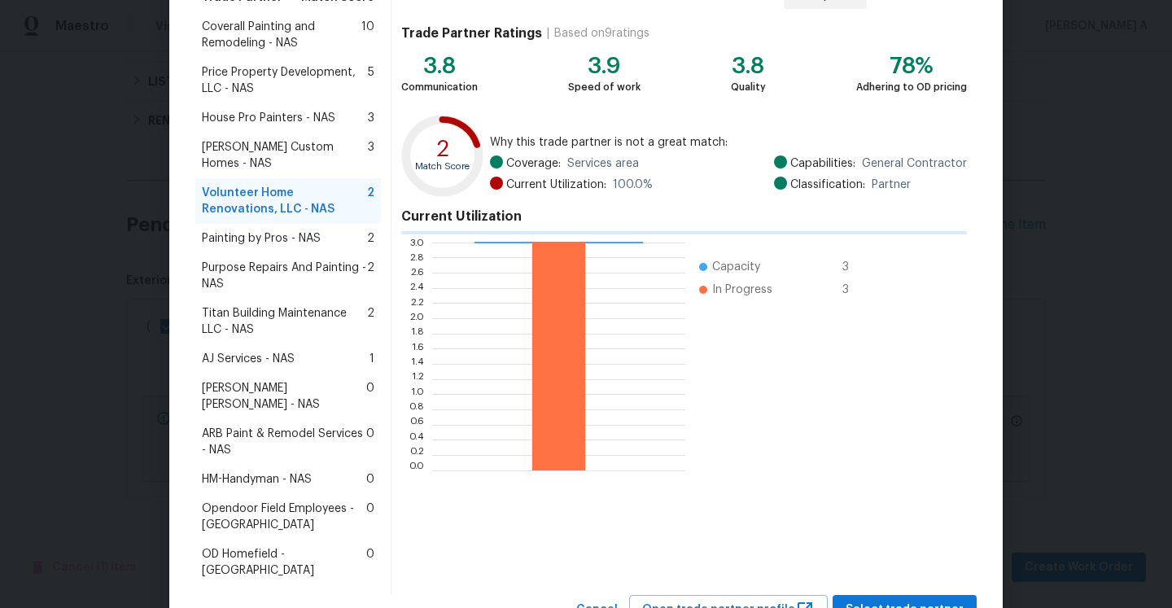
scroll to position [187, 0]
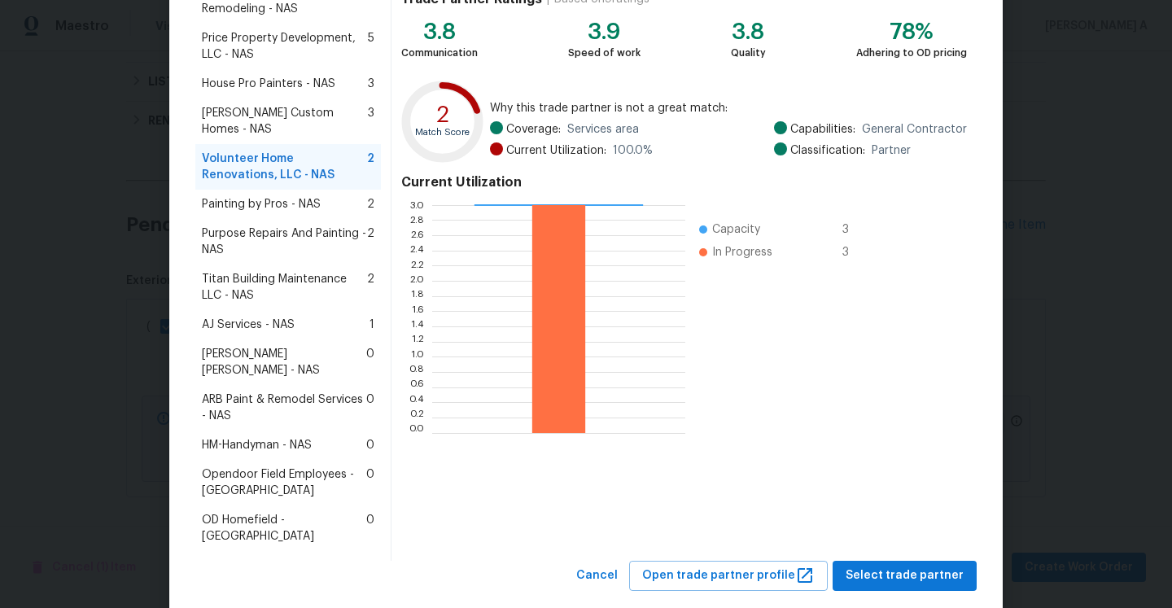
click at [896, 527] on div "Volunteer Home Renovations, LLC - NAS In compliance Trade Partner Ratings | Bas…" at bounding box center [684, 250] width 585 height 622
click at [896, 566] on span "Select trade partner" at bounding box center [905, 576] width 118 height 20
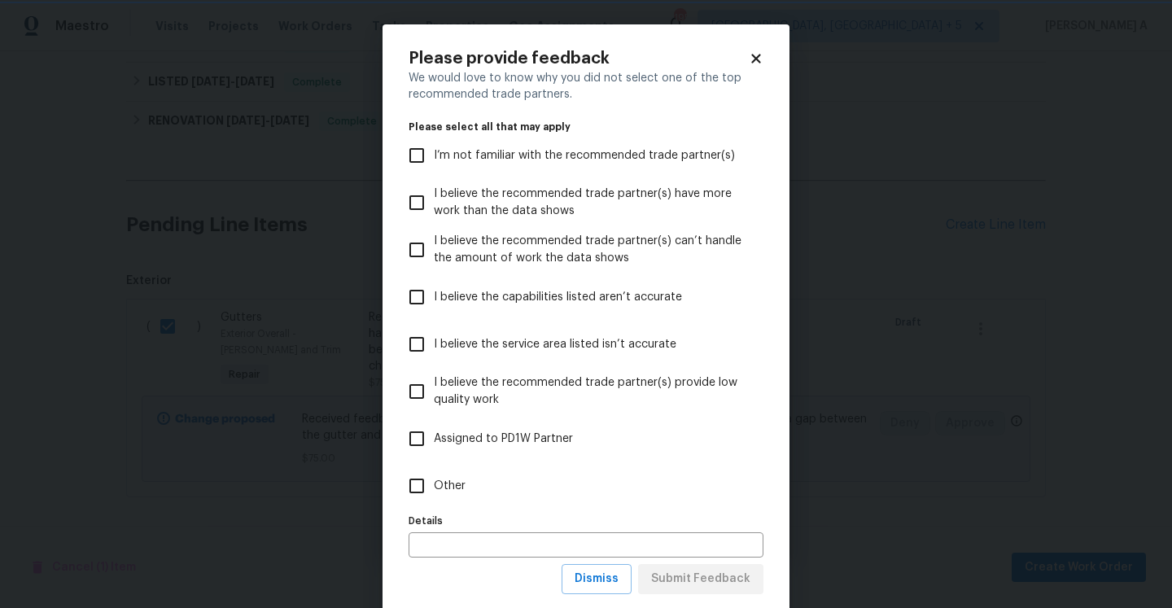
scroll to position [0, 0]
click at [471, 466] on label "Other" at bounding box center [575, 485] width 351 height 47
click at [434, 469] on input "Other" at bounding box center [417, 486] width 34 height 34
checkbox input "true"
click at [743, 566] on button "Submit Feedback" at bounding box center [700, 579] width 125 height 30
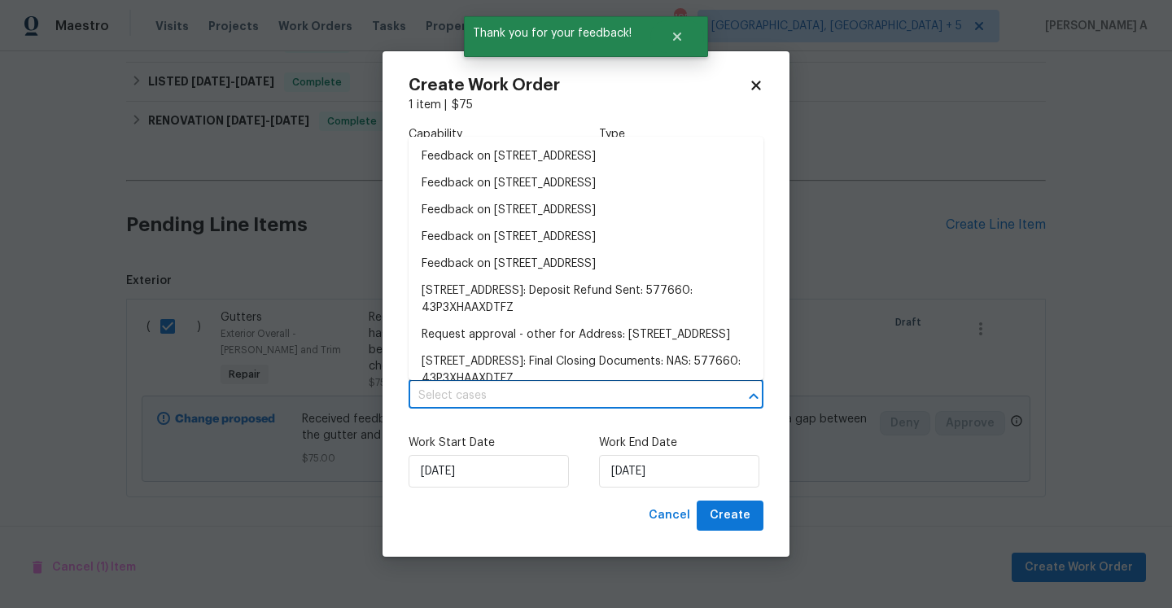
click at [544, 389] on input "text" at bounding box center [563, 395] width 309 height 25
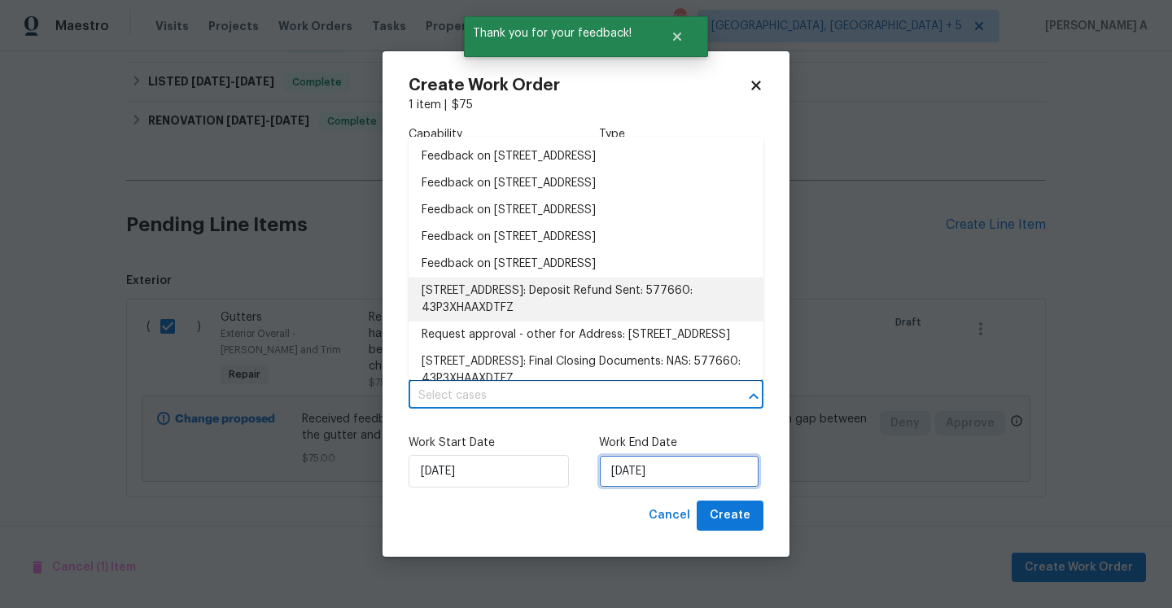
click at [684, 464] on input "8/31/2025" at bounding box center [679, 471] width 160 height 33
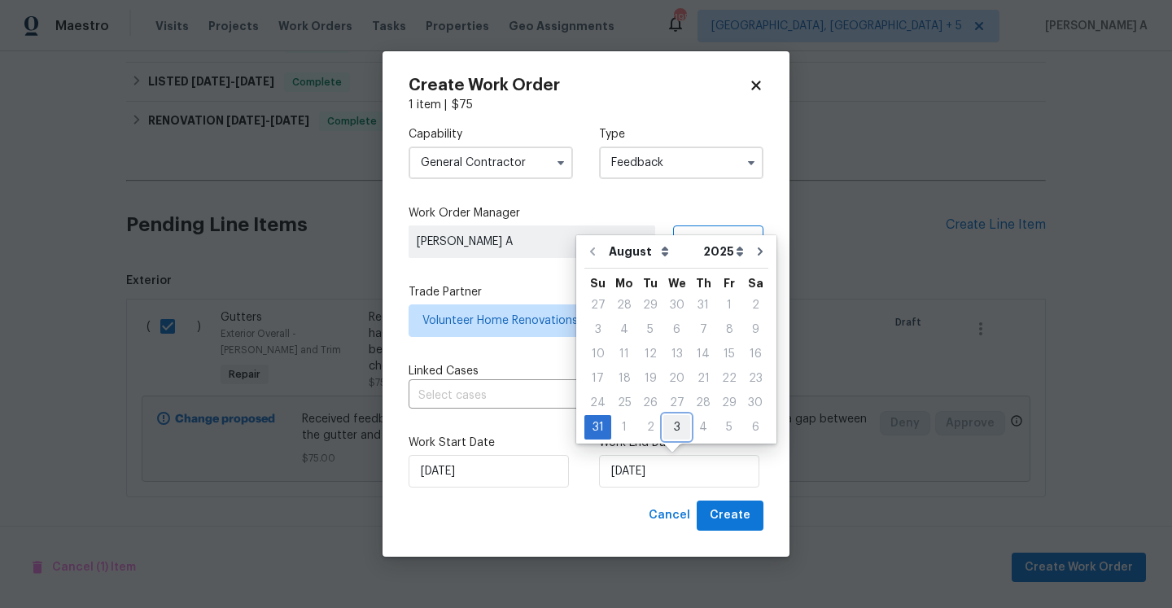
click at [672, 426] on div "3" at bounding box center [677, 427] width 27 height 23
type input "9/3/2025"
select select "8"
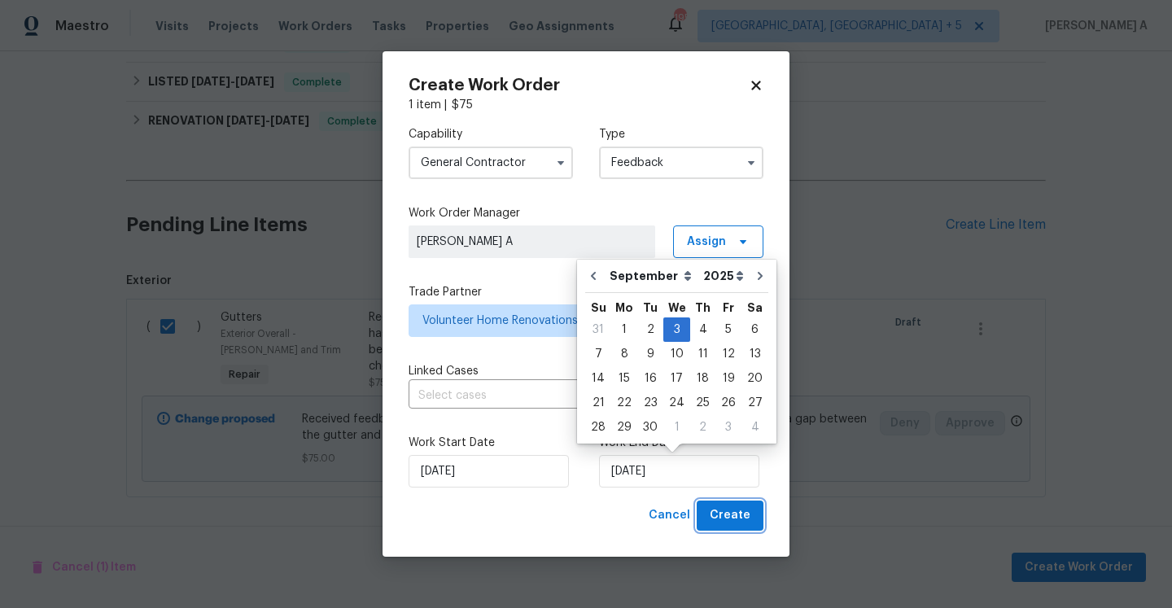
click at [738, 505] on button "Create" at bounding box center [730, 516] width 67 height 30
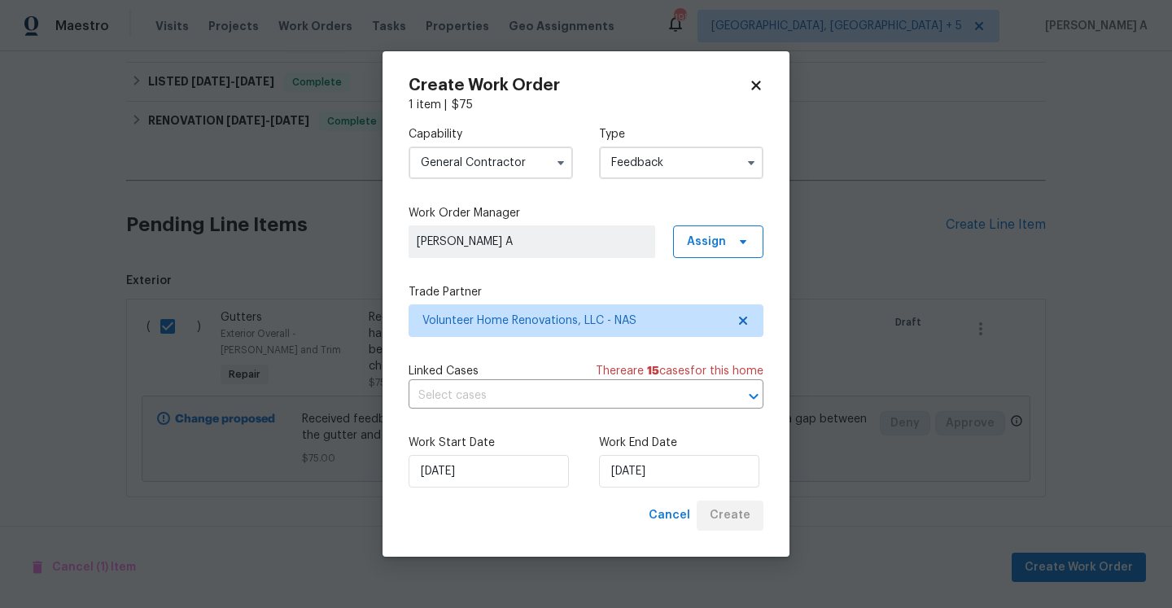
checkbox input "false"
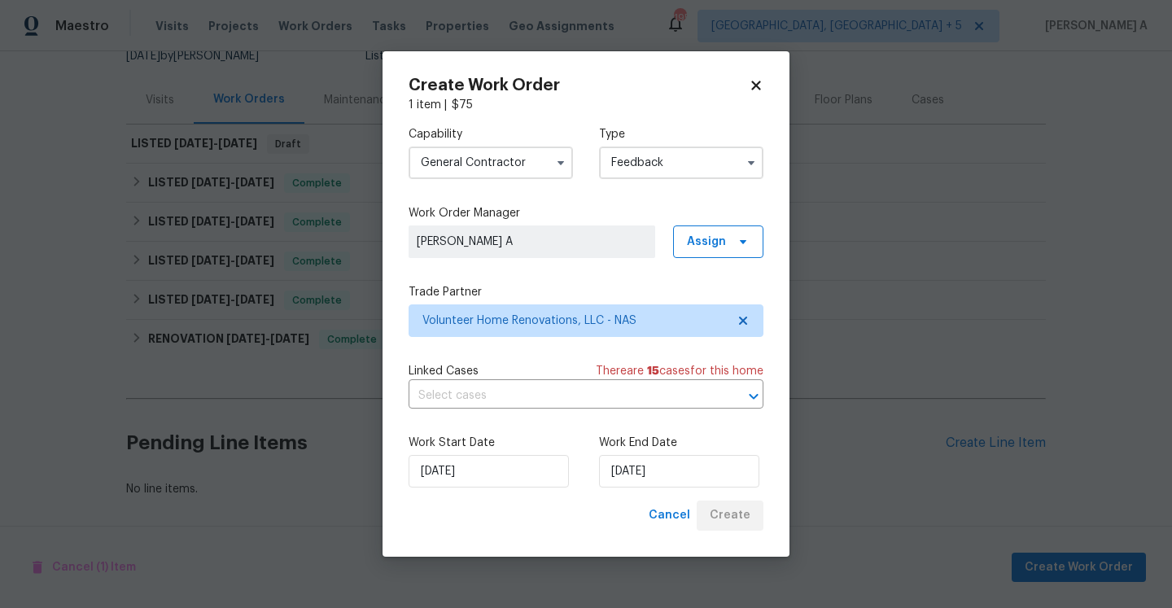
scroll to position [171, 0]
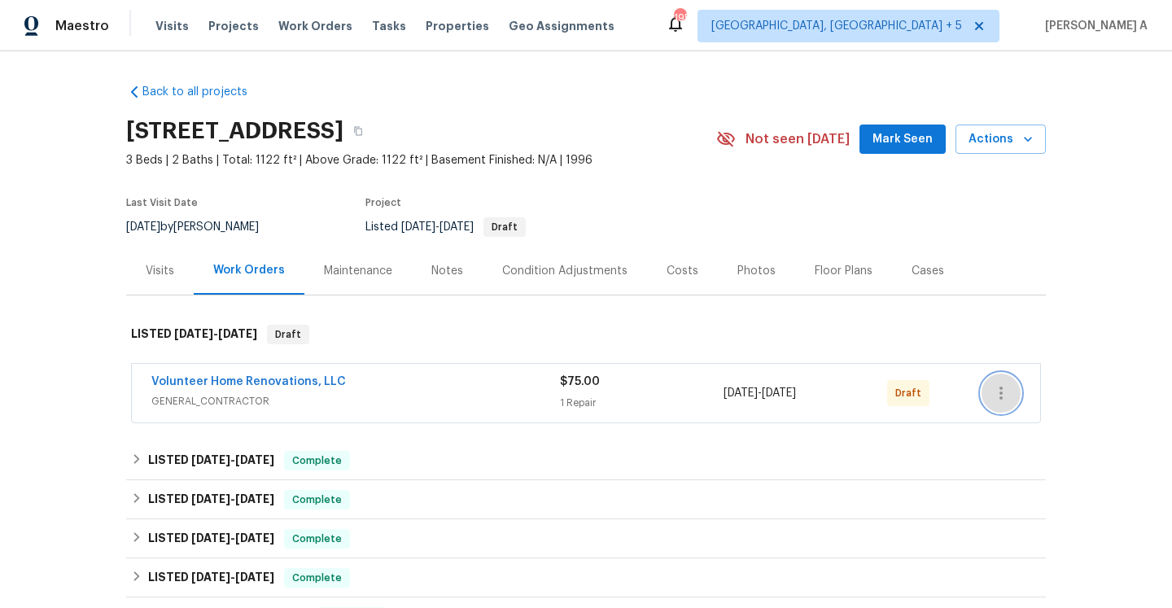
click at [986, 400] on button "button" at bounding box center [1001, 393] width 39 height 39
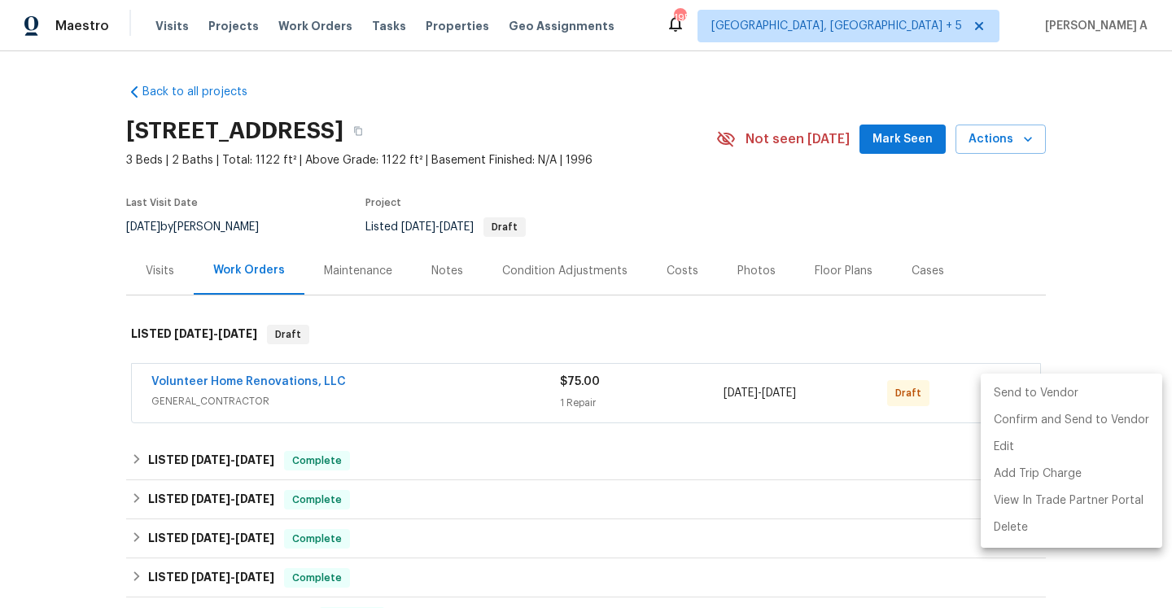
click at [998, 393] on li "Send to Vendor" at bounding box center [1072, 393] width 182 height 27
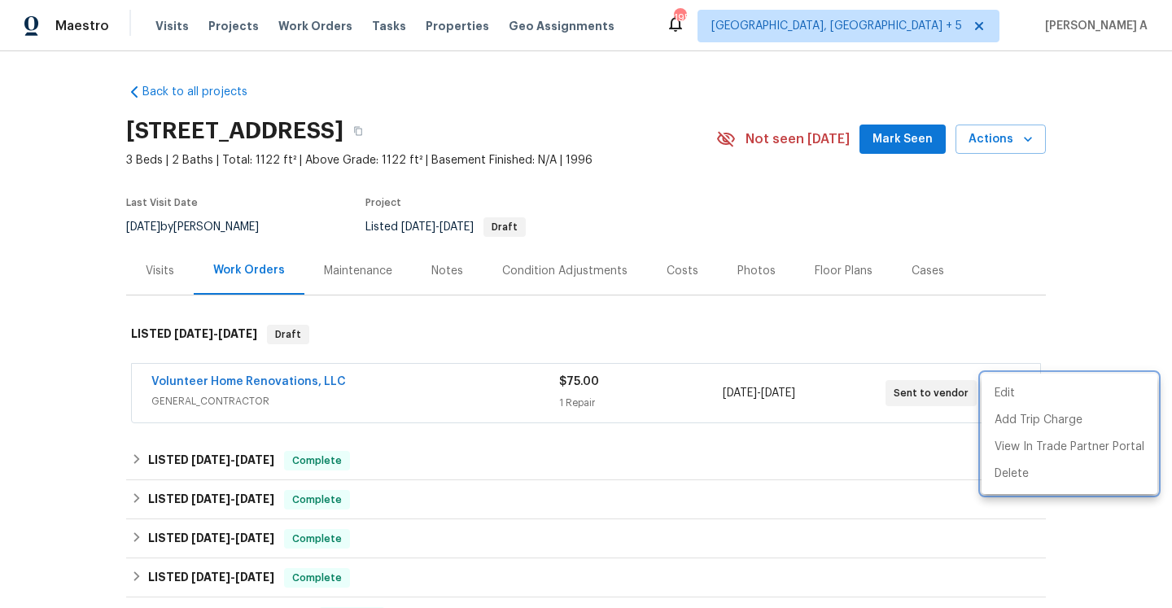
click at [102, 405] on div at bounding box center [586, 304] width 1172 height 608
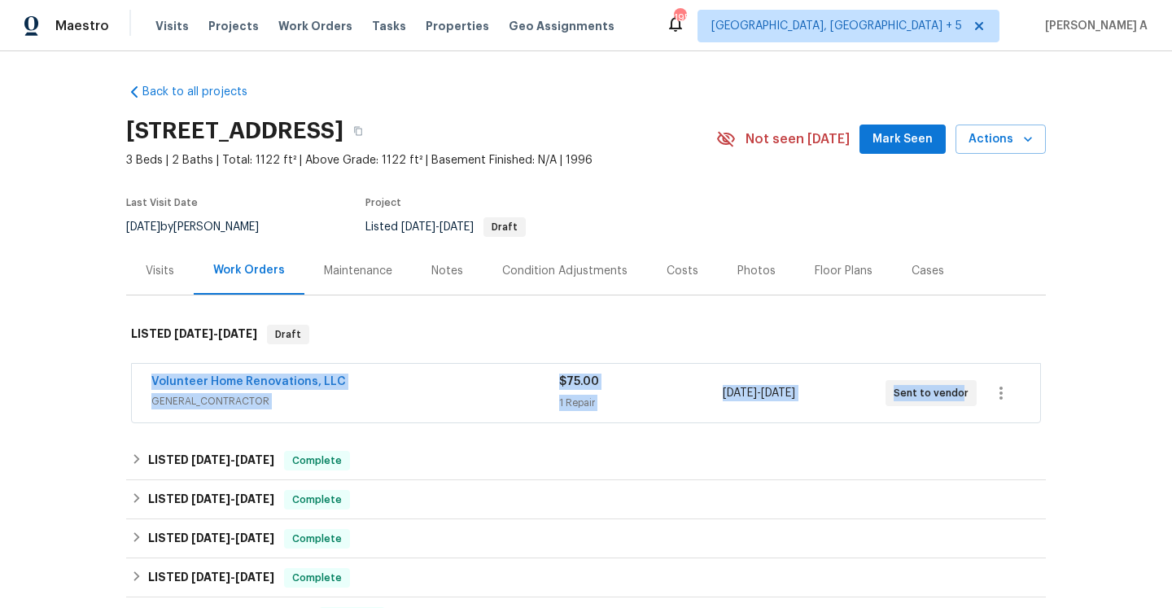
drag, startPoint x: 143, startPoint y: 381, endPoint x: 957, endPoint y: 401, distance: 814.4
click at [957, 401] on div "Volunteer Home Renovations, LLC GENERAL_CONTRACTOR $75.00 1 Repair [DATE] - [DA…" at bounding box center [586, 393] width 909 height 59
copy div "Volunteer Home Renovations, LLC GENERAL_CONTRACTOR $75.00 1 Repair [DATE] - [DA…"
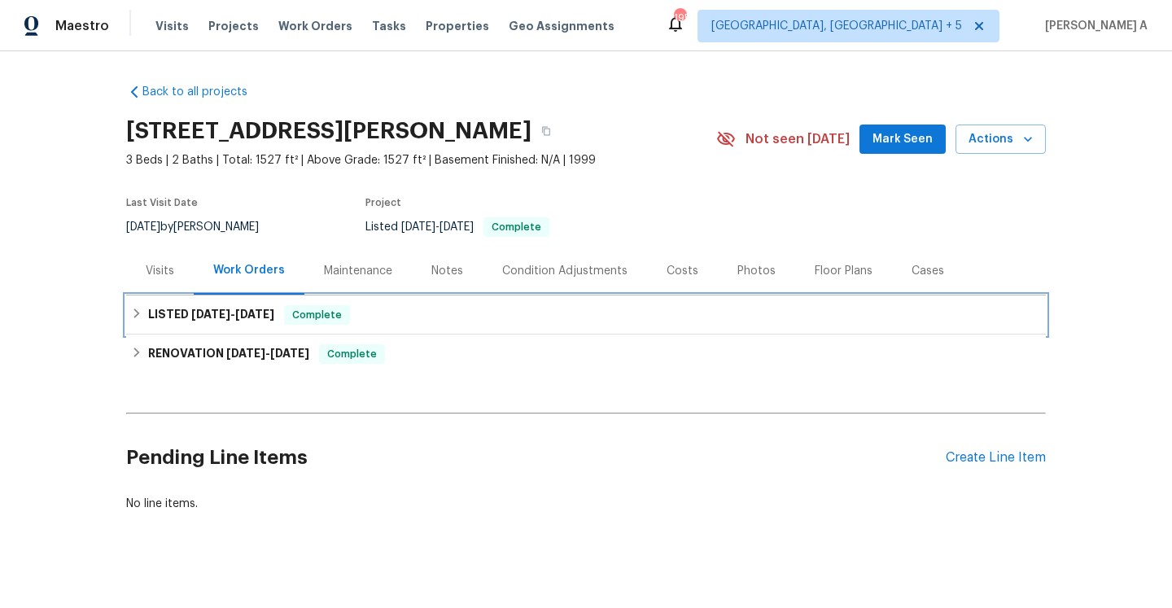
click at [271, 314] on div "LISTED 5/1/25 - 5/2/25 Complete" at bounding box center [586, 315] width 910 height 20
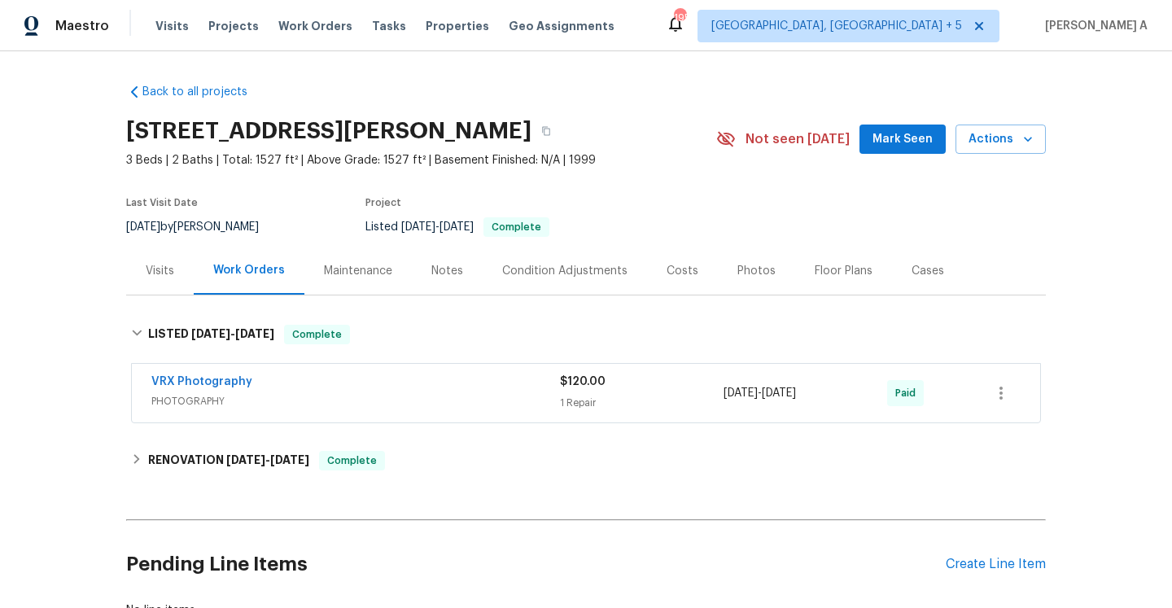
click at [173, 273] on div "Visits" at bounding box center [160, 271] width 28 height 16
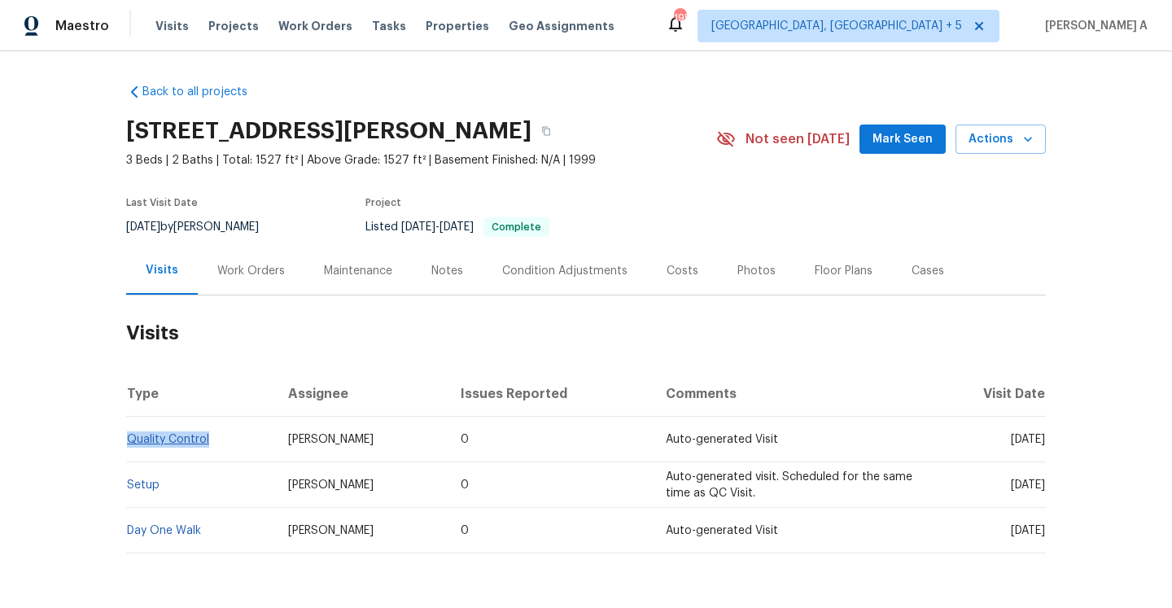
drag, startPoint x: 218, startPoint y: 447, endPoint x: 130, endPoint y: 444, distance: 88.0
click at [130, 444] on td "Quality Control" at bounding box center [200, 440] width 149 height 46
copy link "Quality Control"
click at [256, 278] on div "Work Orders" at bounding box center [251, 271] width 107 height 48
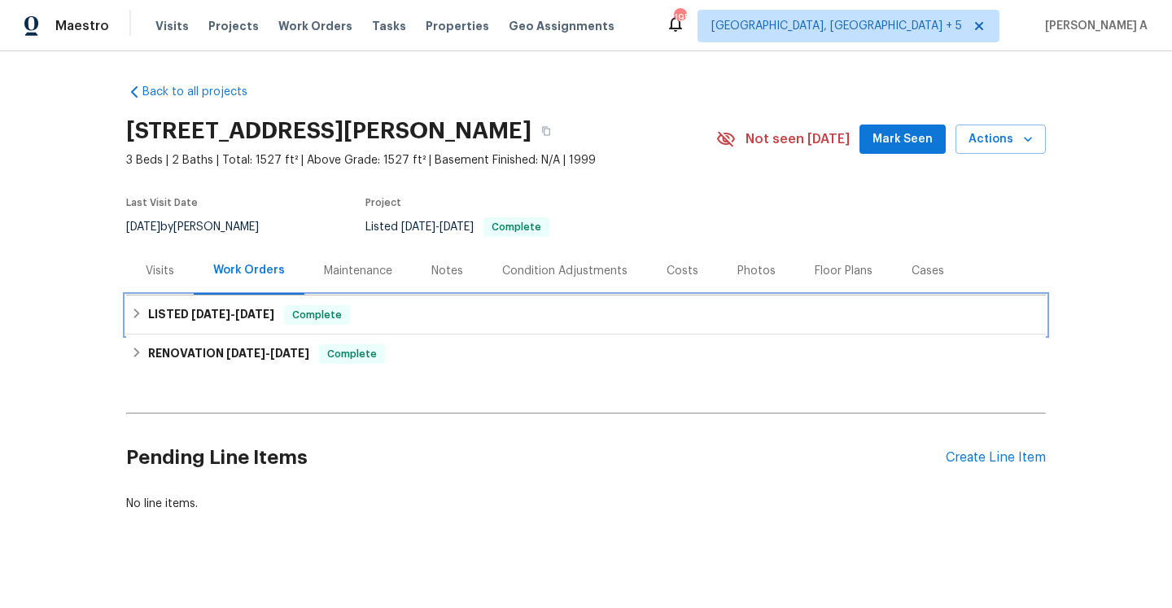
click at [269, 310] on span "5/2/25" at bounding box center [254, 314] width 39 height 11
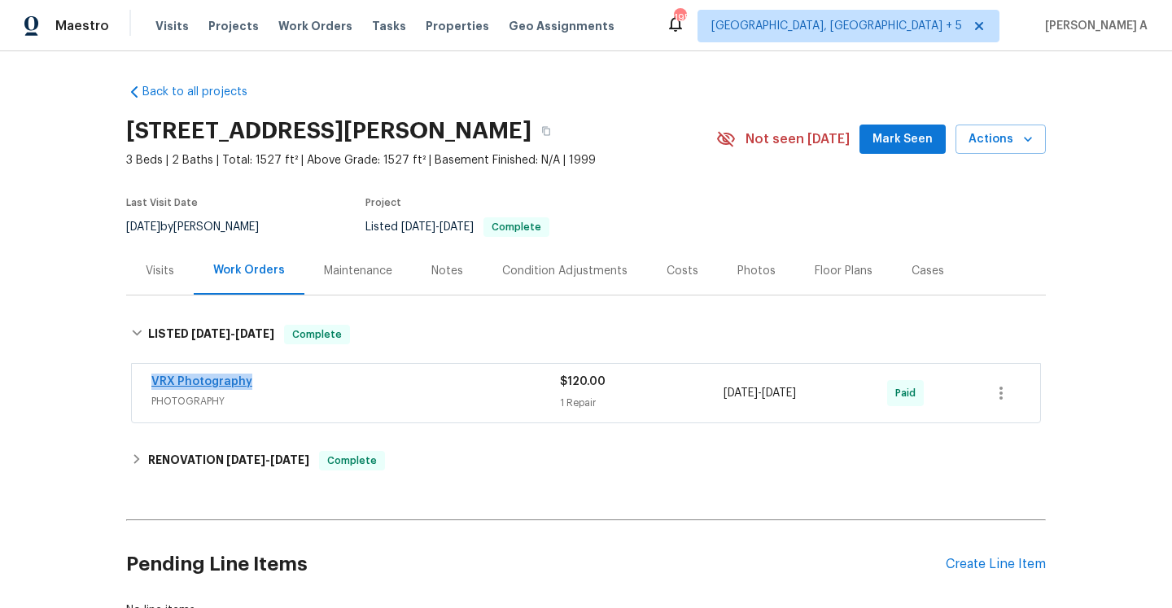
drag, startPoint x: 265, startPoint y: 383, endPoint x: 152, endPoint y: 382, distance: 113.2
click at [152, 382] on div "VRX Photography" at bounding box center [355, 384] width 409 height 20
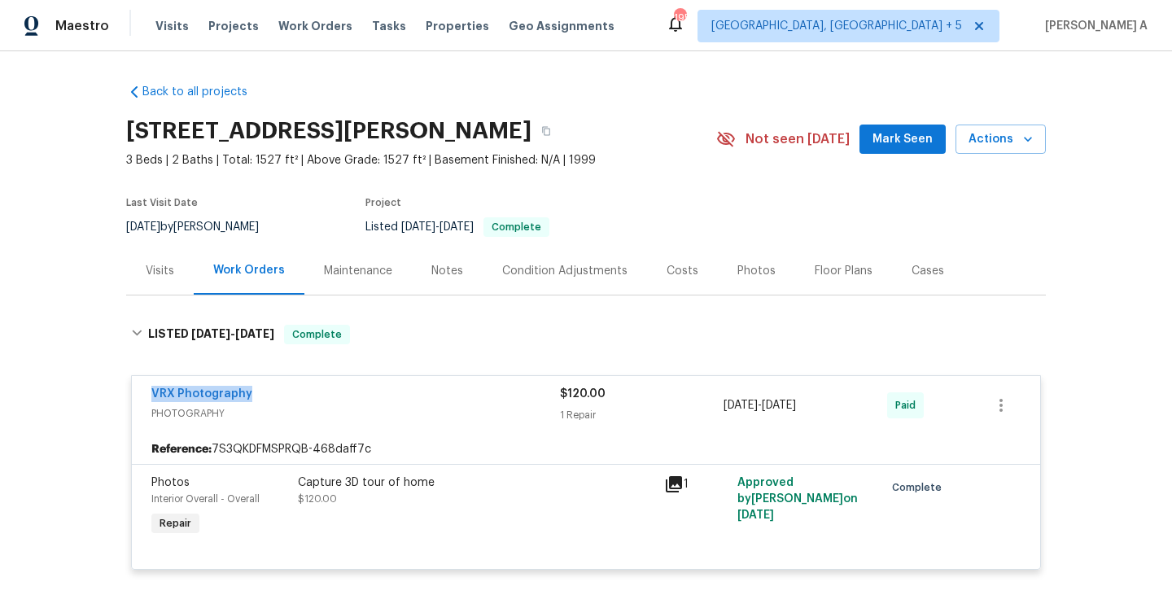
copy link "VRX Photography"
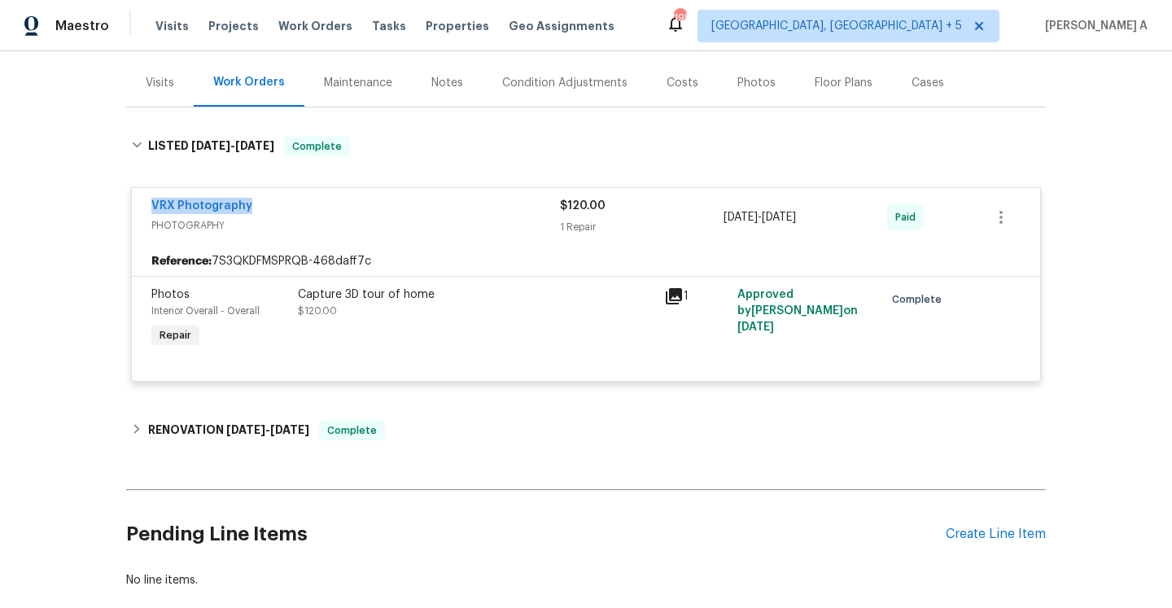
scroll to position [279, 0]
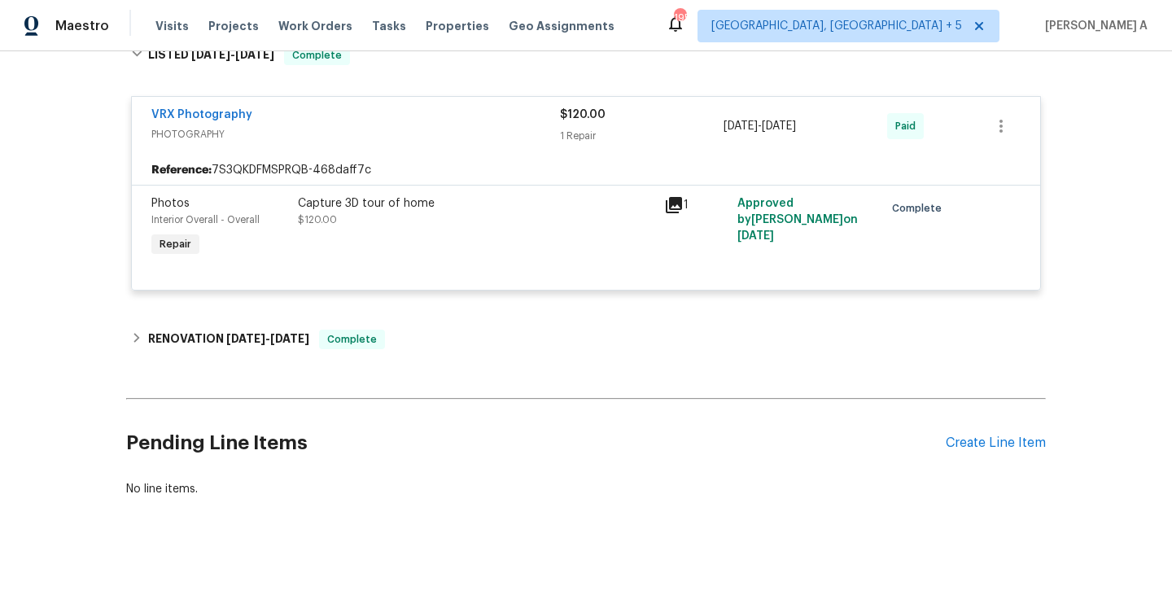
click at [761, 317] on div "Back to all projects 2708 La Posada Dr, The Villages, FL 32162 3 Beds | 2 Baths…" at bounding box center [586, 151] width 920 height 719
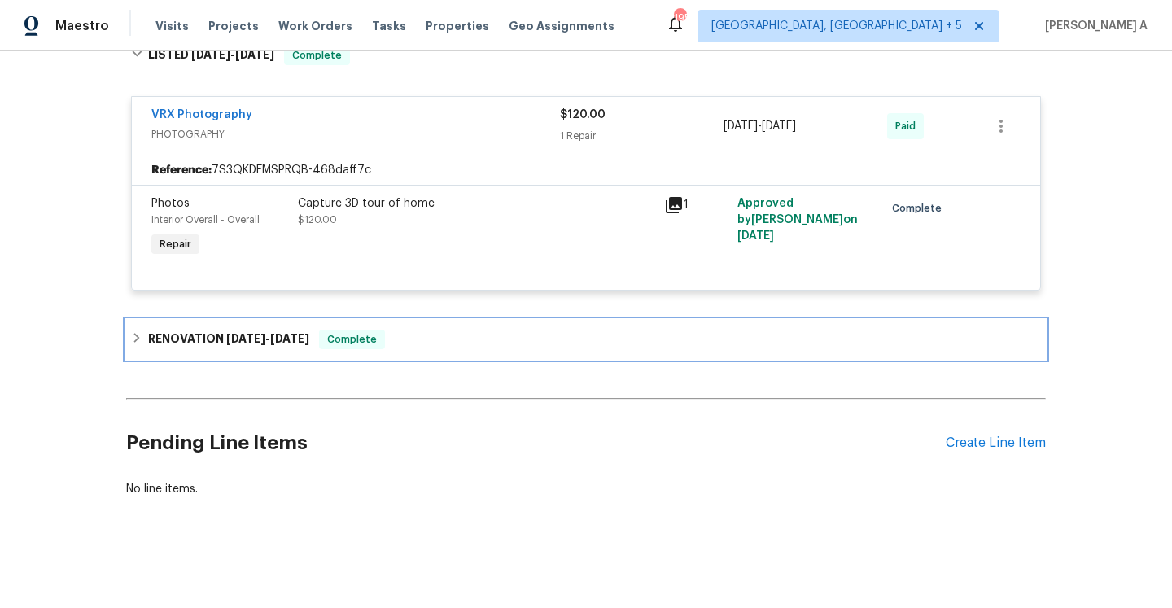
click at [761, 335] on div "RENOVATION 4/23/25 - 5/23/25 Complete" at bounding box center [586, 340] width 910 height 20
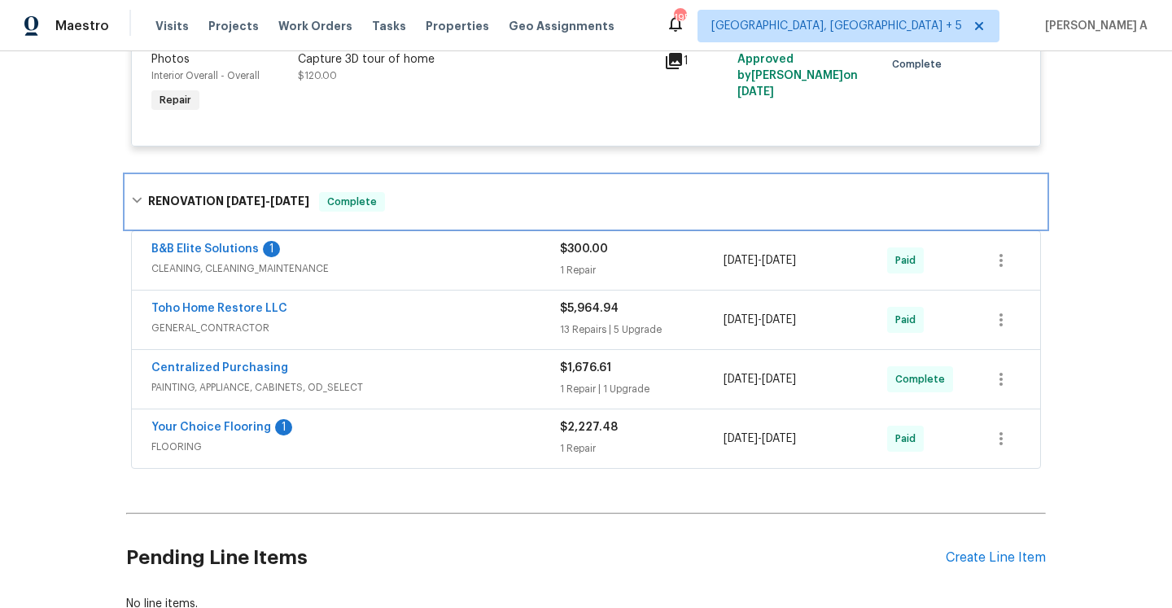
scroll to position [434, 0]
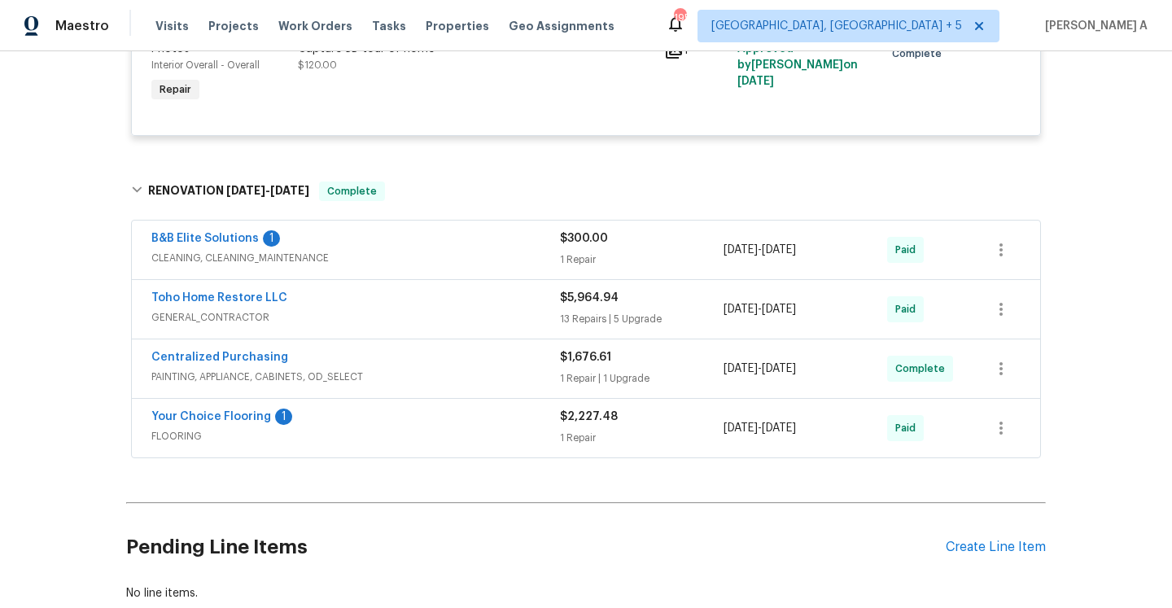
click at [496, 331] on div "Toho Home Restore LLC GENERAL_CONTRACTOR $5,964.94 13 Repairs | 5 Upgrade 4/22/…" at bounding box center [586, 309] width 909 height 59
click at [491, 322] on span "GENERAL_CONTRACTOR" at bounding box center [355, 317] width 409 height 16
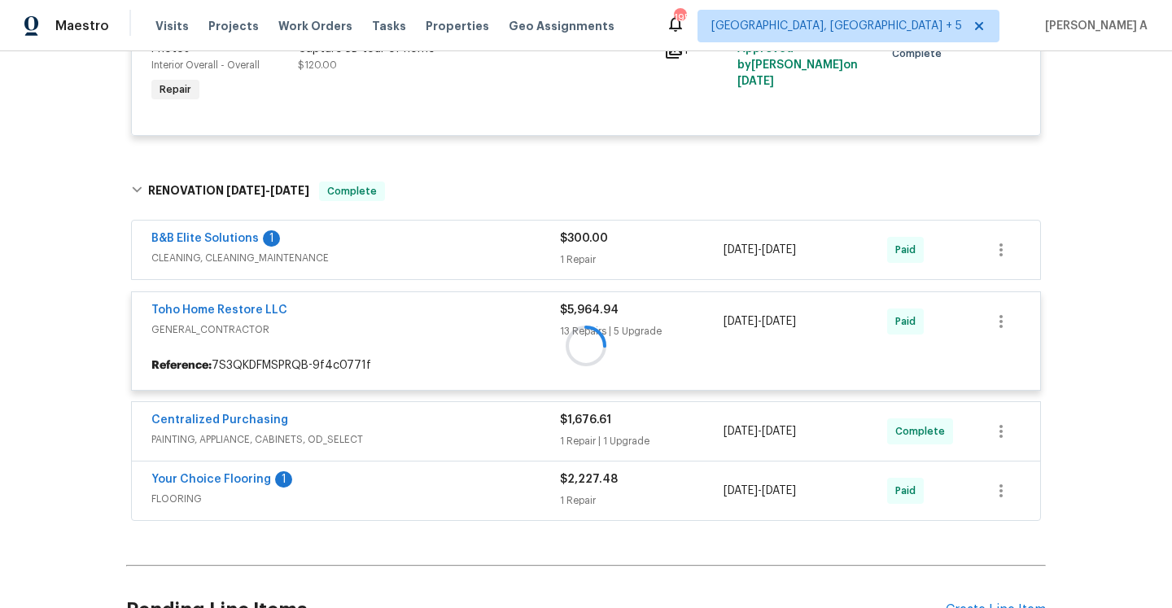
scroll to position [601, 0]
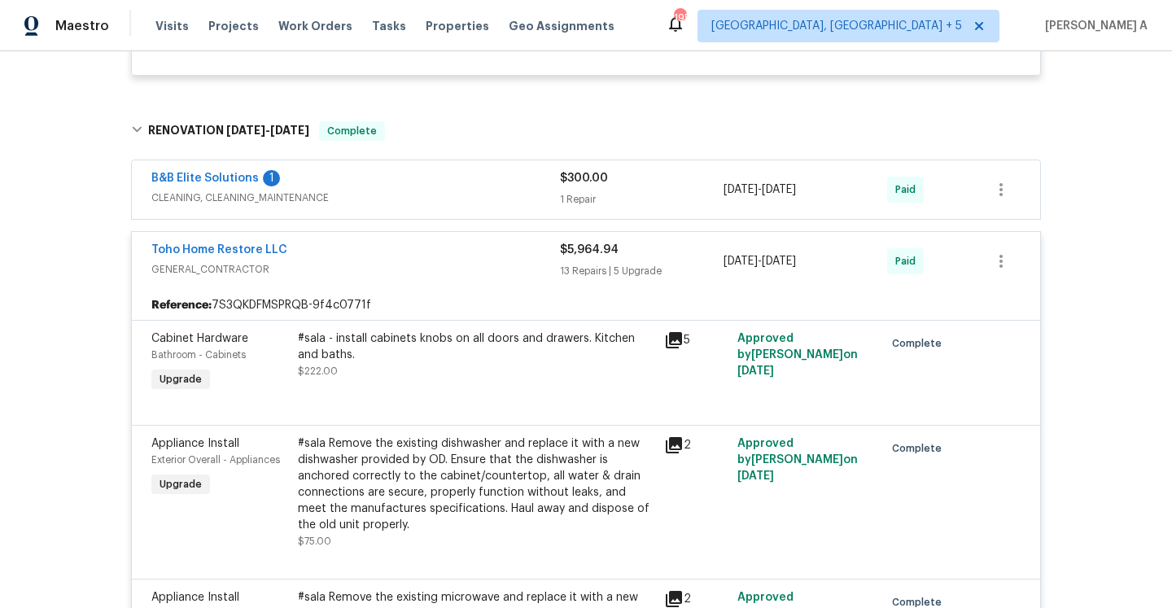
click at [441, 248] on div "Toho Home Restore LLC" at bounding box center [355, 252] width 409 height 20
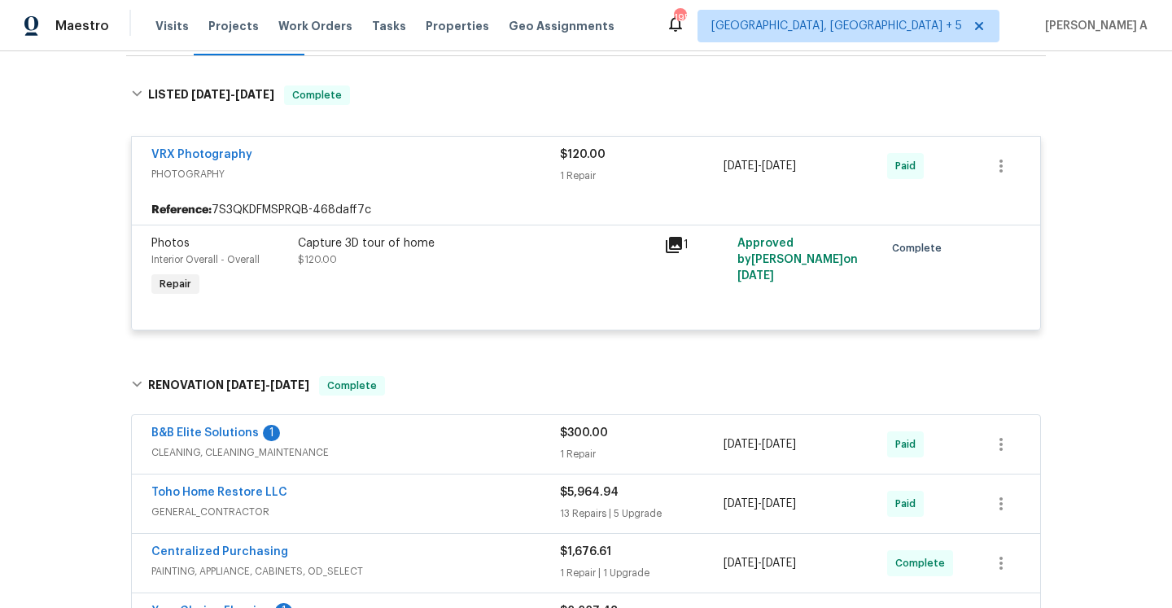
scroll to position [220, 0]
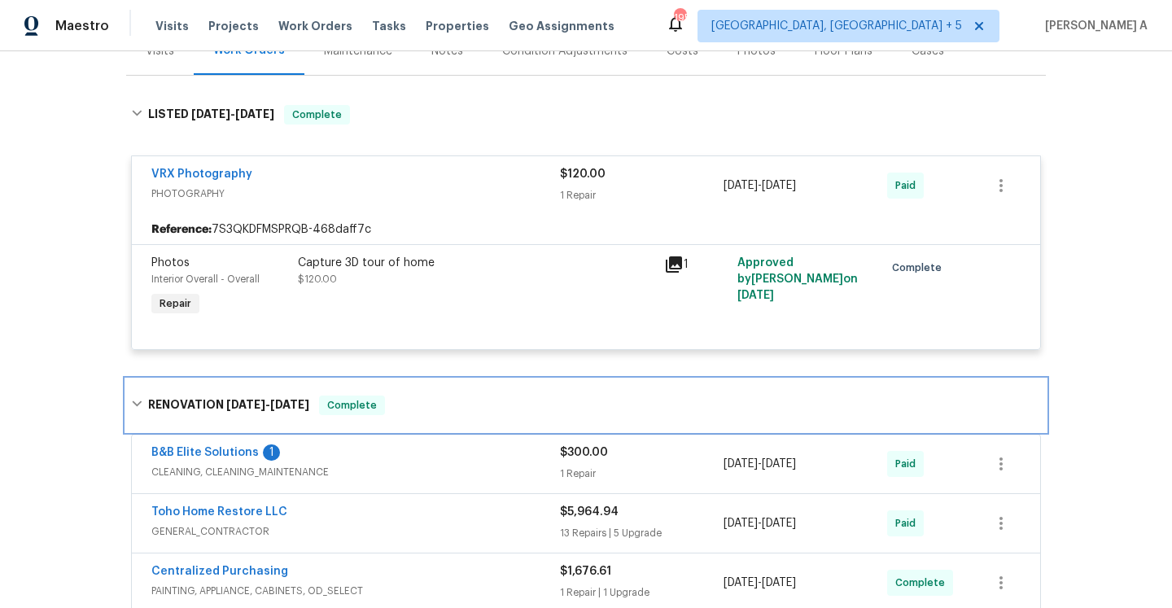
click at [838, 423] on div "RENOVATION 4/23/25 - 5/23/25 Complete" at bounding box center [586, 405] width 920 height 52
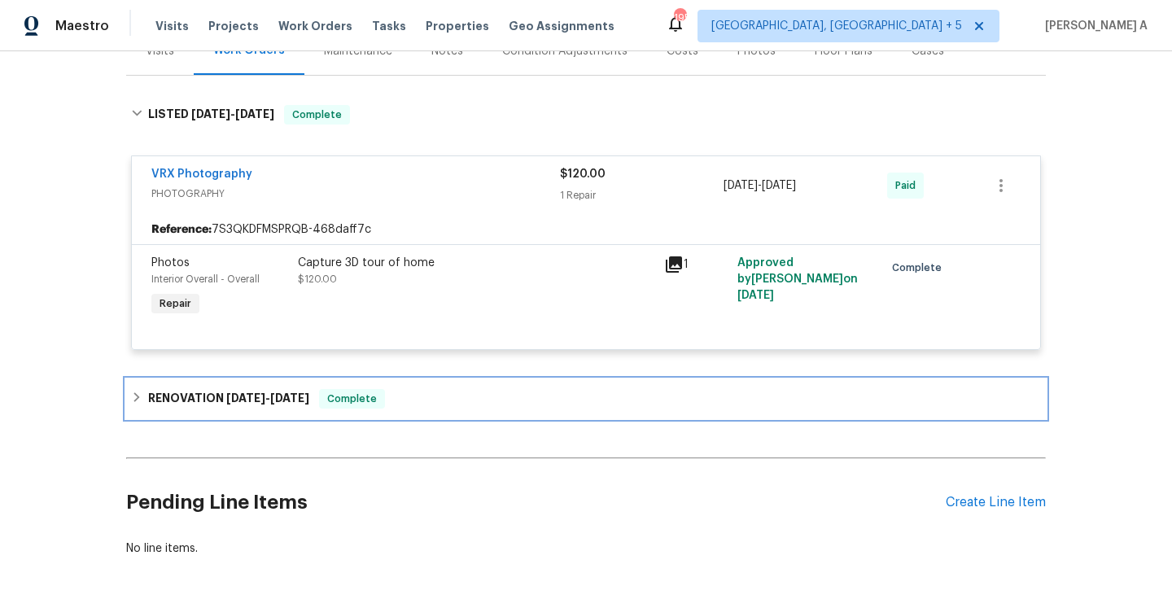
scroll to position [279, 0]
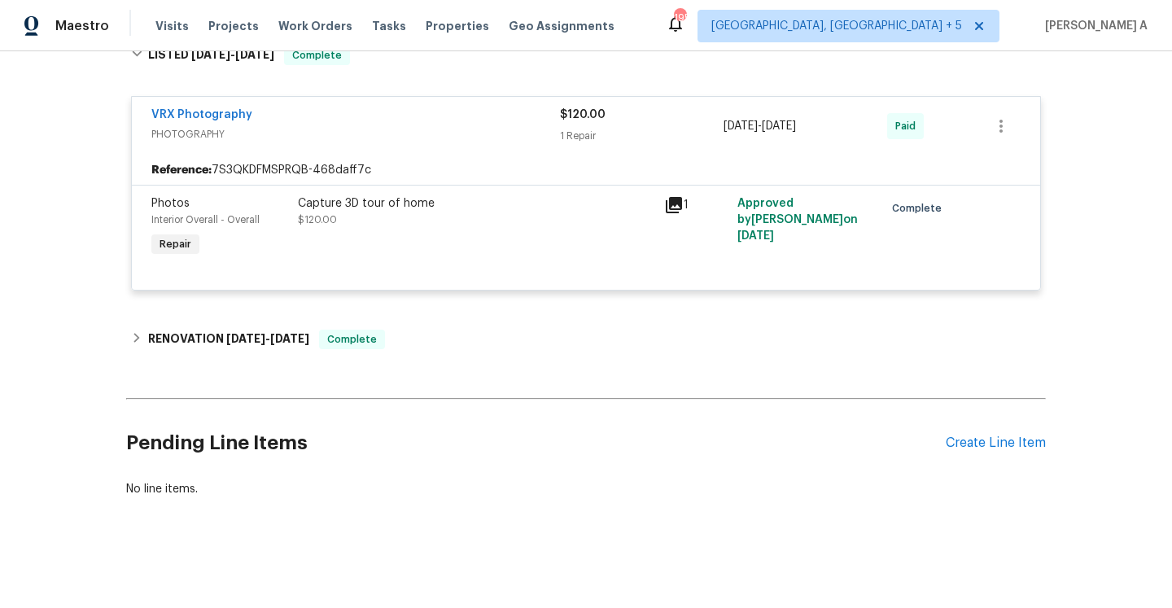
click at [1023, 431] on div "Pending Line Items Create Line Item" at bounding box center [586, 443] width 920 height 76
click at [1023, 436] on div "Create Line Item" at bounding box center [996, 443] width 100 height 15
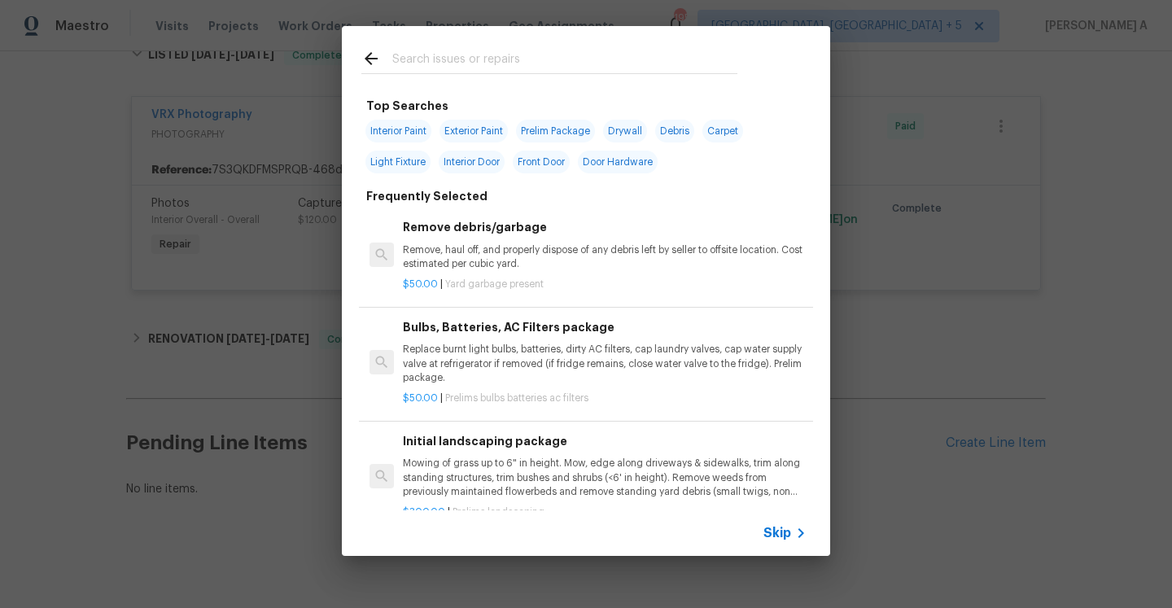
click at [772, 548] on div "Skip" at bounding box center [586, 533] width 488 height 46
click at [771, 542] on div "Skip" at bounding box center [787, 533] width 47 height 20
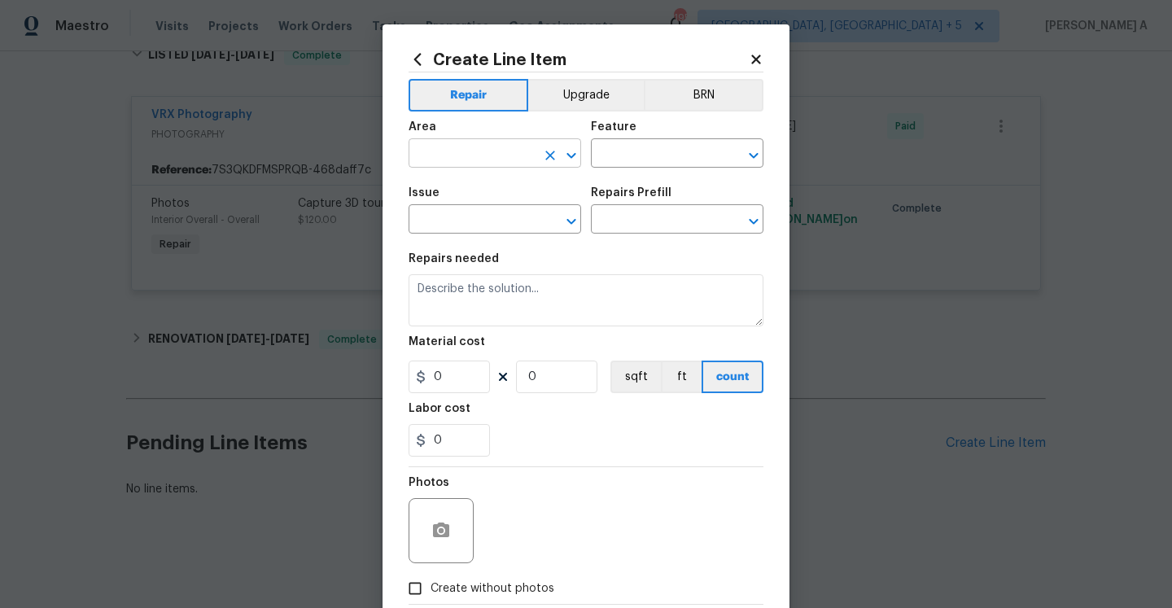
click at [486, 146] on input "text" at bounding box center [472, 154] width 127 height 25
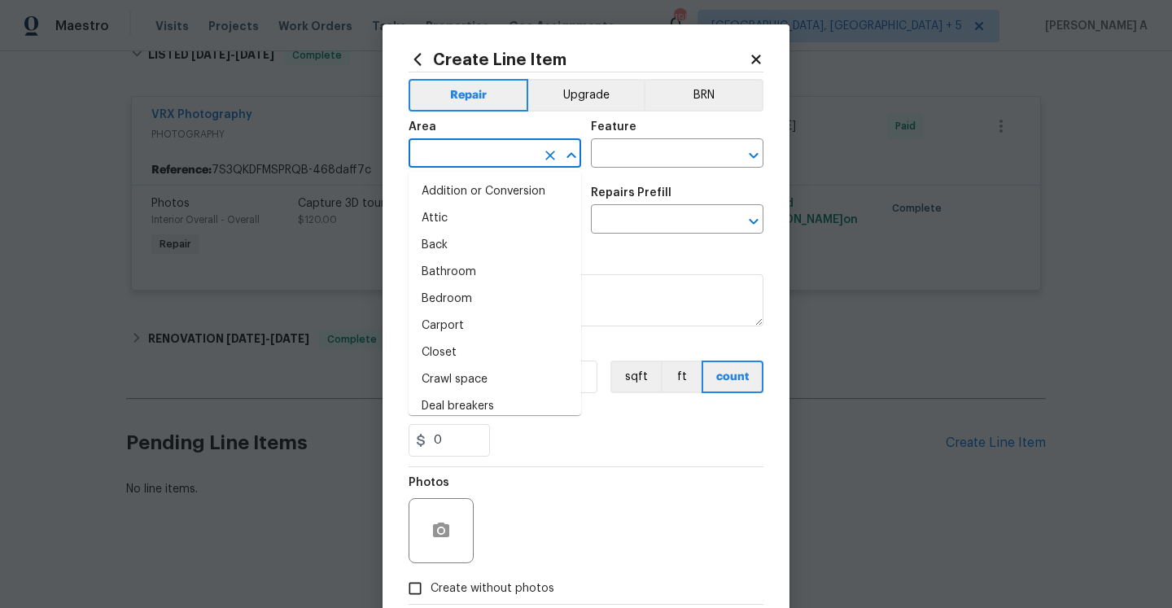
type input "e"
type input "x"
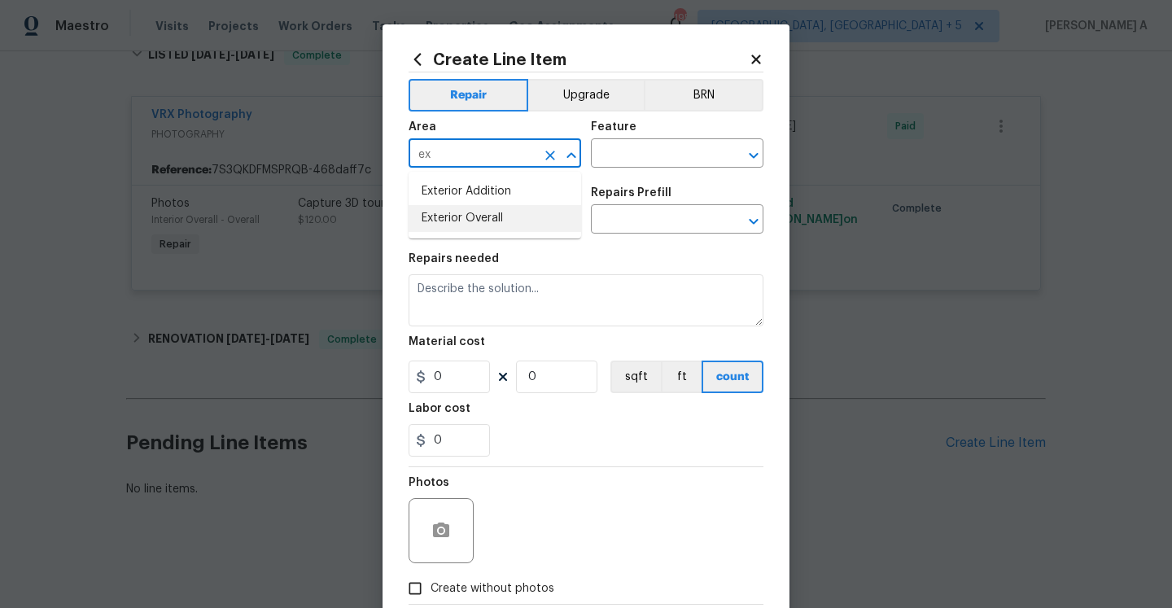
click at [502, 217] on li "Exterior Overall" at bounding box center [495, 218] width 173 height 27
type input "Exterior Overall"
click at [669, 151] on input "text" at bounding box center [654, 154] width 127 height 25
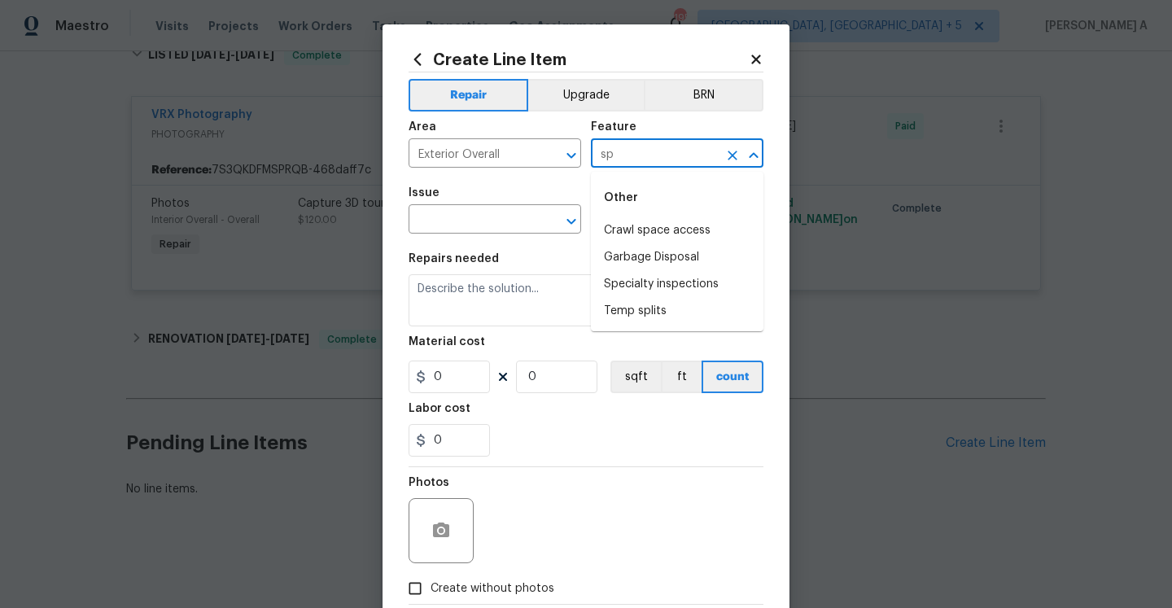
type input "s"
click at [641, 221] on li "Irrigation" at bounding box center [677, 230] width 173 height 27
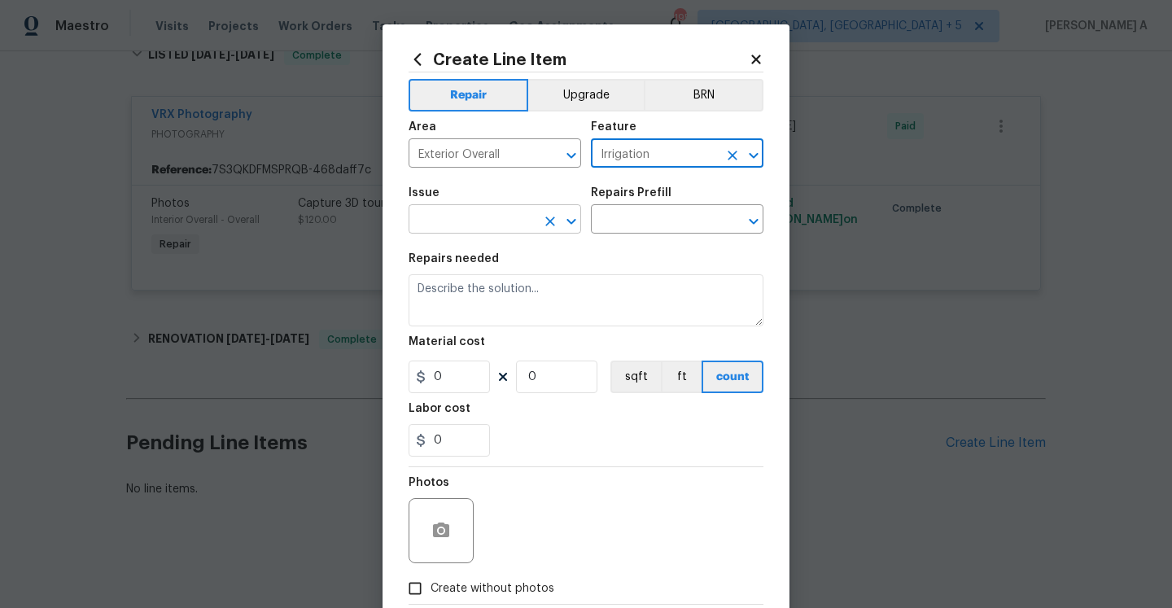
type input "Irrigation"
click at [488, 209] on input "text" at bounding box center [472, 220] width 127 height 25
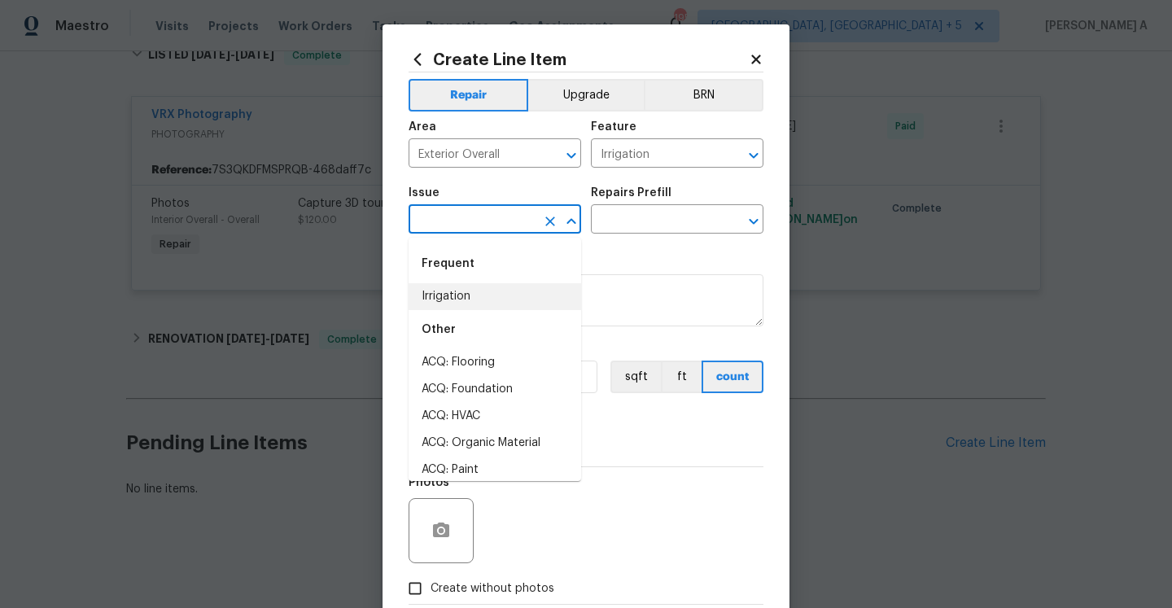
click at [502, 307] on li "Irrigation" at bounding box center [495, 296] width 173 height 27
type input "Irrigation"
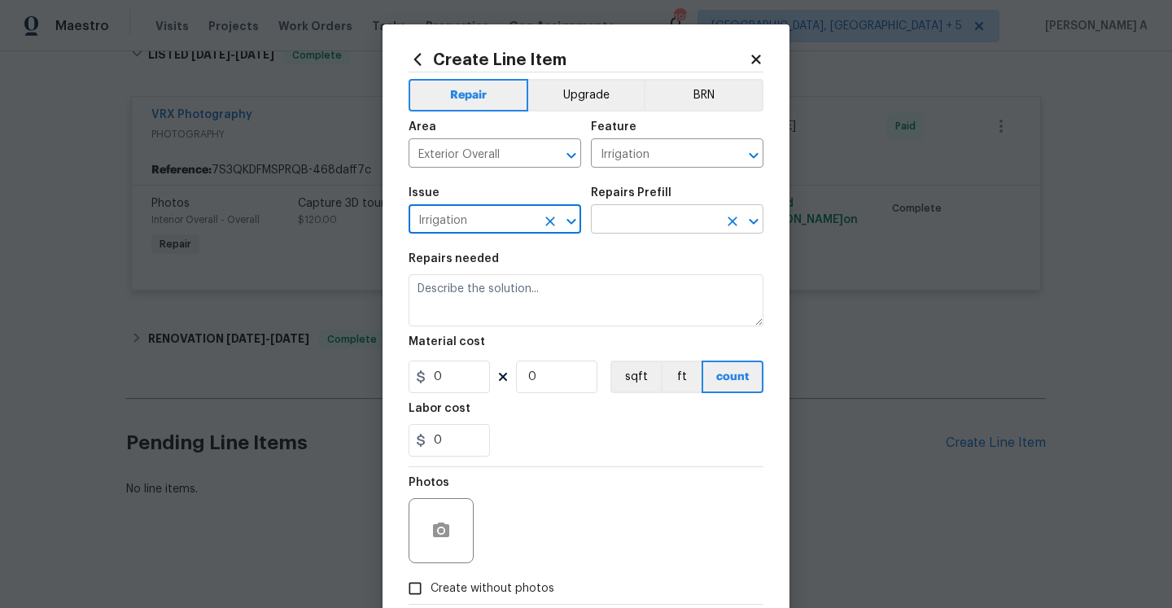
click at [646, 217] on input "text" at bounding box center [654, 220] width 127 height 25
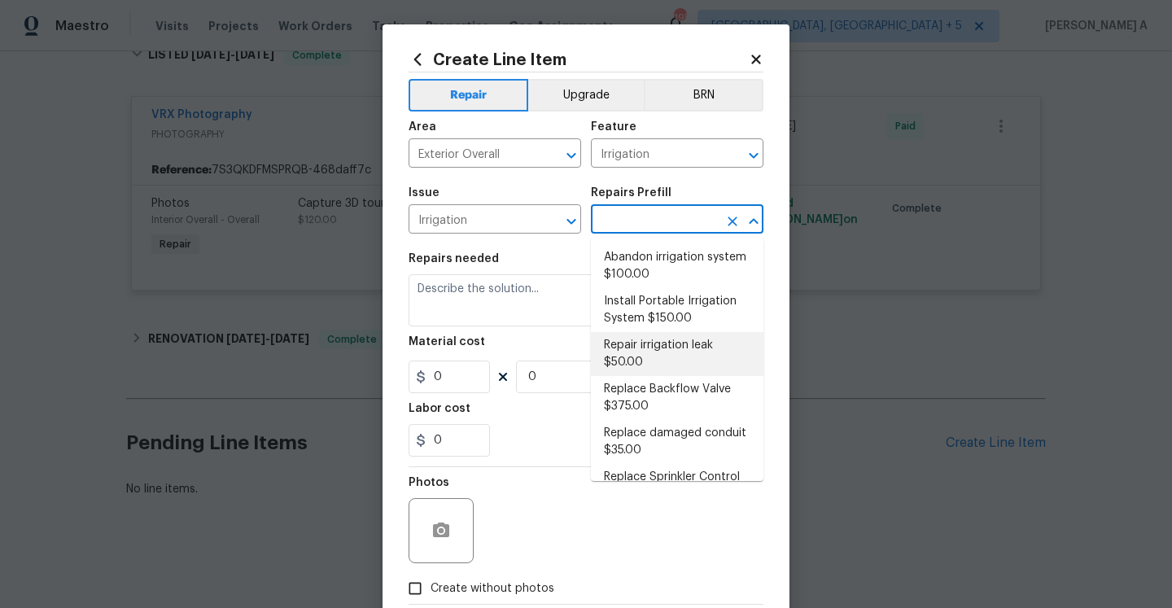
click at [690, 347] on li "Repair irrigation leak $50.00" at bounding box center [677, 354] width 173 height 44
type input "Repair irrigation leak $50.00"
type textarea "Locate and repair leaking irrigation line and return landscape conditions to or…"
type input "50"
type input "1"
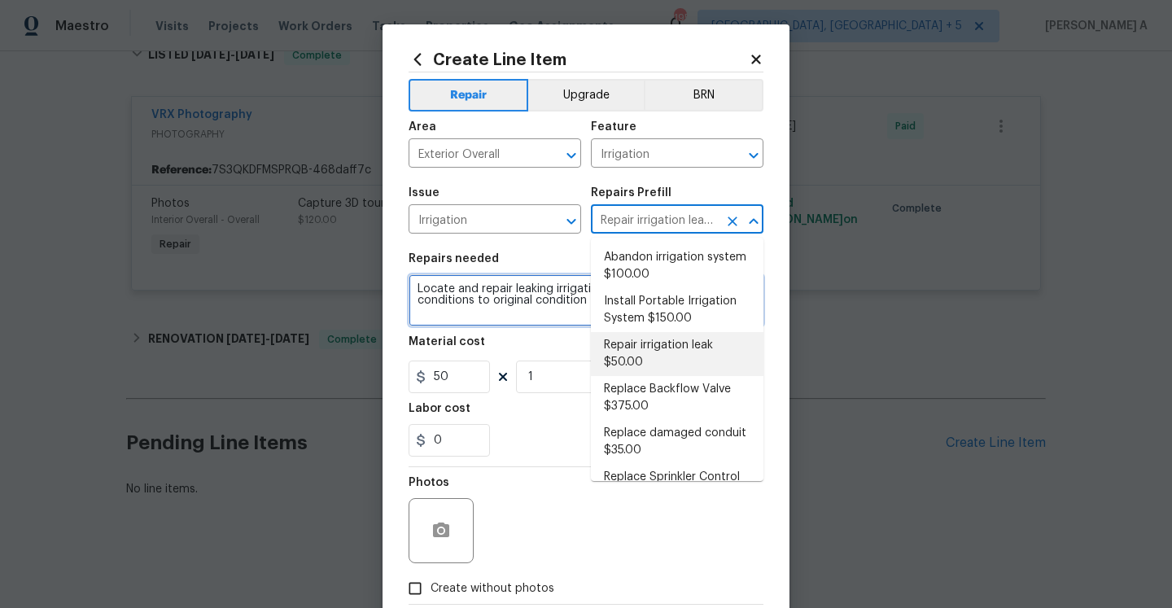
click at [420, 291] on textarea "Locate and repair leaking irrigation line and return landscape conditions to or…" at bounding box center [586, 300] width 355 height 52
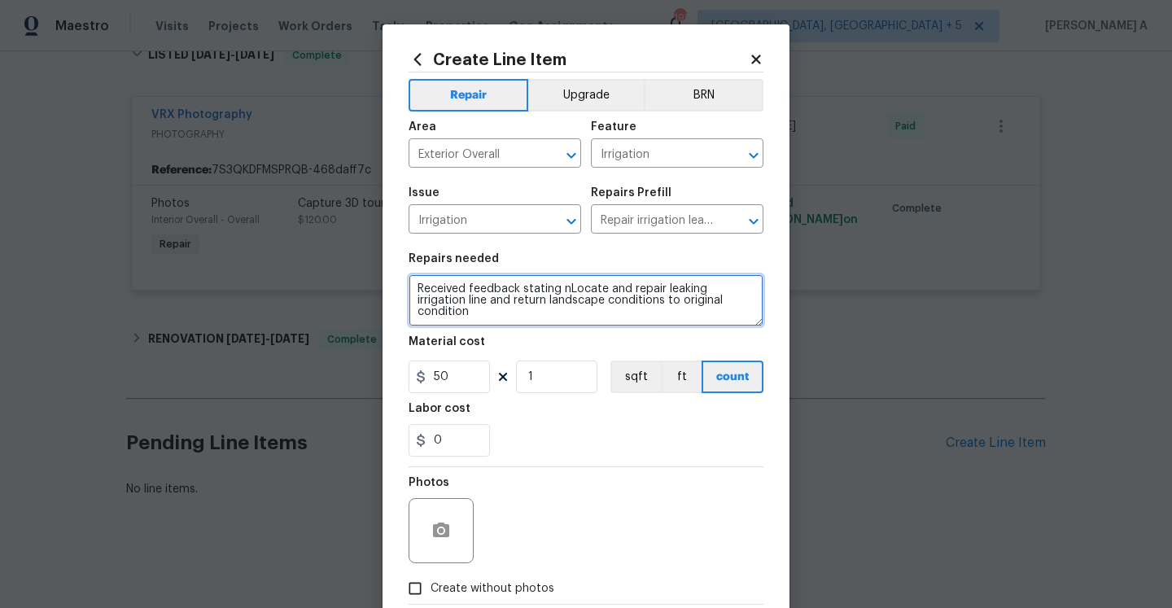
paste textarea "eighbor reporting a broken sprinkler head that is shooting large amounts of wat…"
click at [0, 0] on span "Fix the auxiliary or modal verb" at bounding box center [0, 0] width 0 height 0
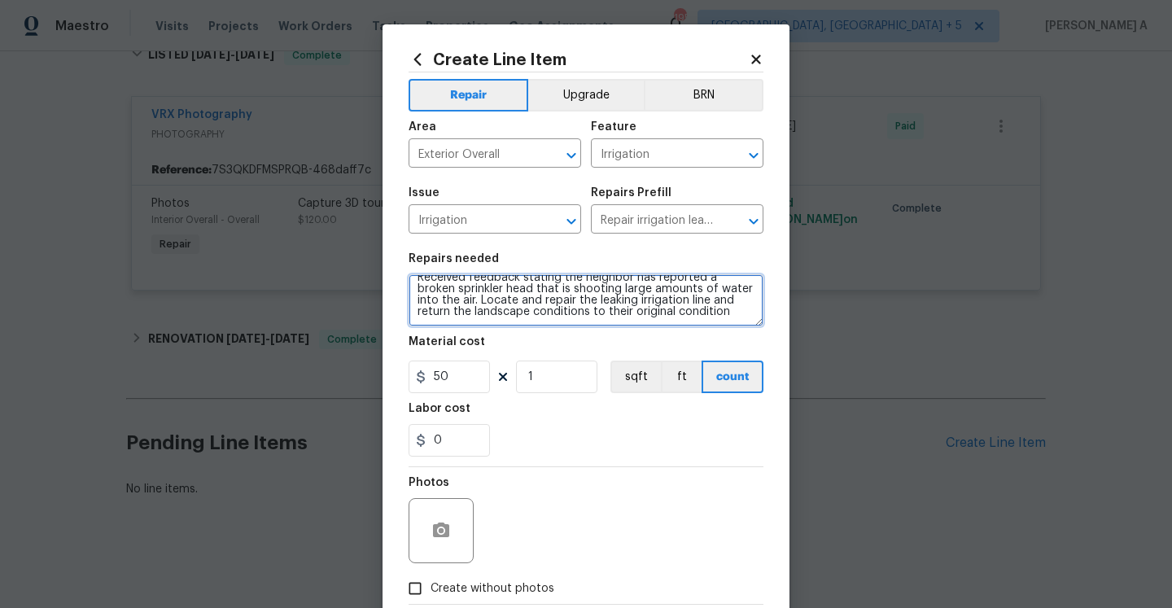
type textarea "Received feedback stating the neighbor has reported a broken sprinkler head tha…"
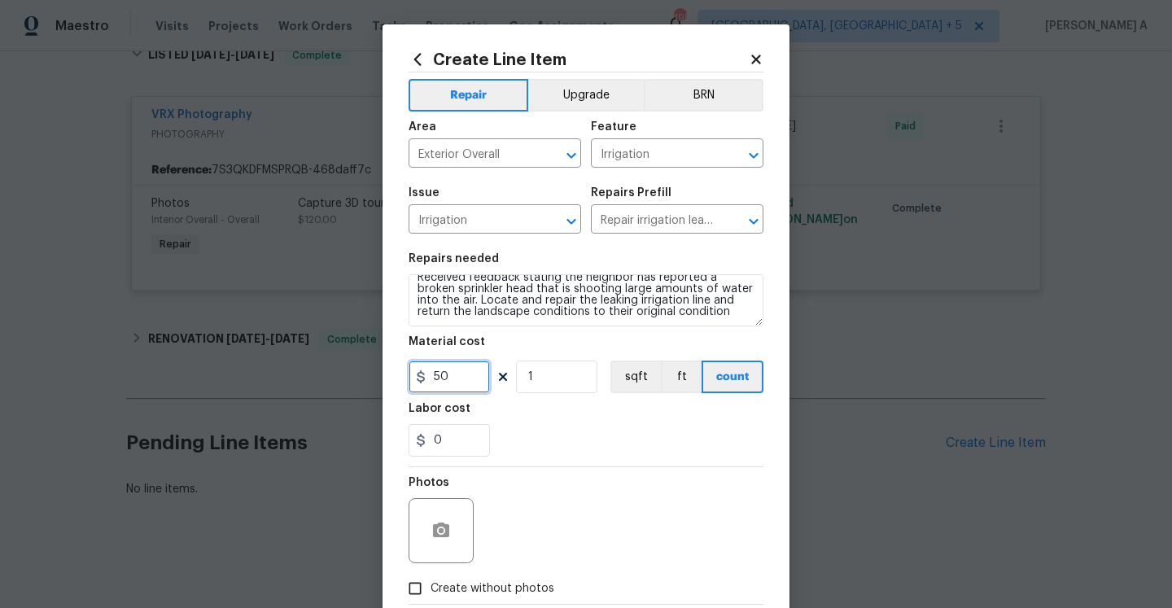
click at [473, 370] on input "50" at bounding box center [449, 377] width 81 height 33
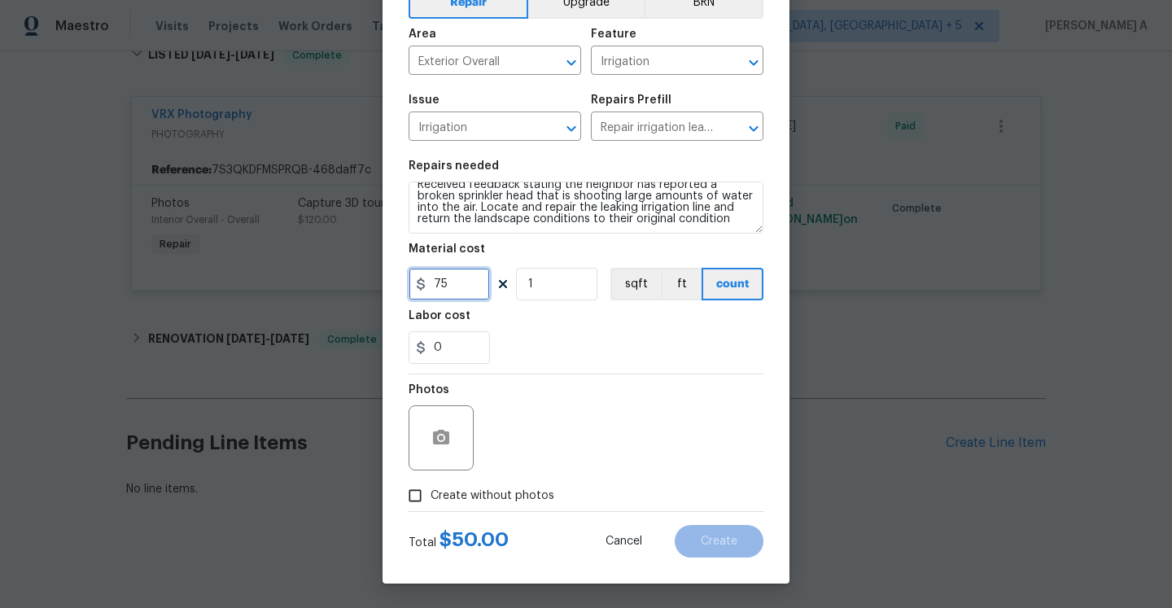
type input "75"
click at [466, 488] on span "Create without photos" at bounding box center [493, 496] width 124 height 17
click at [431, 488] on input "Create without photos" at bounding box center [415, 495] width 31 height 31
checkbox input "true"
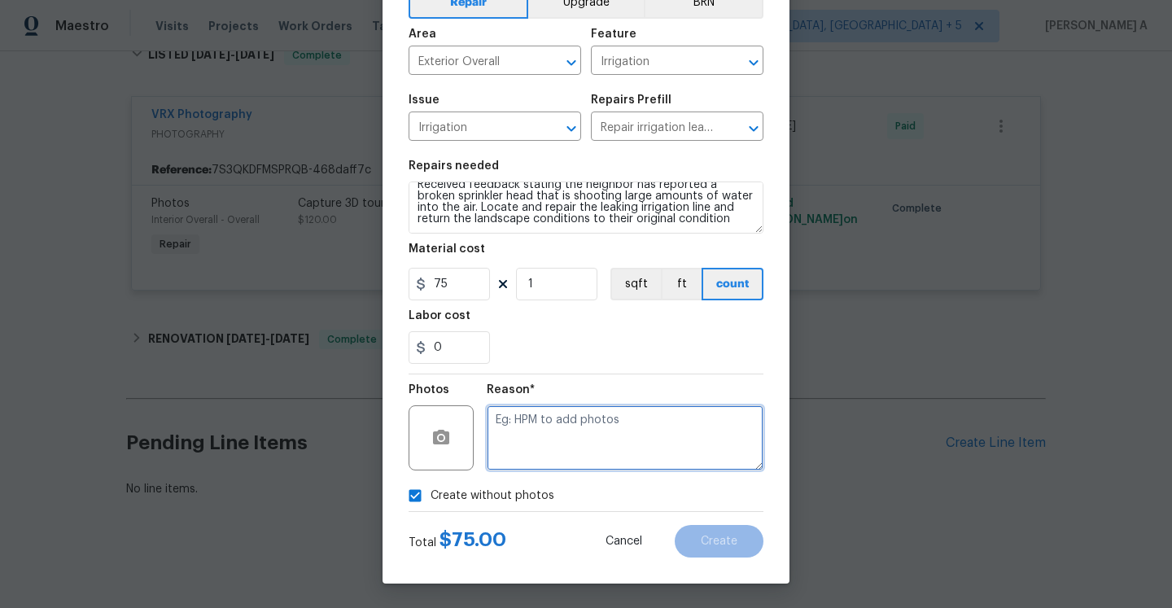
click at [548, 463] on textarea at bounding box center [625, 437] width 277 height 65
type textarea "Na"
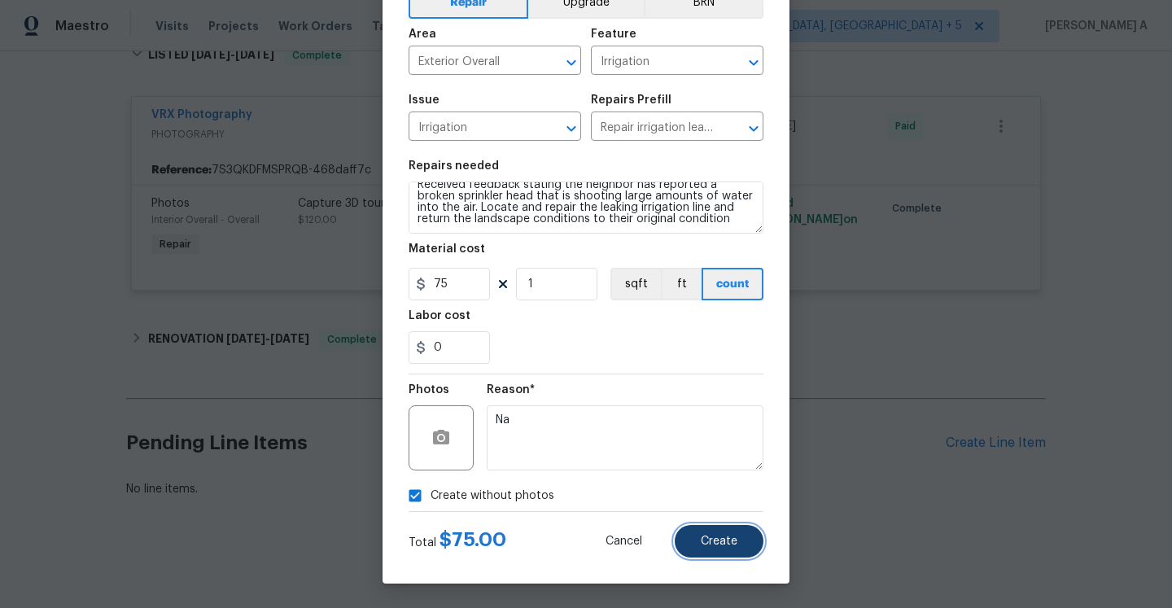
click at [744, 554] on button "Create" at bounding box center [719, 541] width 89 height 33
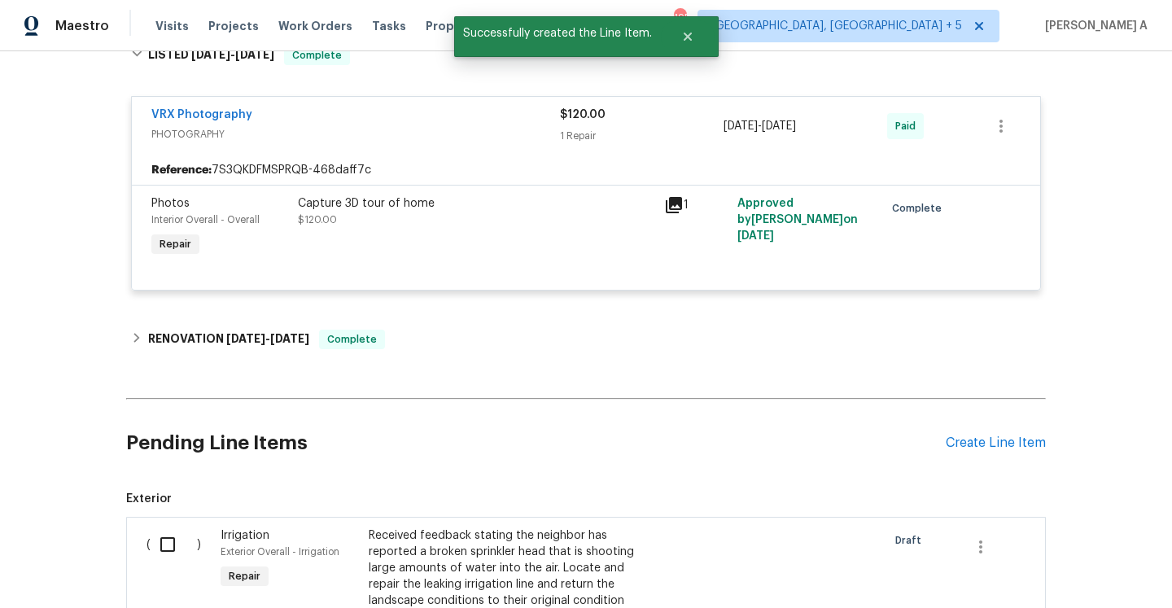
scroll to position [427, 0]
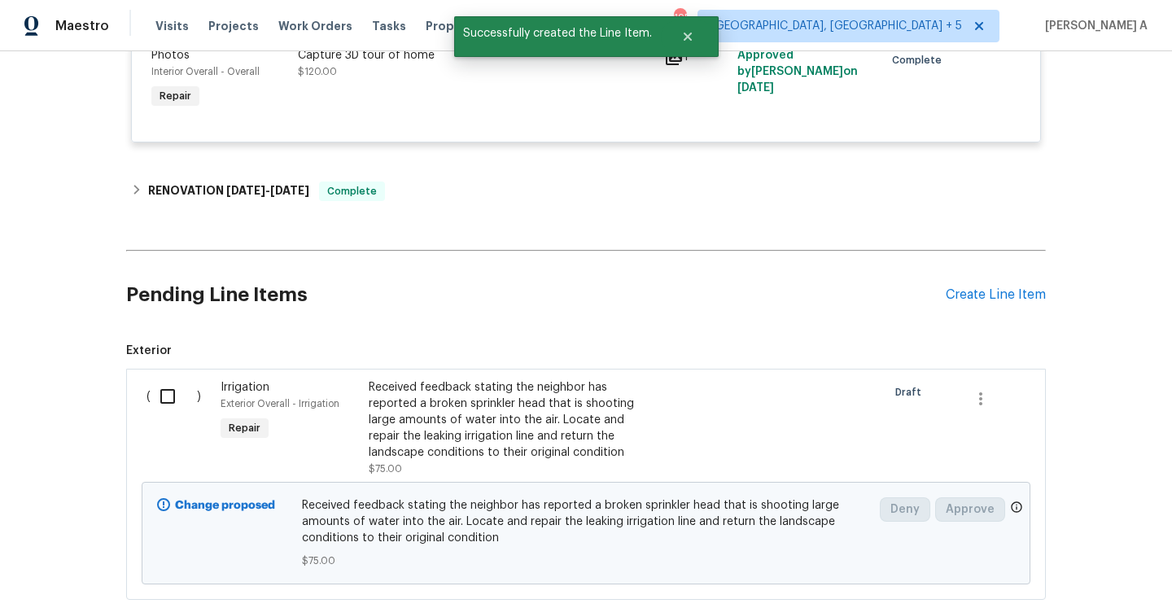
click at [186, 402] on input "checkbox" at bounding box center [174, 396] width 46 height 34
checkbox input "true"
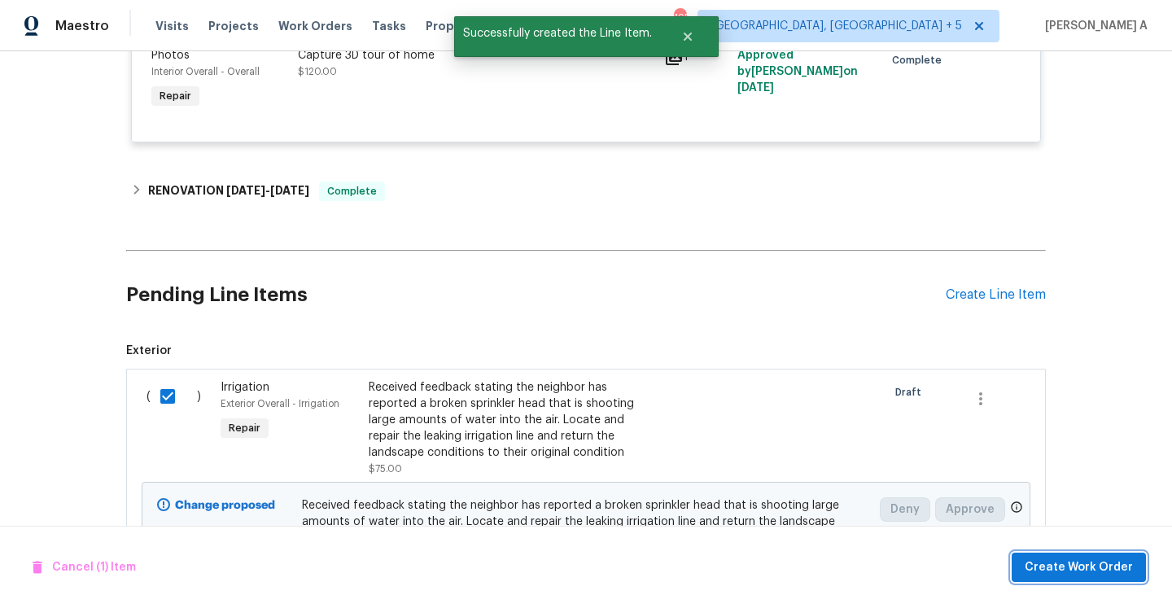
click at [1043, 571] on span "Create Work Order" at bounding box center [1079, 568] width 108 height 20
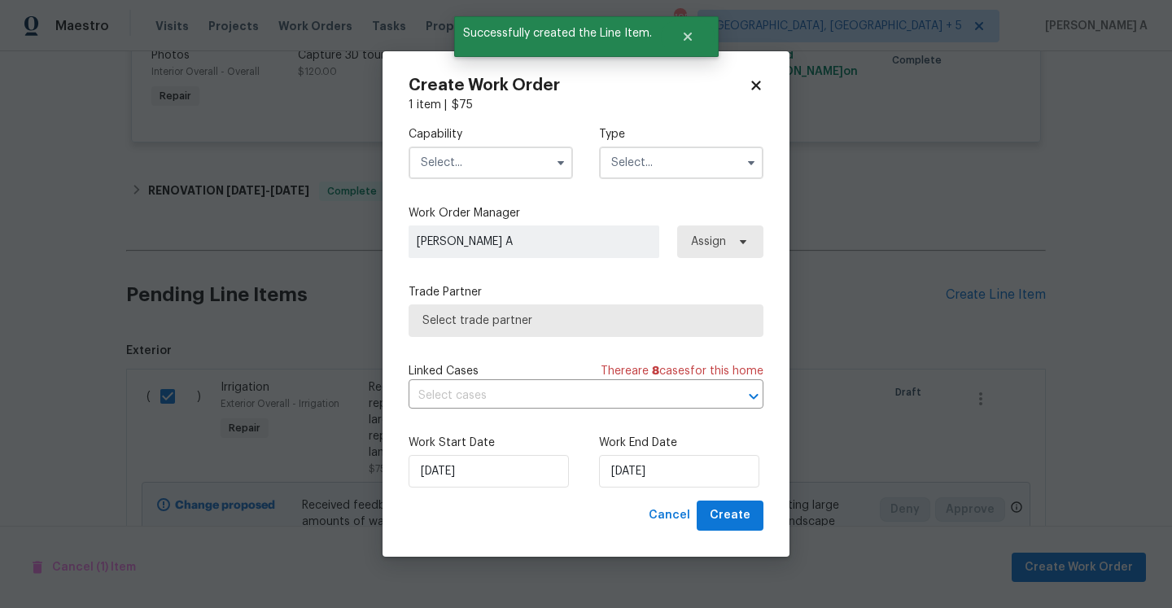
click at [481, 173] on input "text" at bounding box center [491, 163] width 164 height 33
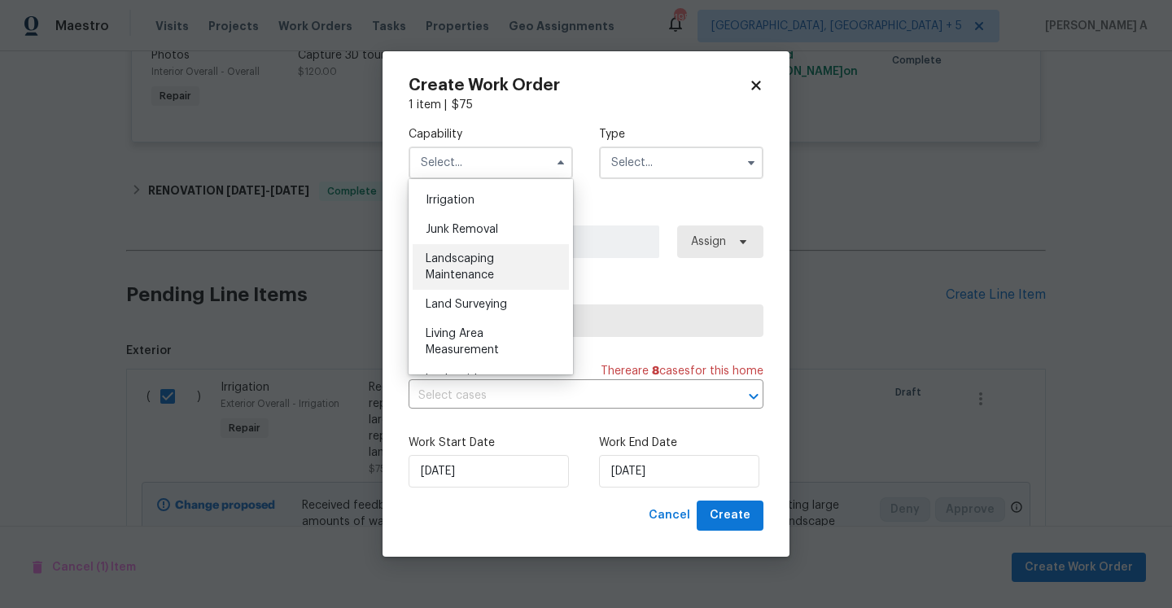
scroll to position [1028, 0]
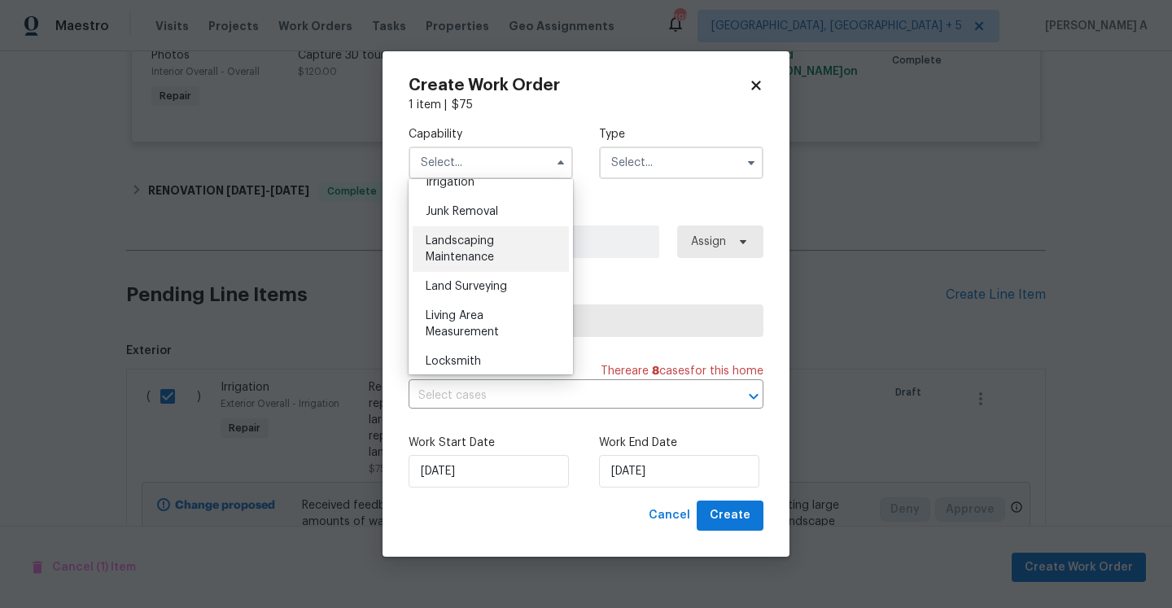
click at [480, 249] on div "Landscaping Maintenance" at bounding box center [491, 249] width 156 height 46
type input "Landscaping Maintenance"
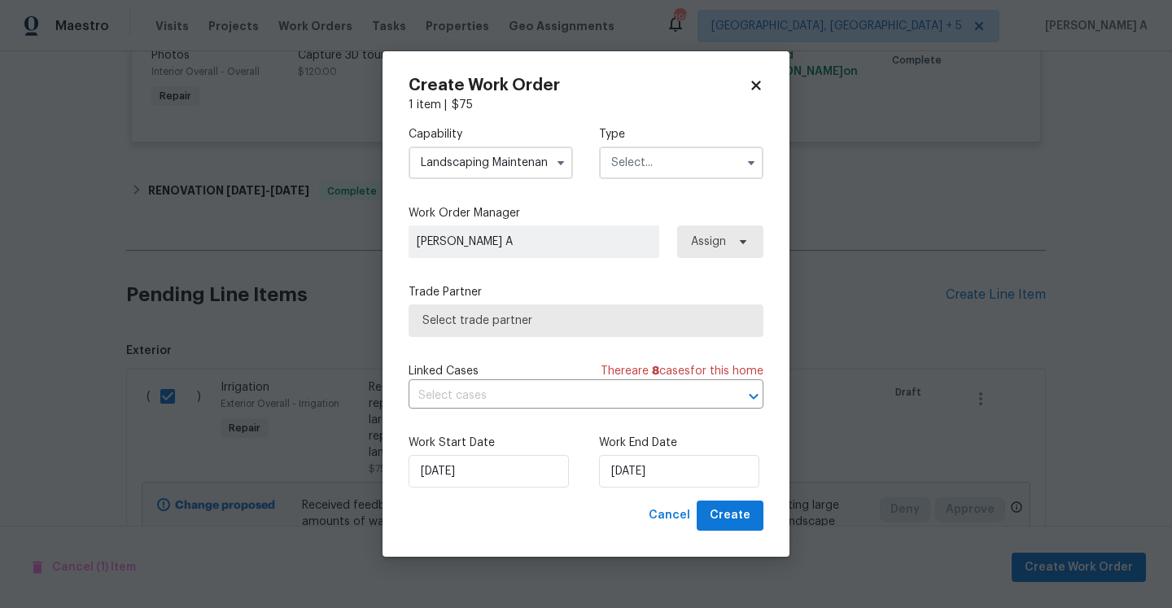
click at [615, 174] on input "text" at bounding box center [681, 163] width 164 height 33
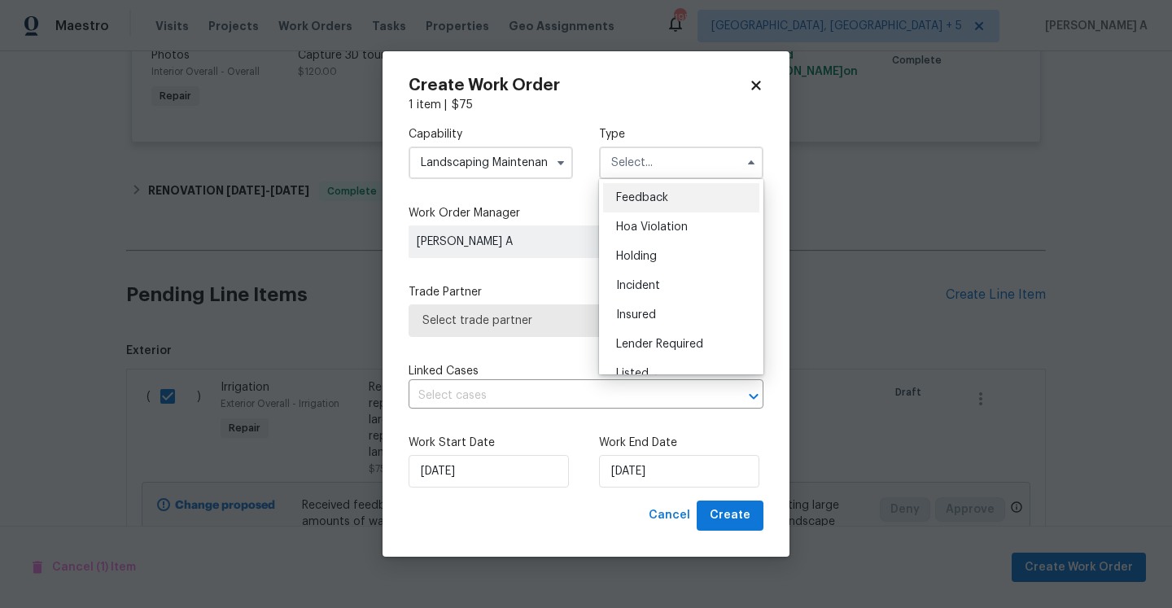
click at [627, 193] on span "Feedback" at bounding box center [642, 197] width 52 height 11
type input "Feedback"
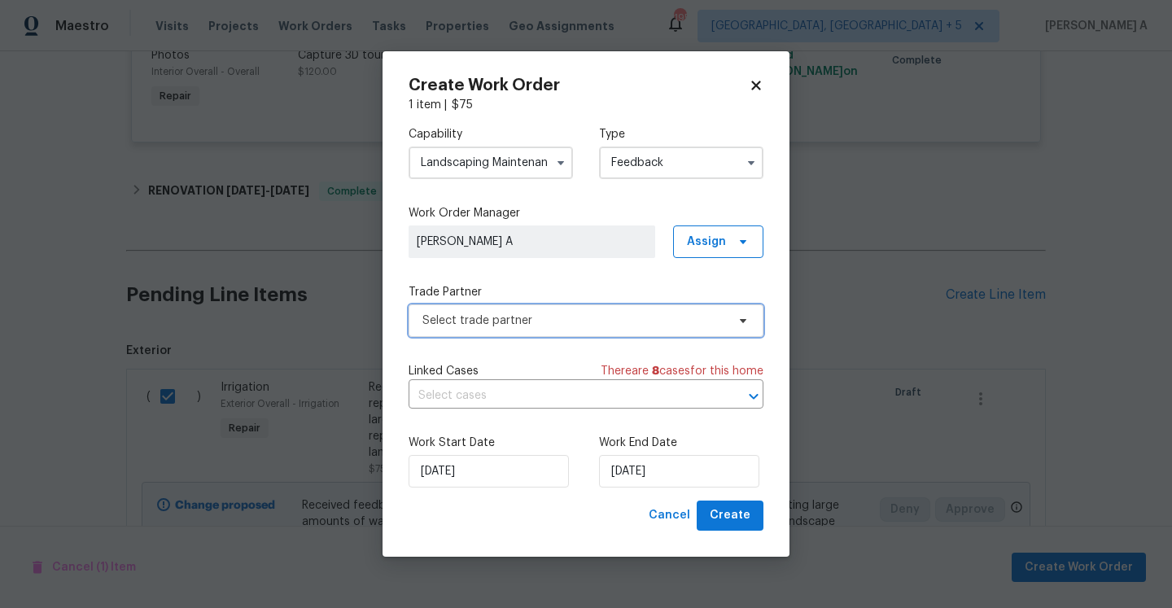
click at [598, 310] on span "Select trade partner" at bounding box center [586, 320] width 355 height 33
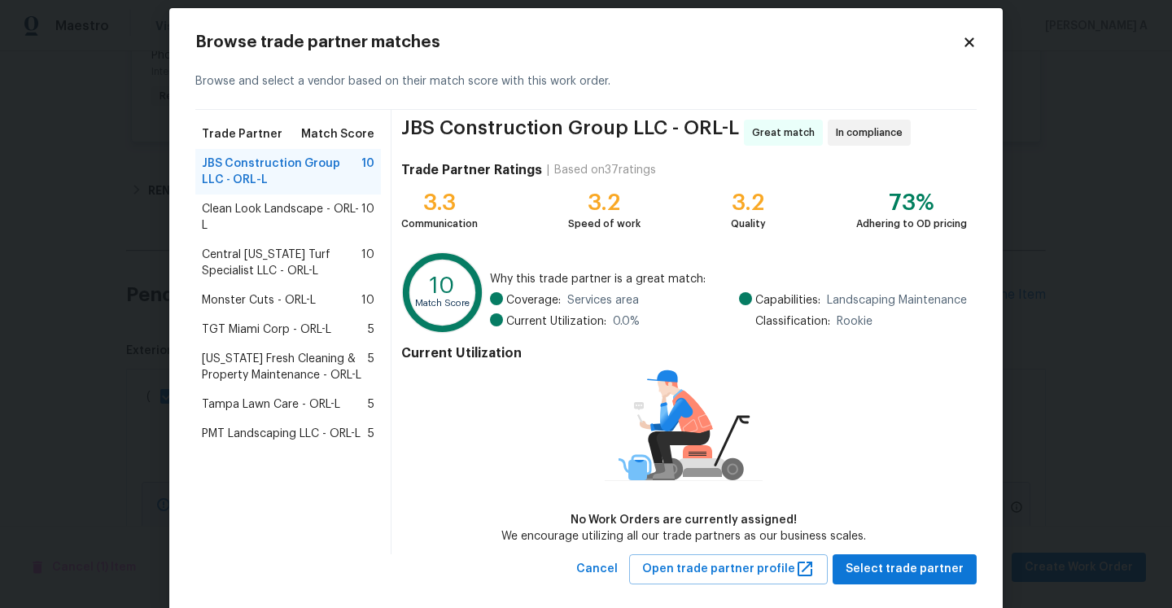
scroll to position [32, 0]
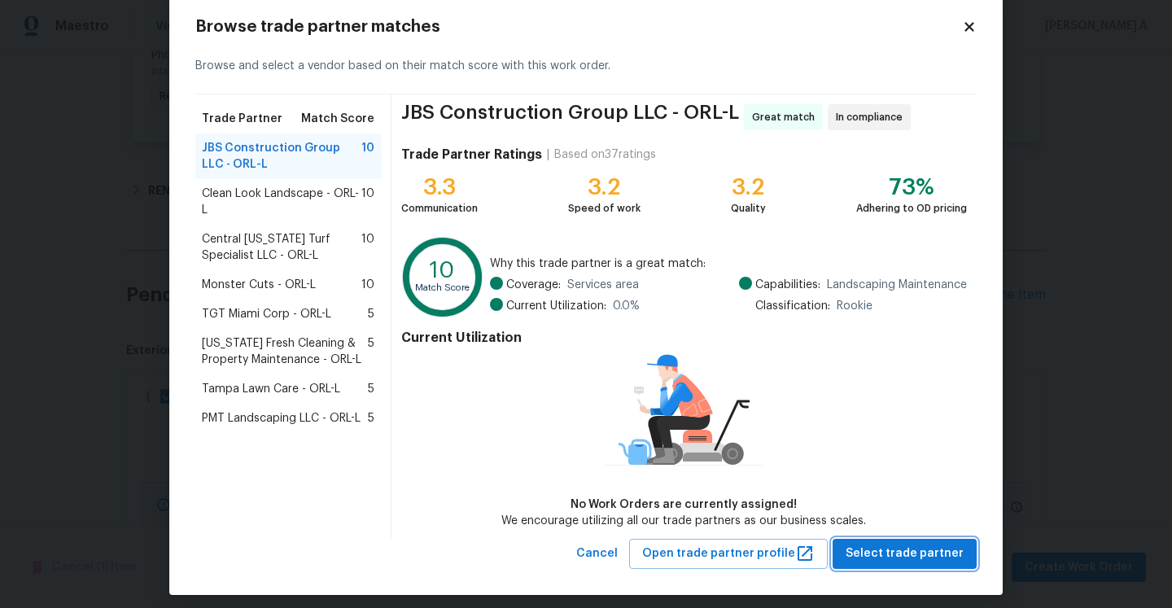
click at [883, 547] on span "Select trade partner" at bounding box center [905, 554] width 118 height 20
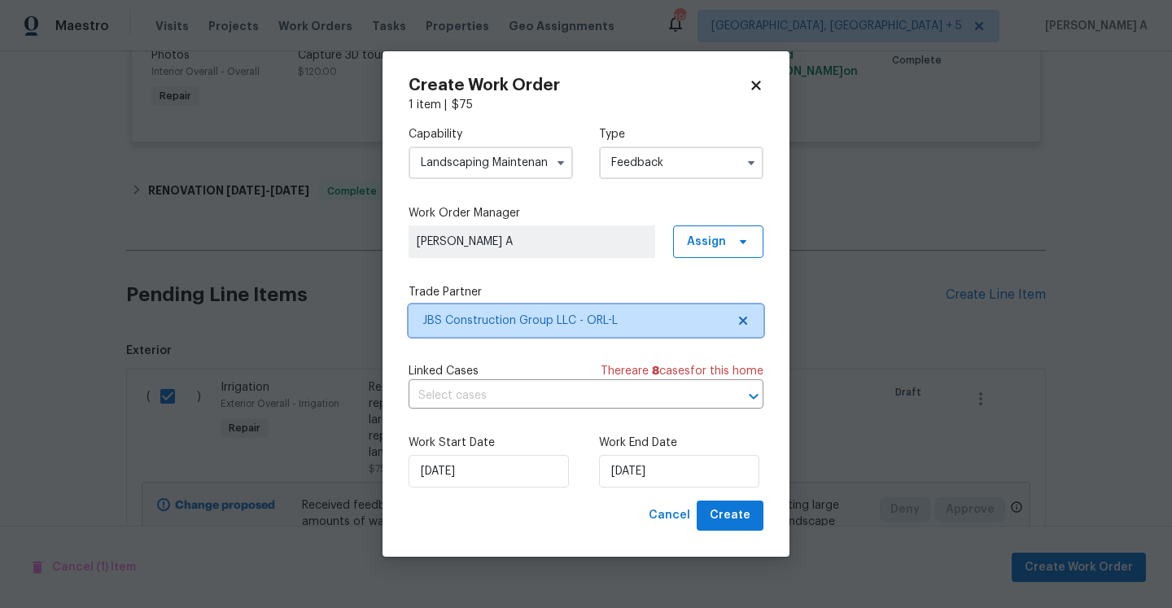
scroll to position [0, 0]
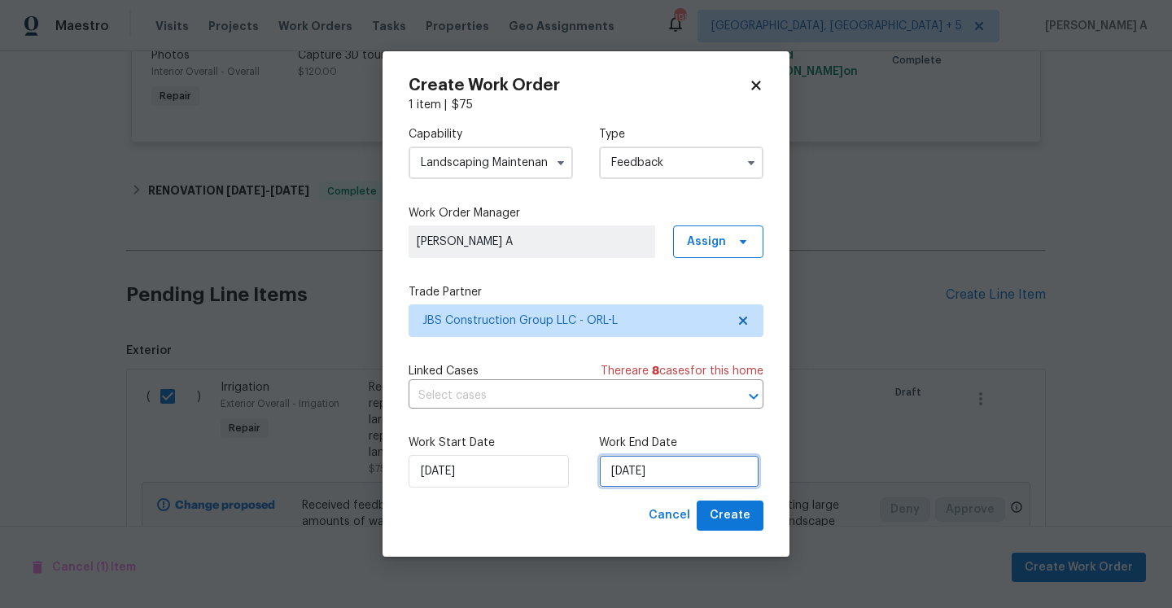
click at [691, 465] on input "8/31/2025" at bounding box center [679, 471] width 160 height 33
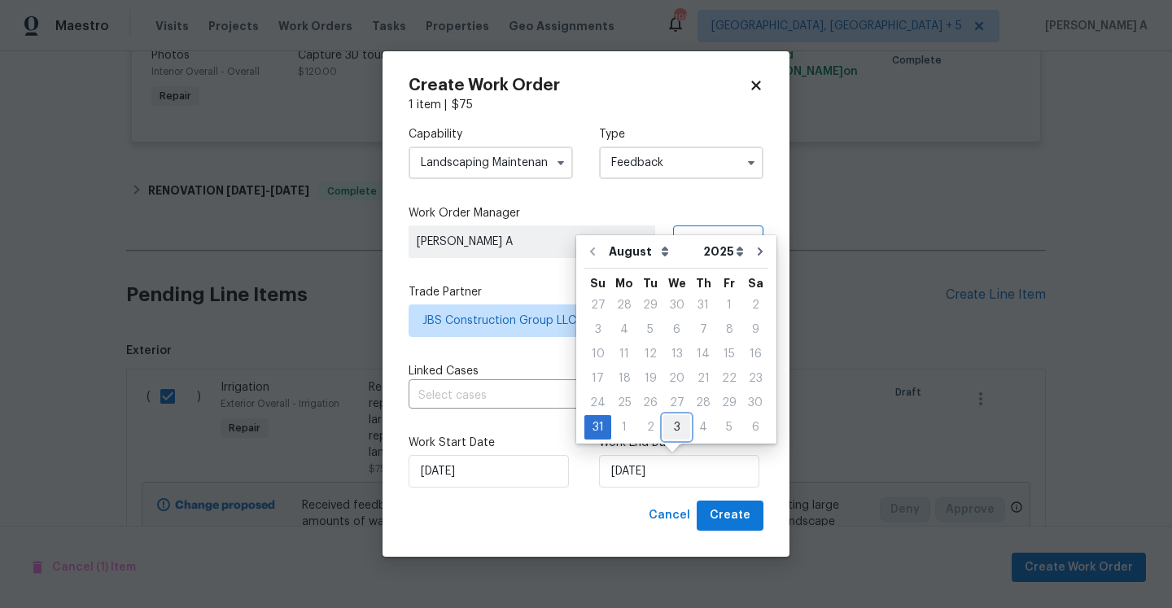
click at [668, 426] on div "3" at bounding box center [677, 427] width 27 height 23
type input "9/3/2025"
select select "8"
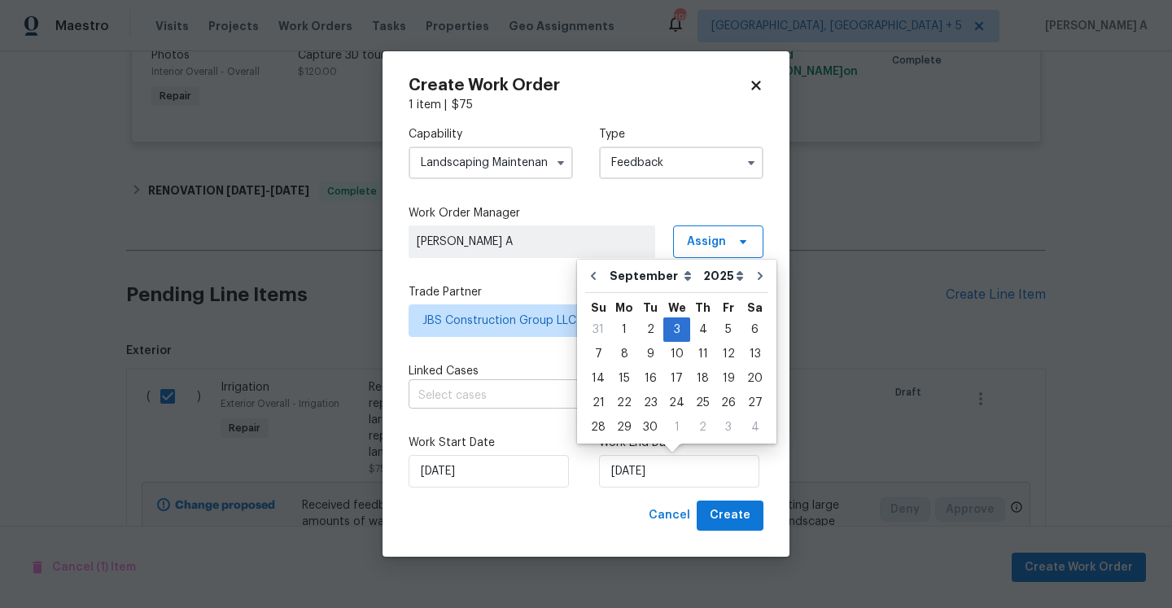
click at [528, 383] on input "text" at bounding box center [563, 395] width 309 height 25
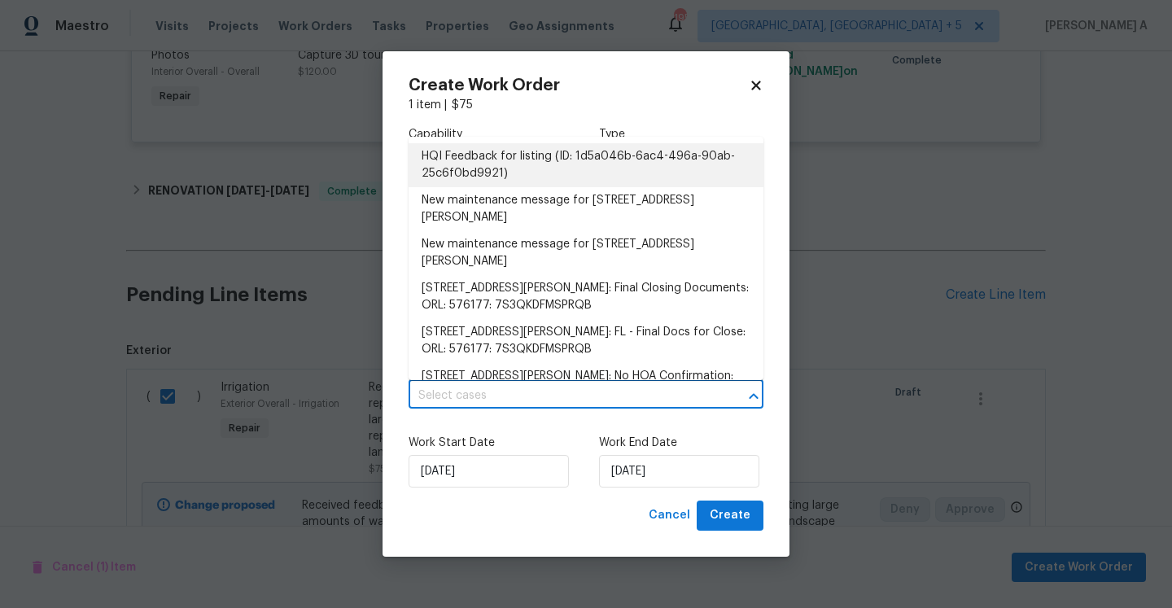
click at [515, 165] on li "HQI Feedback for listing (ID: 1d5a046b-6ac4-496a-90ab-25c6f0bd9921)" at bounding box center [586, 165] width 355 height 44
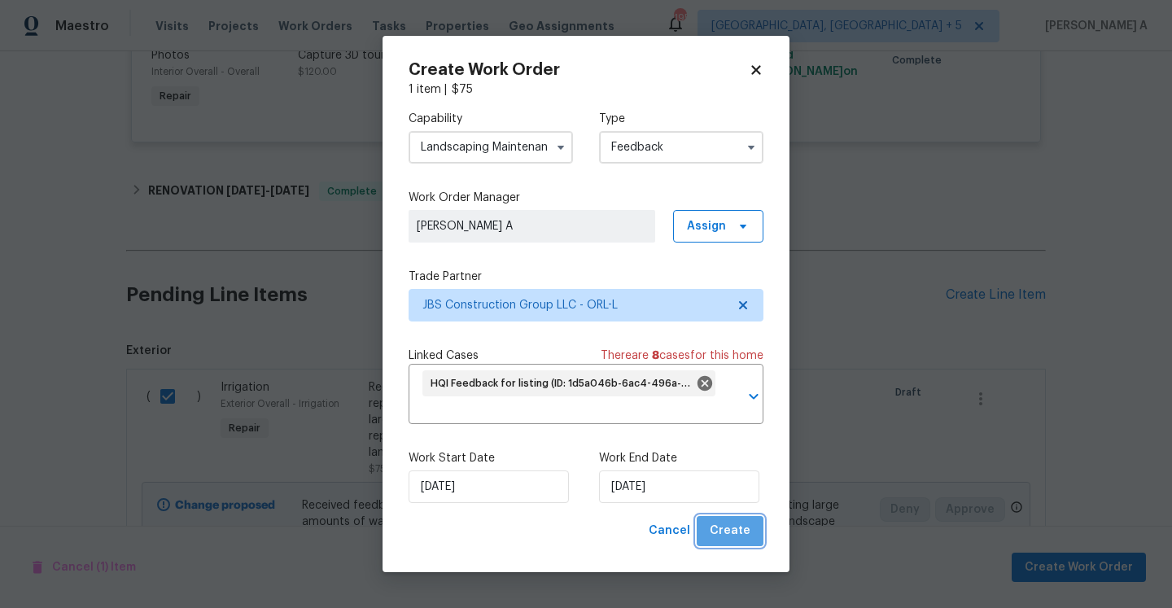
click at [748, 527] on span "Create" at bounding box center [730, 531] width 41 height 20
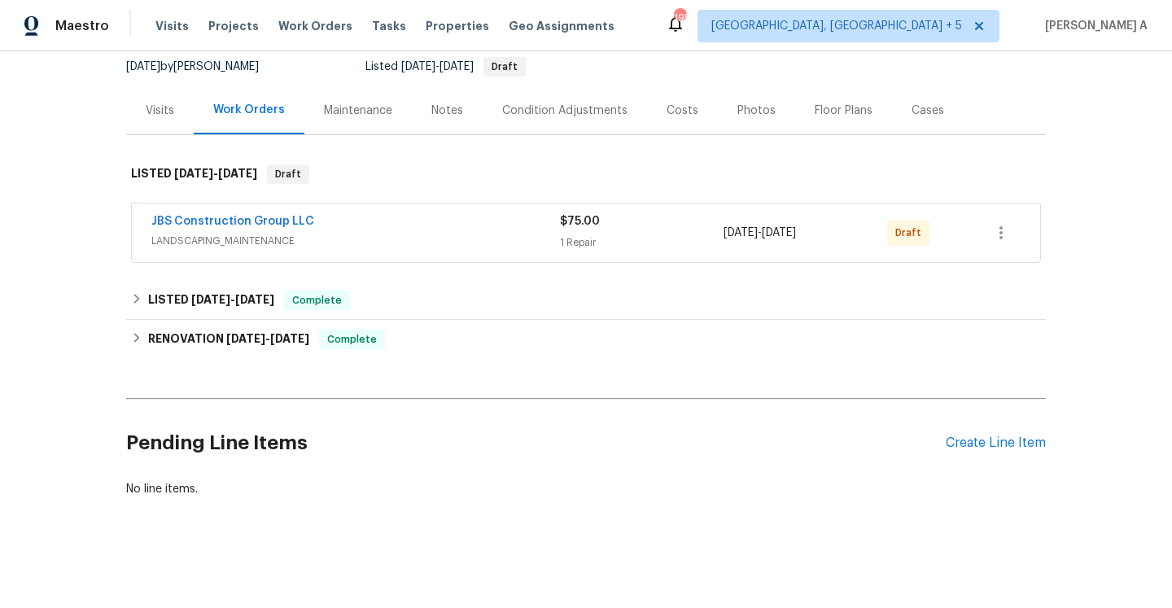
scroll to position [160, 0]
click at [994, 229] on icon "button" at bounding box center [1002, 233] width 20 height 20
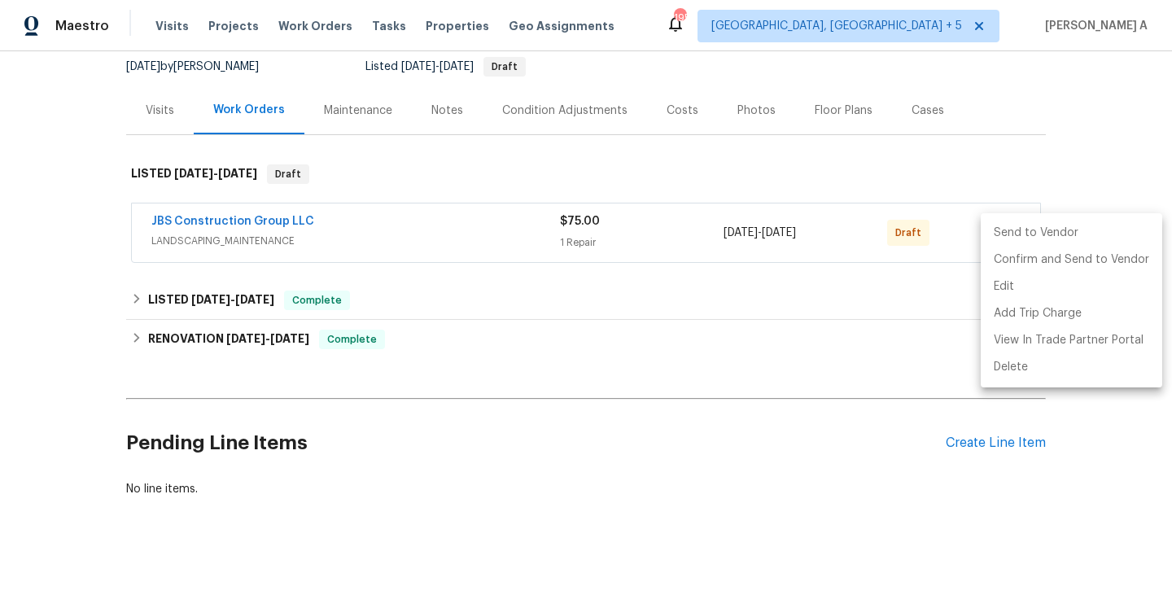
click at [994, 229] on li "Send to Vendor" at bounding box center [1072, 233] width 182 height 27
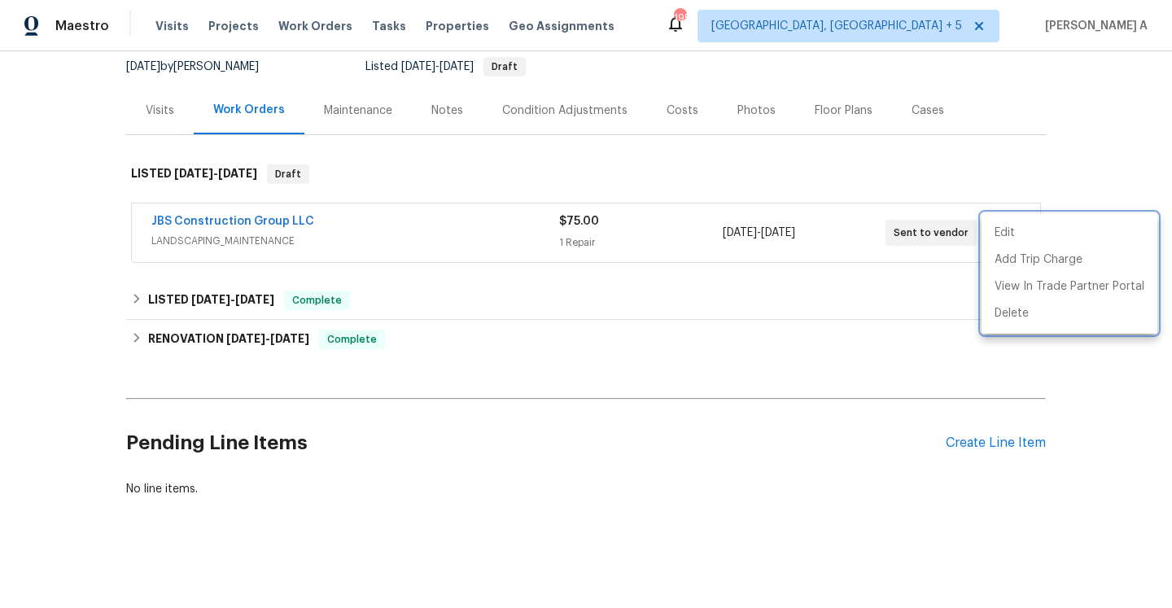
click at [869, 264] on div at bounding box center [586, 304] width 1172 height 608
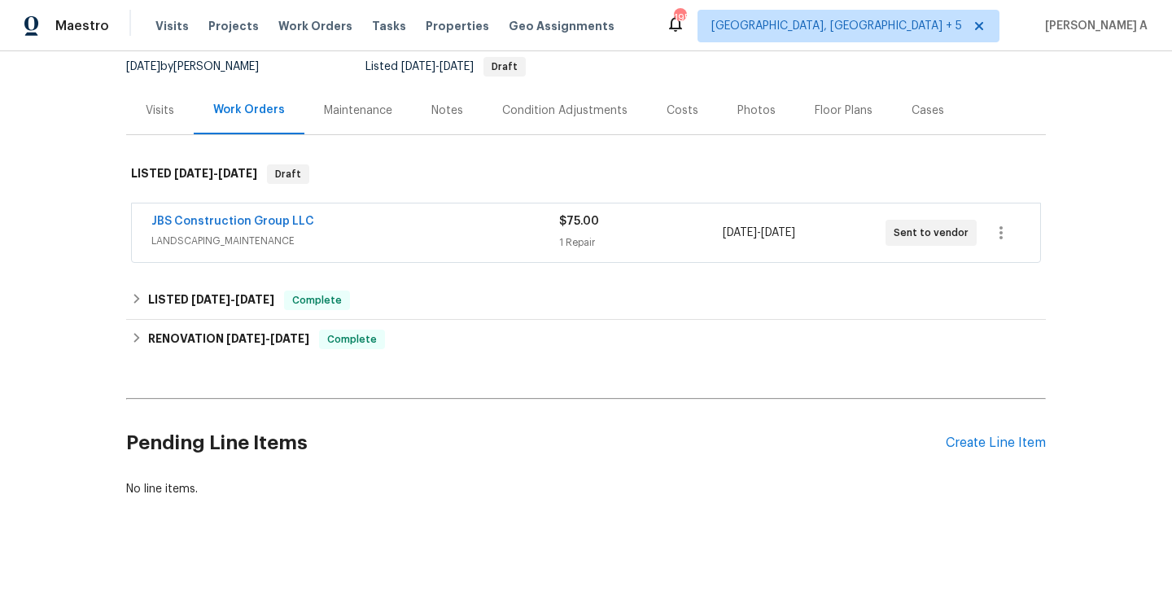
drag, startPoint x: 144, startPoint y: 219, endPoint x: 869, endPoint y: 241, distance: 724.9
click at [869, 241] on div "JBS Construction Group LLC LANDSCAPING_MAINTENANCE $75.00 1 Repair 8/31/2025 - …" at bounding box center [586, 233] width 909 height 59
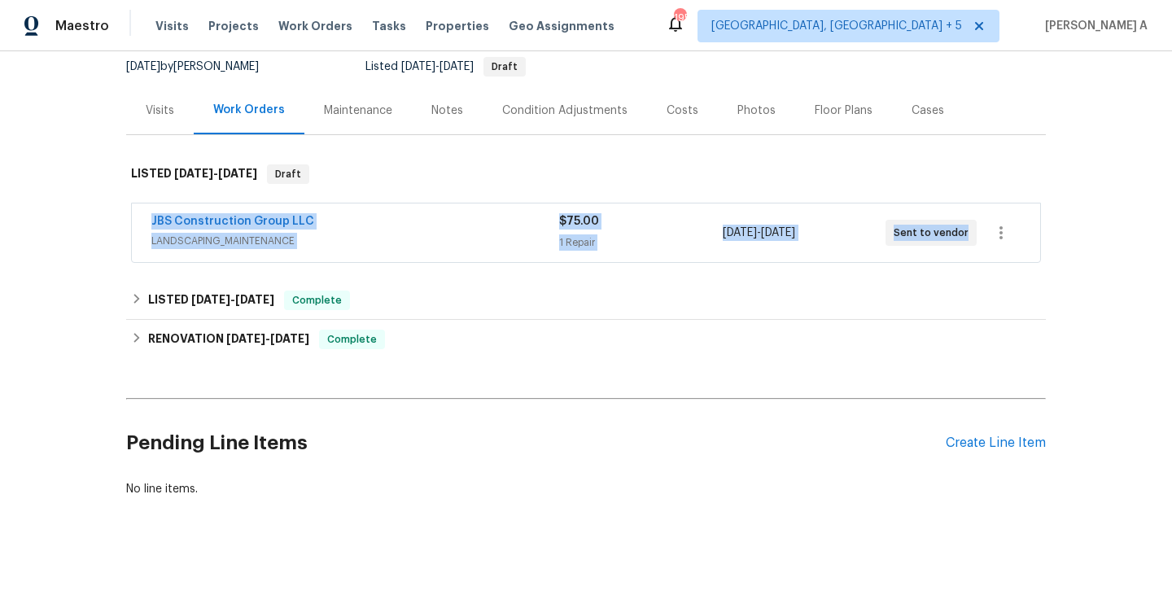
copy div "JBS Construction Group LLC LANDSCAPING_MAINTENANCE $75.00 1 Repair 8/31/2025 - …"
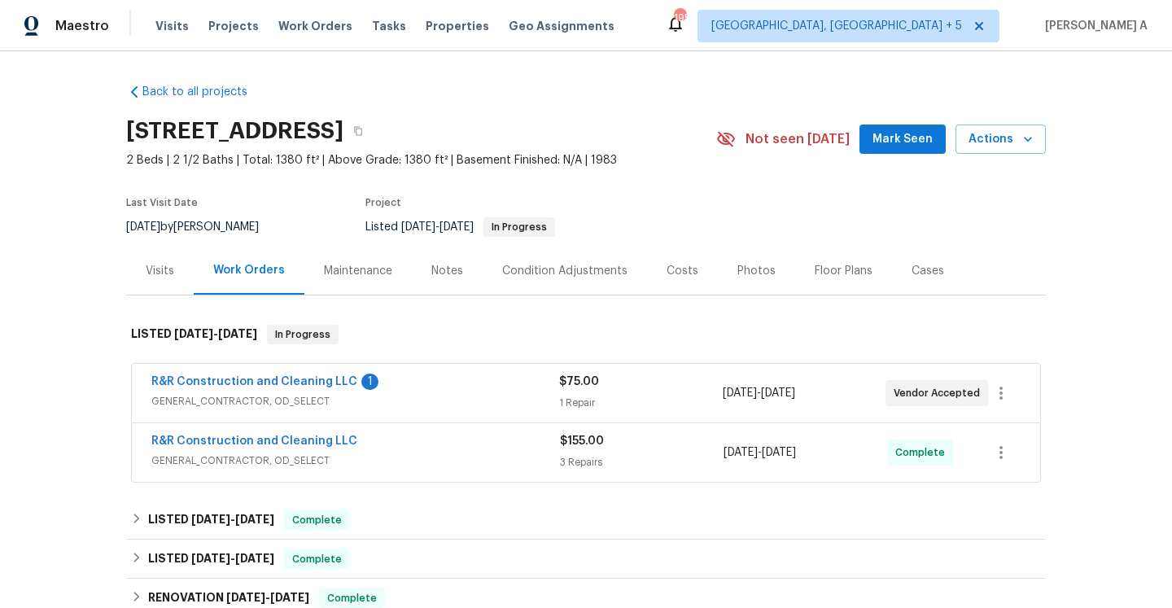
click at [675, 370] on div "R&R Construction and Cleaning LLC 1 GENERAL_CONTRACTOR, OD_SELECT $75.00 1 Repa…" at bounding box center [586, 393] width 909 height 59
click at [669, 401] on div "1 Repair" at bounding box center [640, 403] width 163 height 16
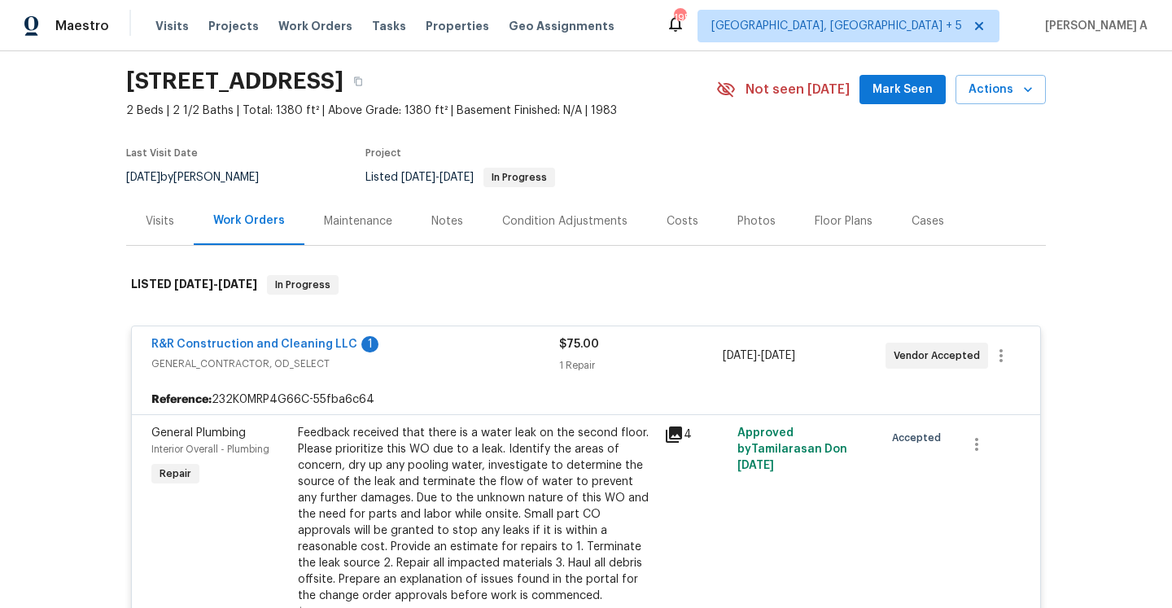
scroll to position [53, 0]
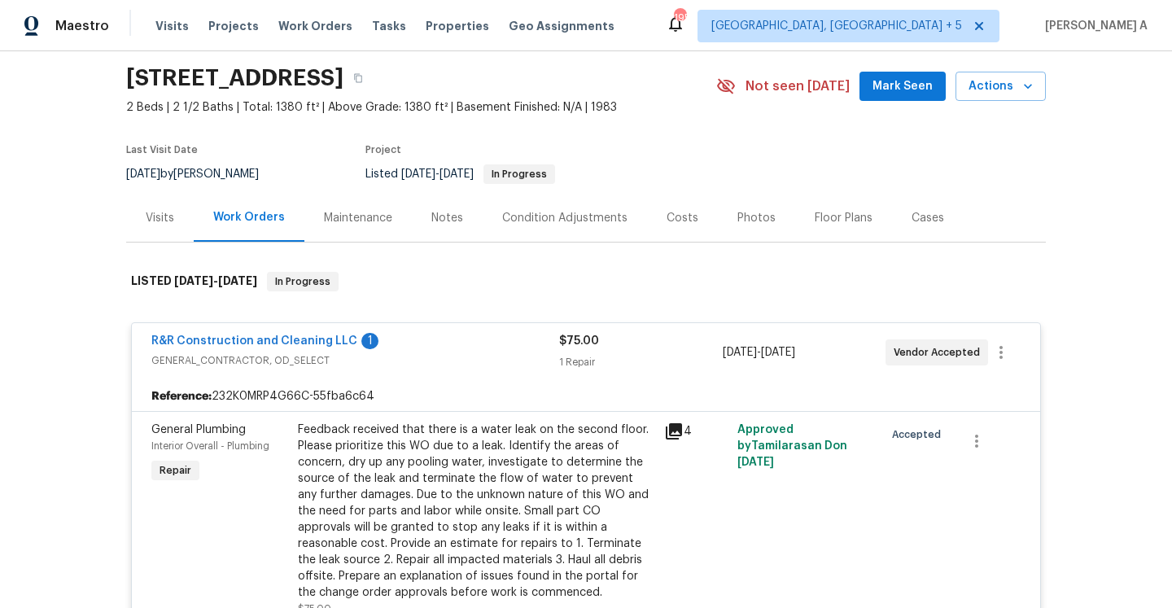
click at [655, 430] on div "Feedback received that there is a water leak on the second floor. Please priori…" at bounding box center [476, 519] width 366 height 205
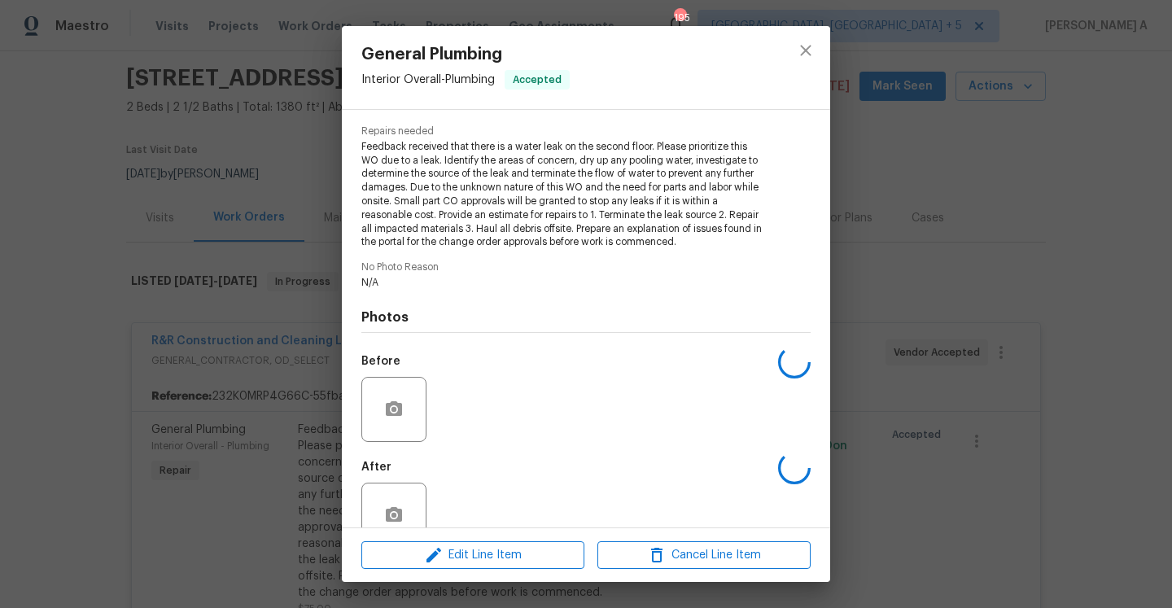
scroll to position [196, 0]
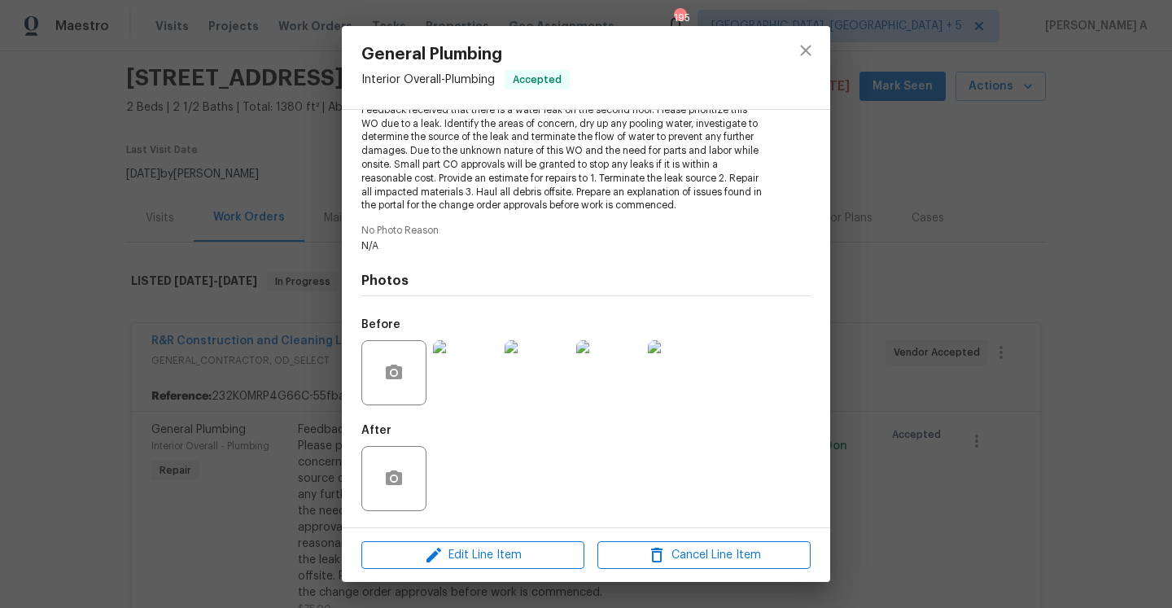
click at [445, 388] on img at bounding box center [465, 372] width 65 height 65
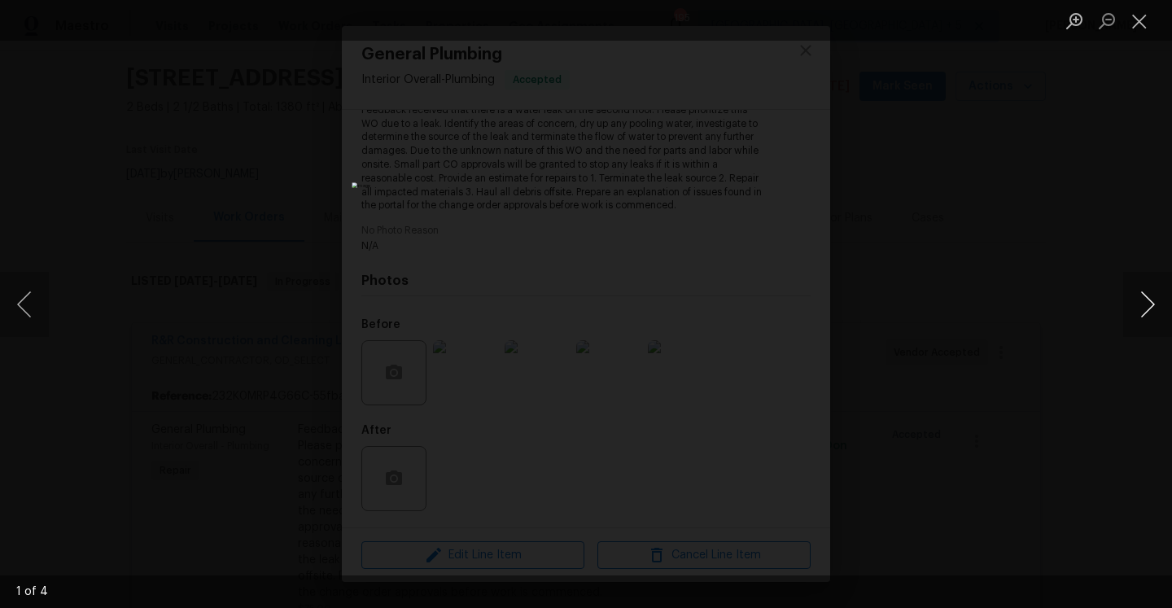
click at [1128, 303] on button "Next image" at bounding box center [1147, 304] width 49 height 65
click at [1073, 356] on div "Lightbox" at bounding box center [586, 304] width 1172 height 608
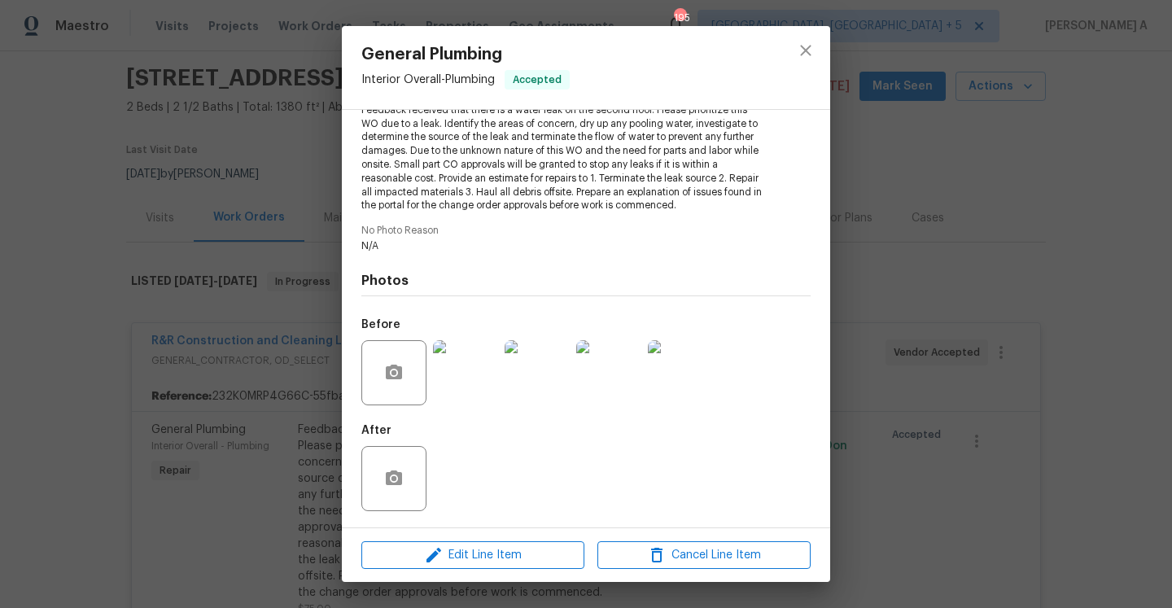
click at [890, 422] on div "General Plumbing Interior Overall - Plumbing Accepted Vendor R&R Construction a…" at bounding box center [586, 304] width 1172 height 608
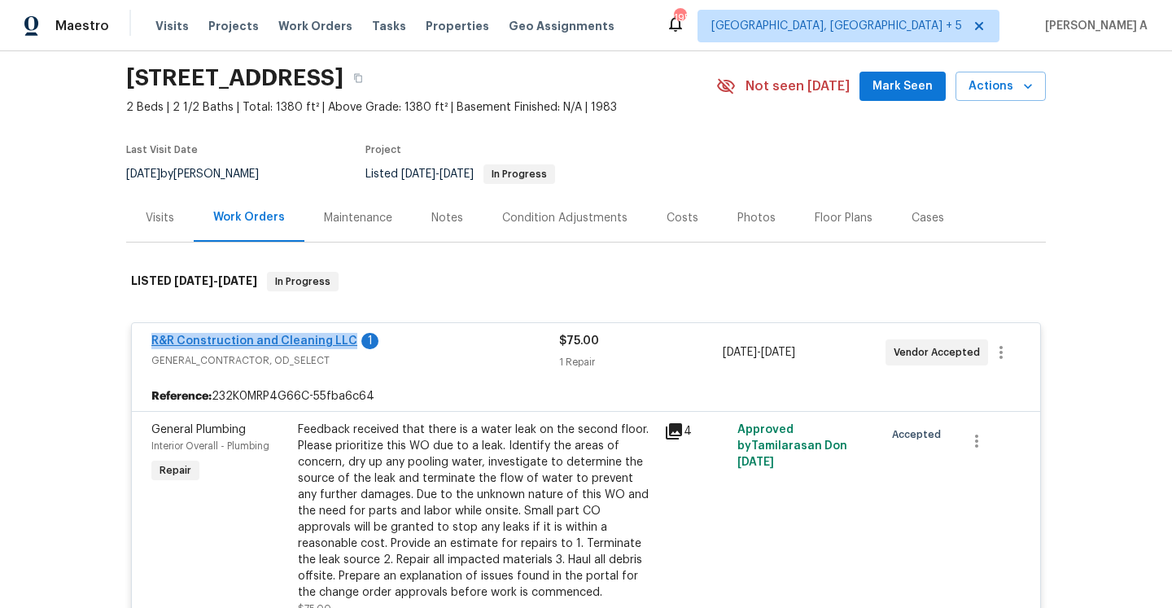
drag, startPoint x: 141, startPoint y: 336, endPoint x: 344, endPoint y: 342, distance: 202.8
click at [344, 342] on div "R&R Construction and Cleaning LLC 1 GENERAL_CONTRACTOR, OD_SELECT $75.00 1 Repa…" at bounding box center [586, 352] width 909 height 59
copy link "R&R Construction and Cleaning LLC"
